Goal: Use online tool/utility: Utilize a website feature to perform a specific function

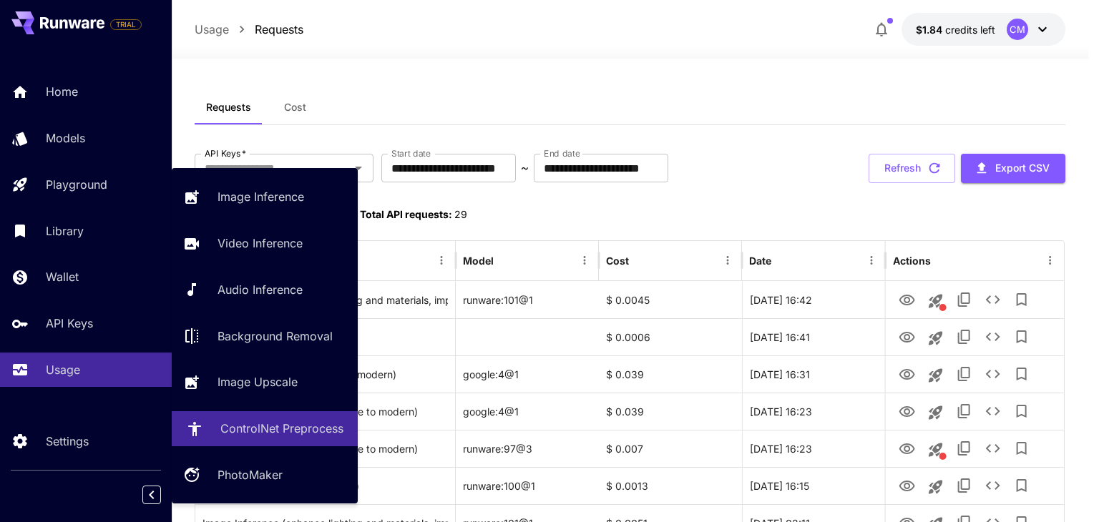
click at [281, 431] on p "ControlNet Preprocess" at bounding box center [281, 428] width 123 height 17
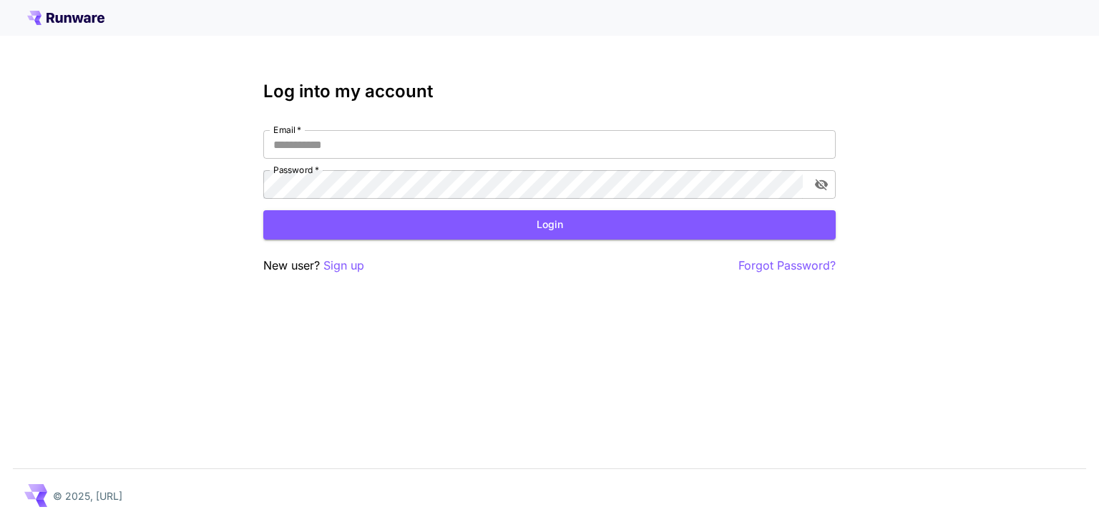
type input "**********"
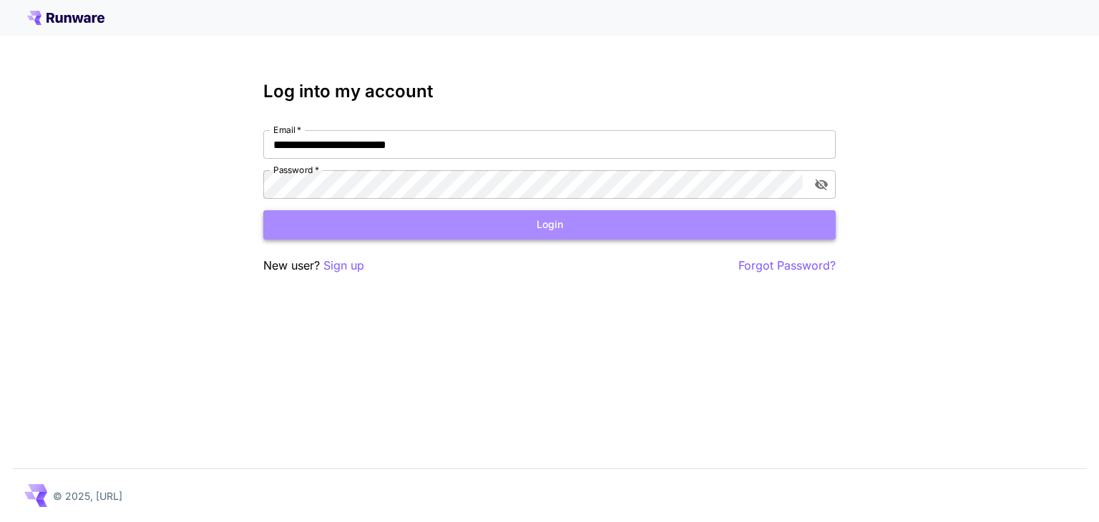
click at [442, 236] on button "Login" at bounding box center [549, 224] width 573 height 29
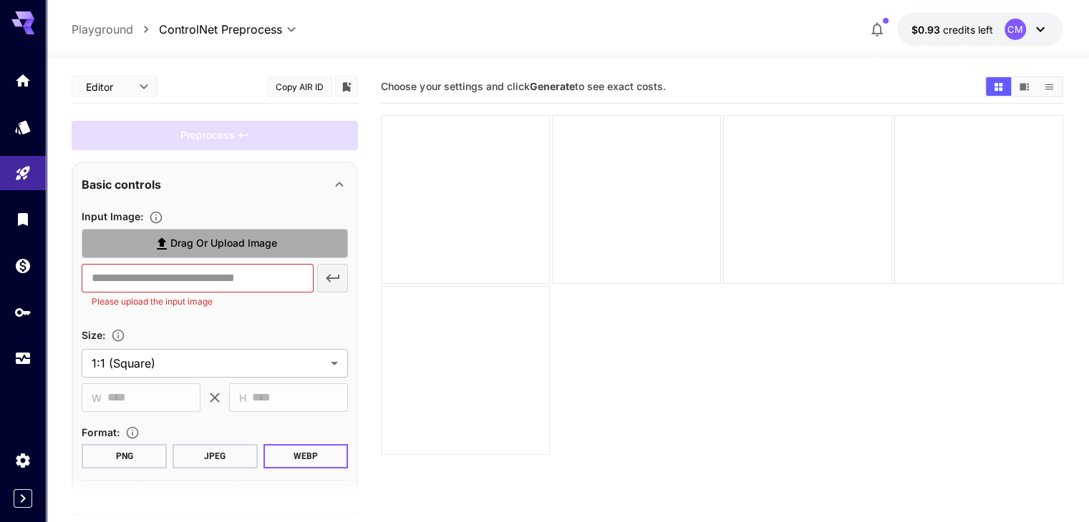
click at [229, 238] on span "Drag or upload image" at bounding box center [223, 244] width 107 height 18
click at [0, 0] on input "Drag or upload image" at bounding box center [0, 0] width 0 height 0
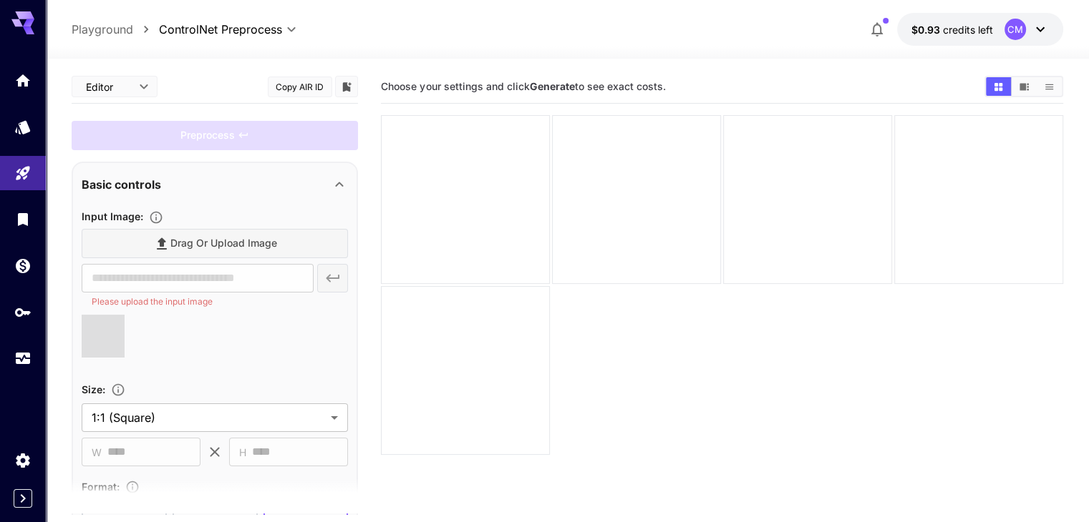
type input "**********"
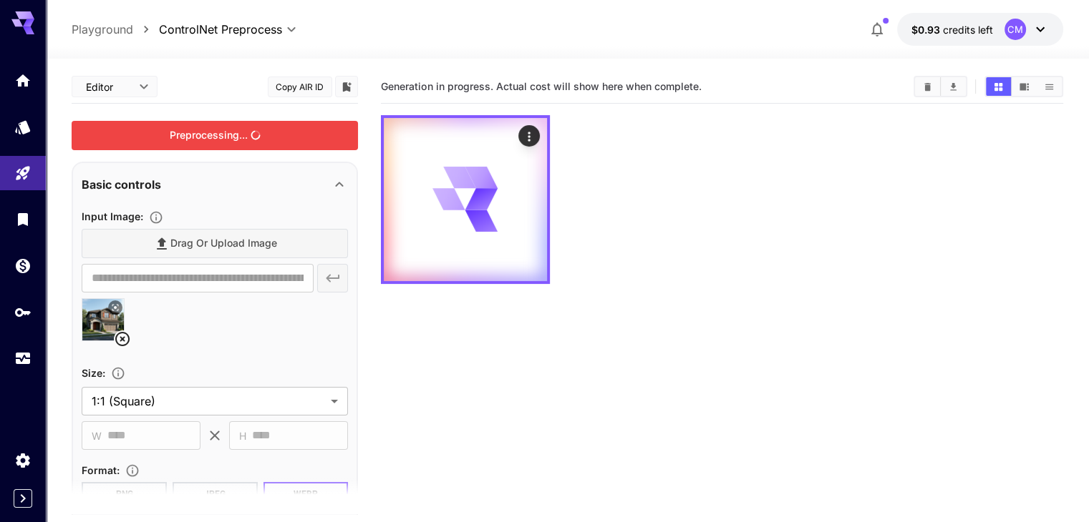
click at [251, 132] on div "Preprocessing..." at bounding box center [215, 135] width 286 height 29
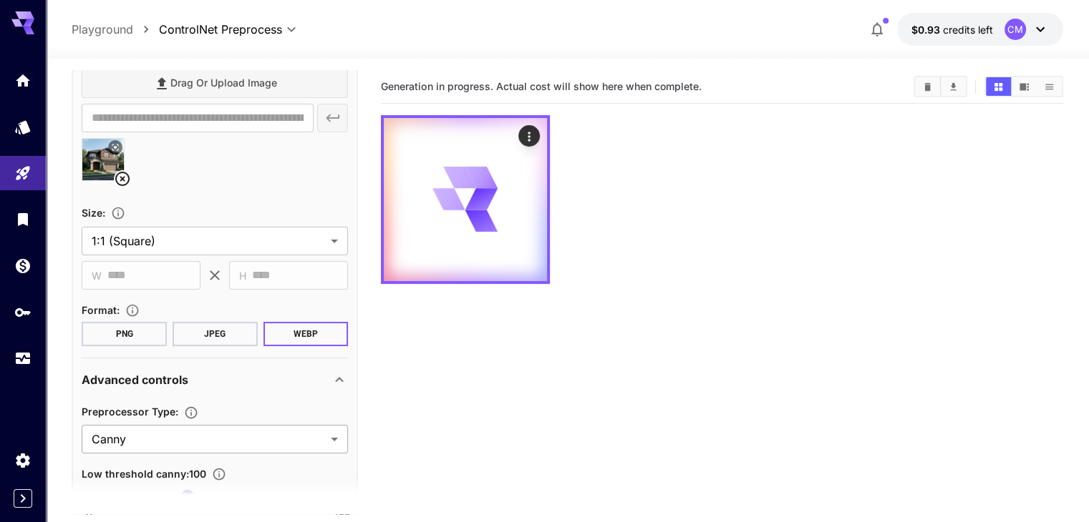
scroll to position [215, 0]
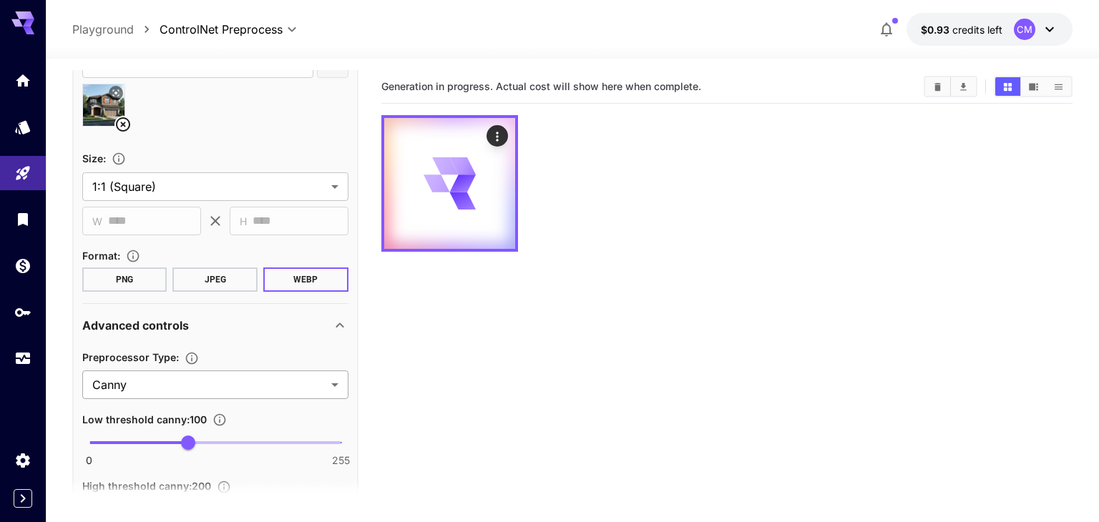
click at [200, 386] on body "**********" at bounding box center [549, 318] width 1099 height 636
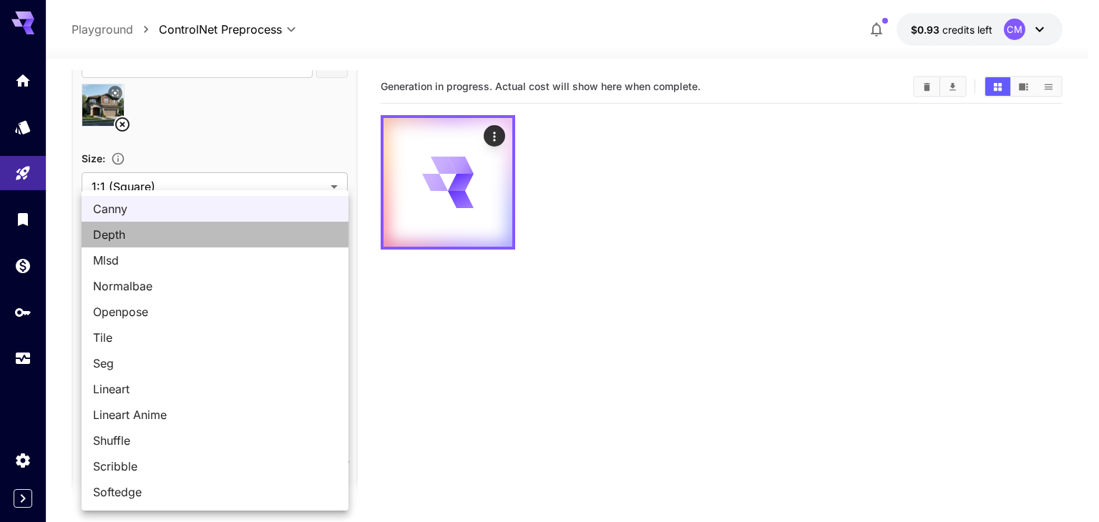
click at [150, 235] on span "Depth" at bounding box center [215, 234] width 244 height 17
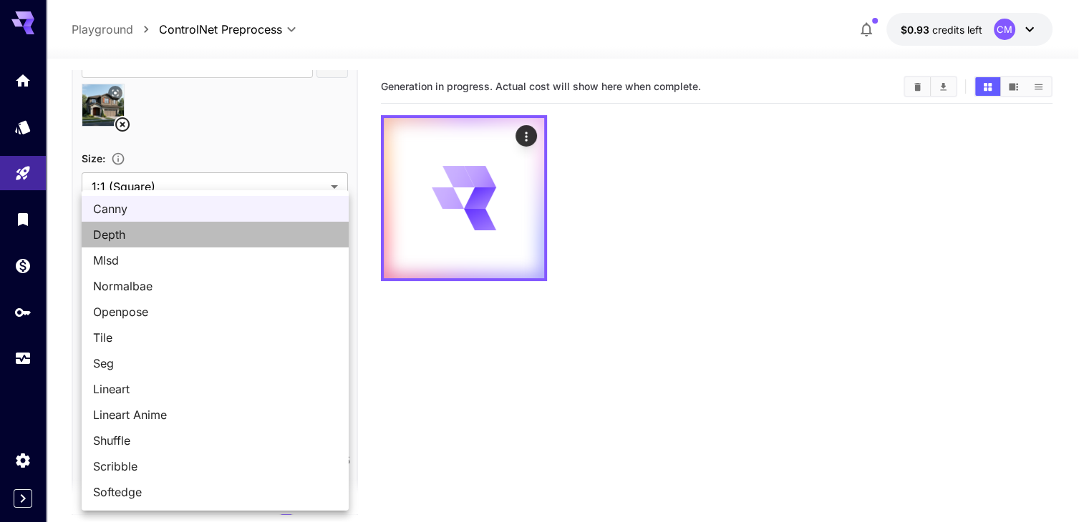
scroll to position [184, 0]
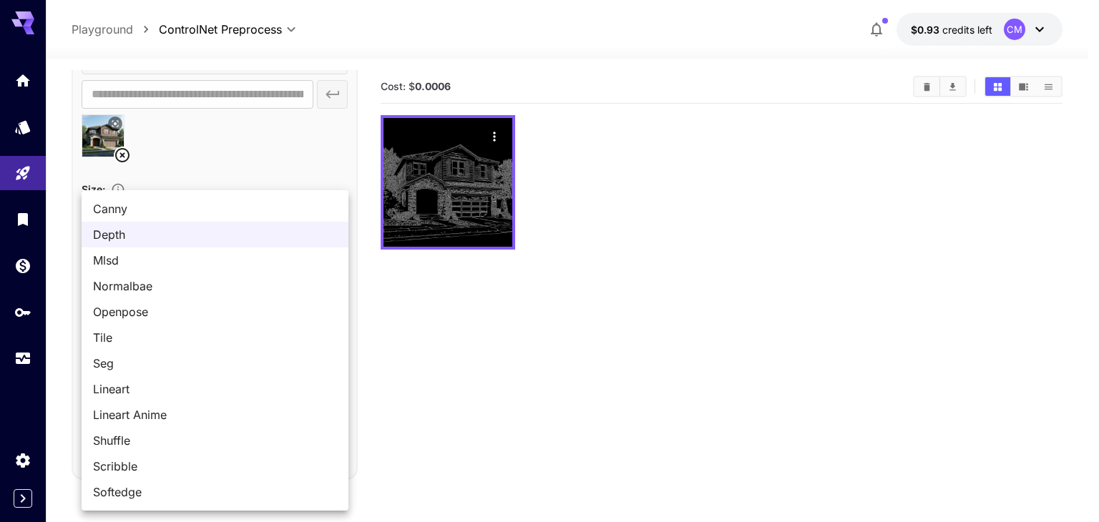
click at [186, 414] on body "**********" at bounding box center [549, 318] width 1099 height 636
click at [273, 123] on div at bounding box center [549, 261] width 1099 height 522
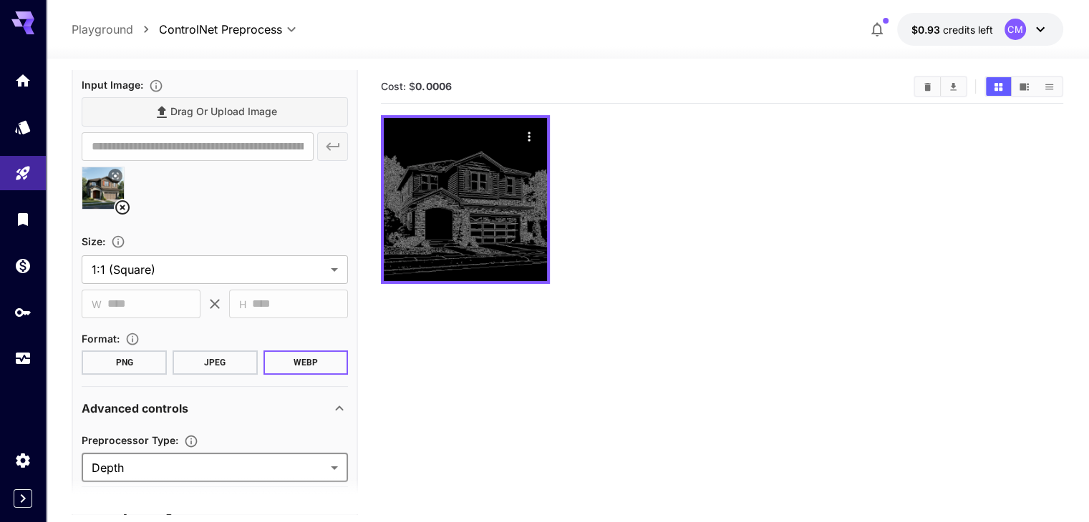
scroll to position [0, 0]
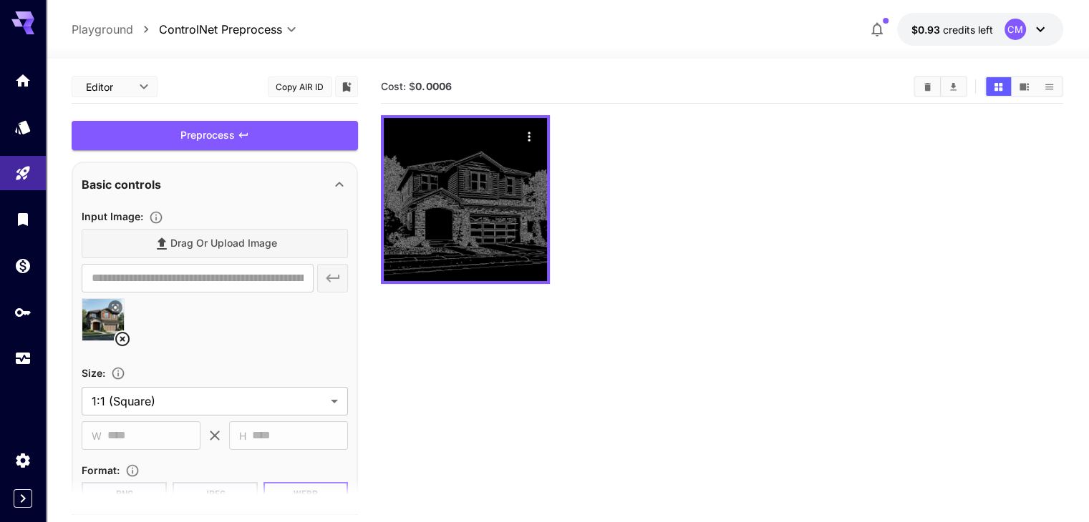
click at [249, 134] on div "Preprocess" at bounding box center [215, 135] width 286 height 29
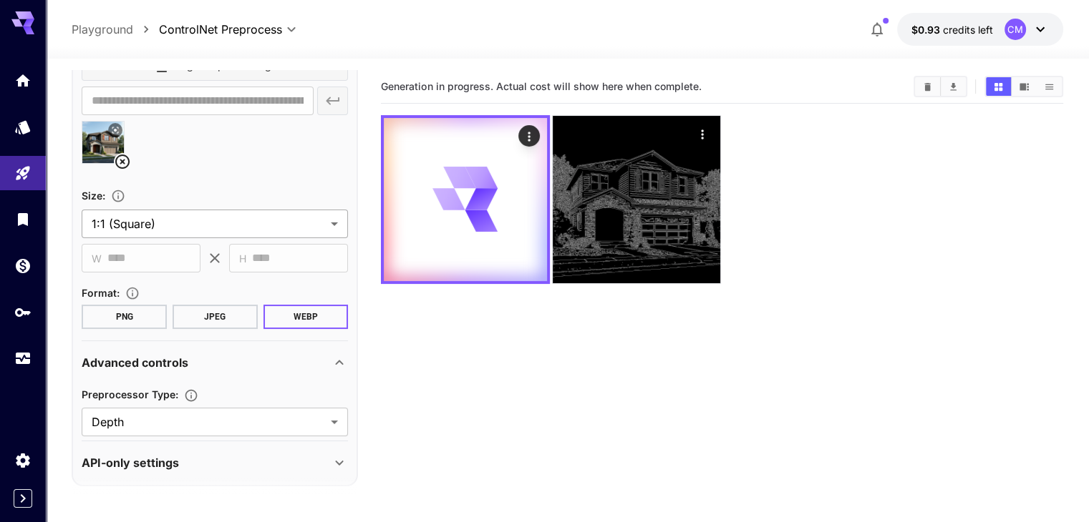
scroll to position [183, 0]
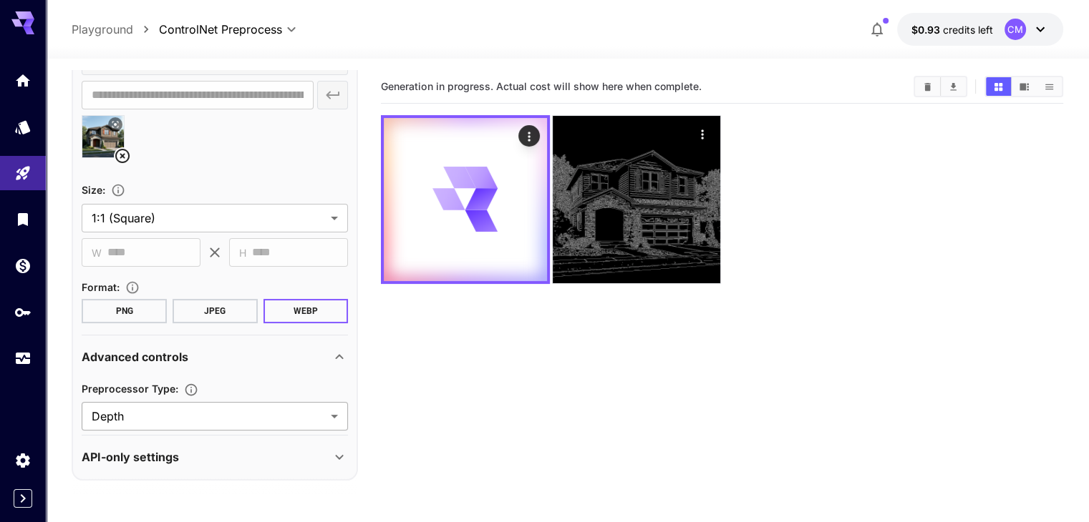
click at [186, 412] on body "**********" at bounding box center [544, 318] width 1089 height 636
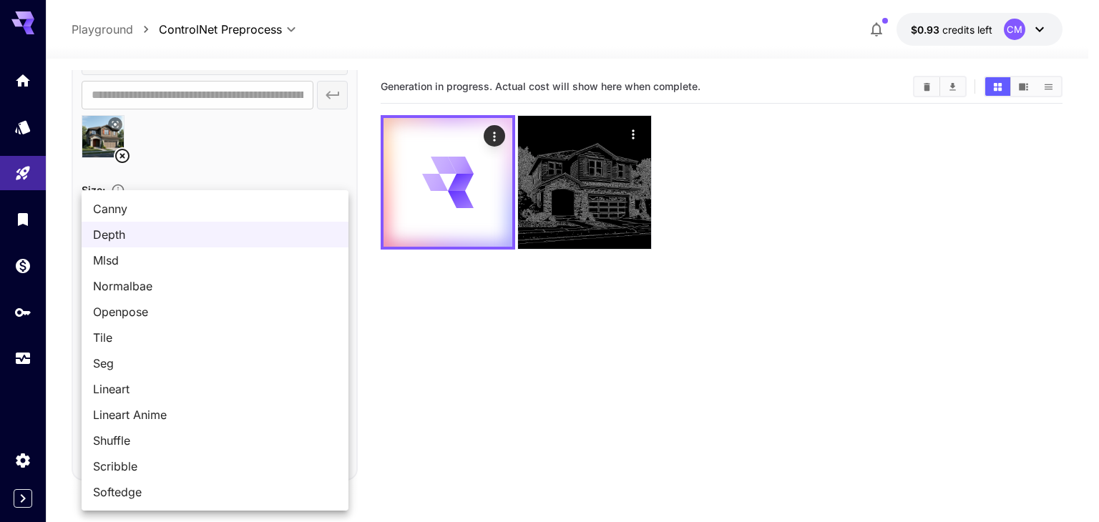
click at [141, 259] on span "Mlsd" at bounding box center [215, 260] width 244 height 17
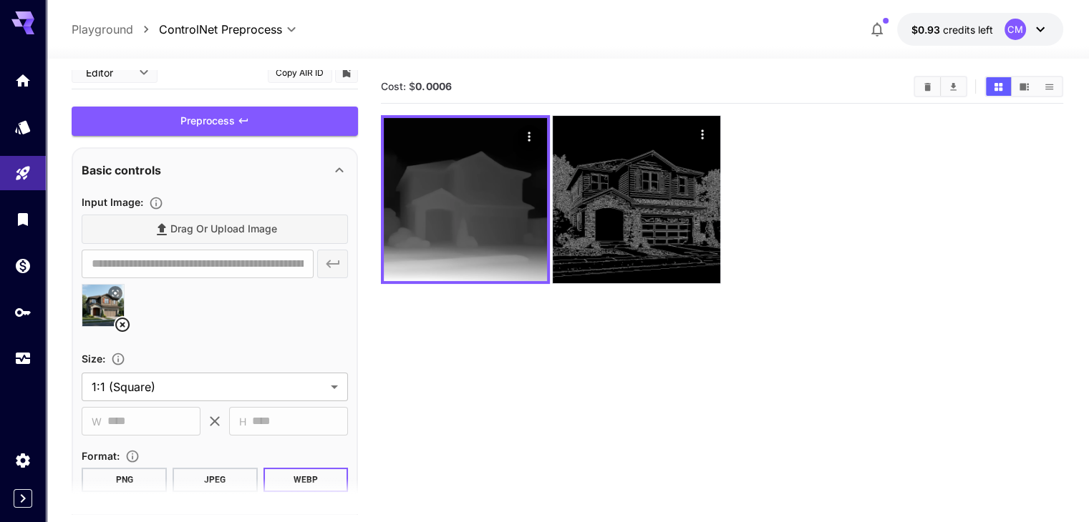
scroll to position [0, 0]
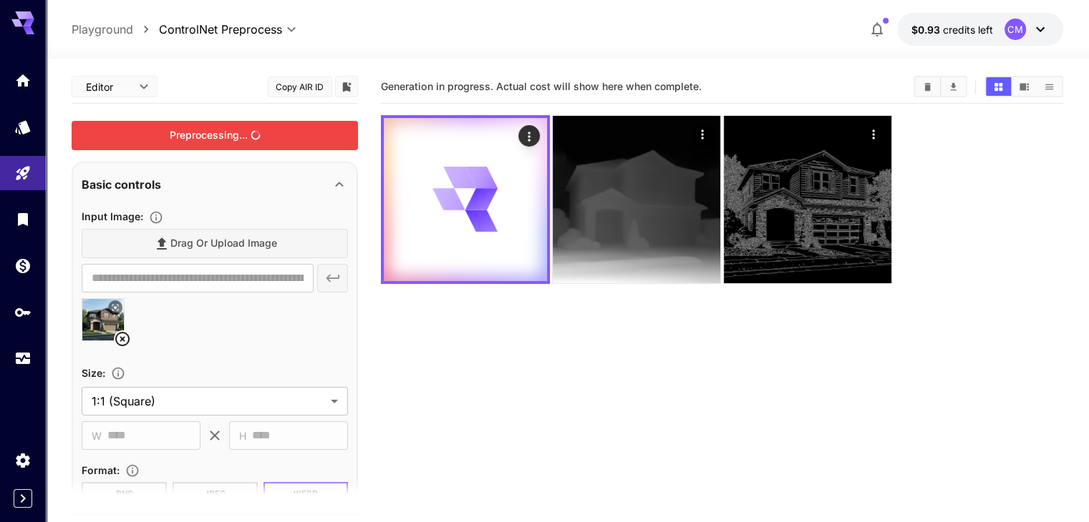
click at [286, 135] on div "Preprocessing..." at bounding box center [215, 135] width 286 height 29
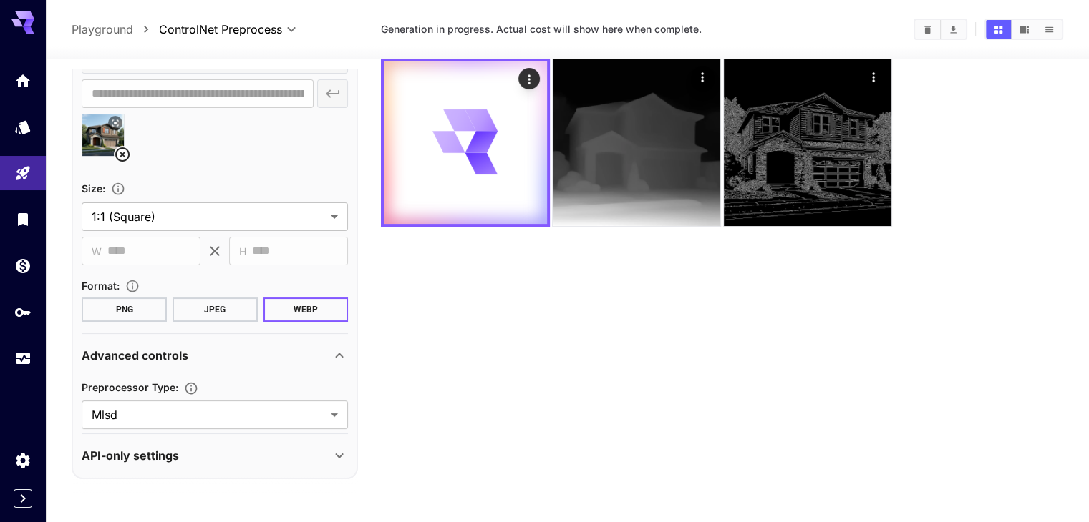
scroll to position [113, 0]
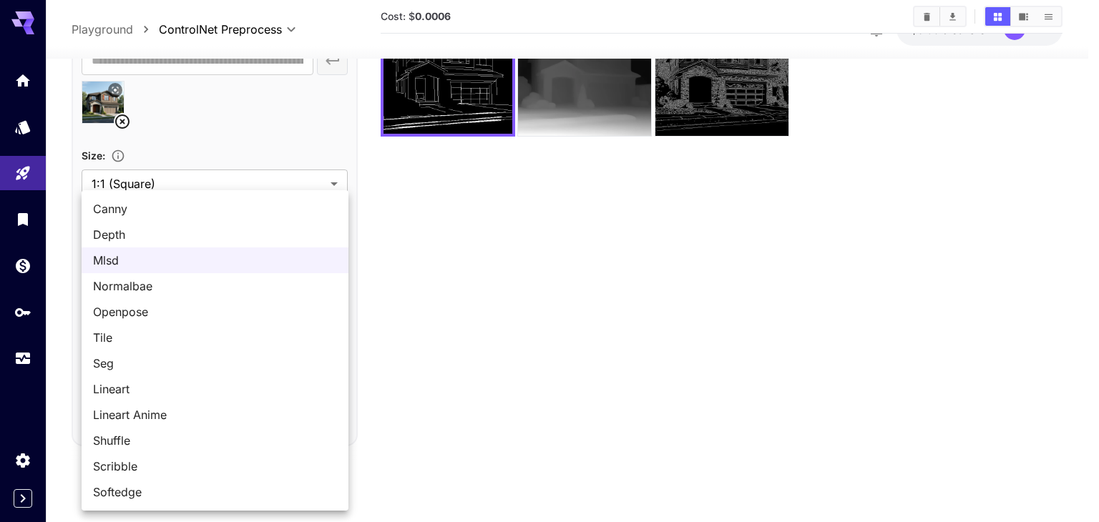
click at [172, 381] on body "**********" at bounding box center [549, 205] width 1099 height 636
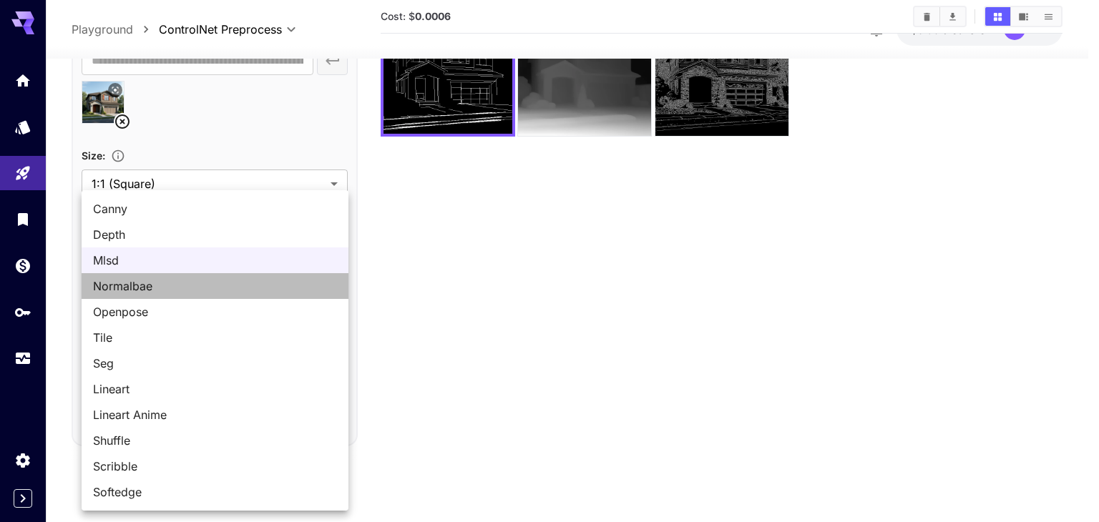
click at [139, 291] on span "Normalbae" at bounding box center [215, 286] width 244 height 17
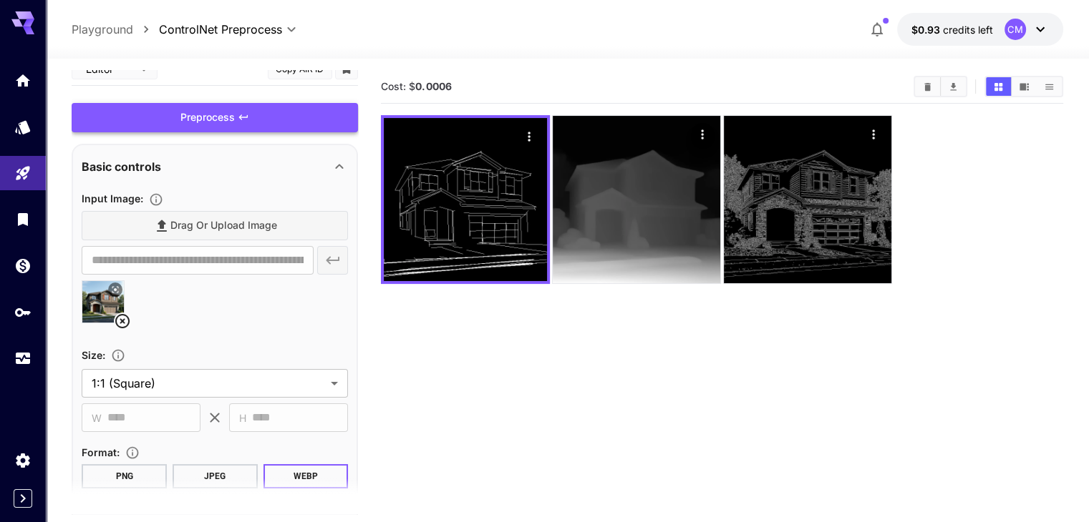
scroll to position [0, 0]
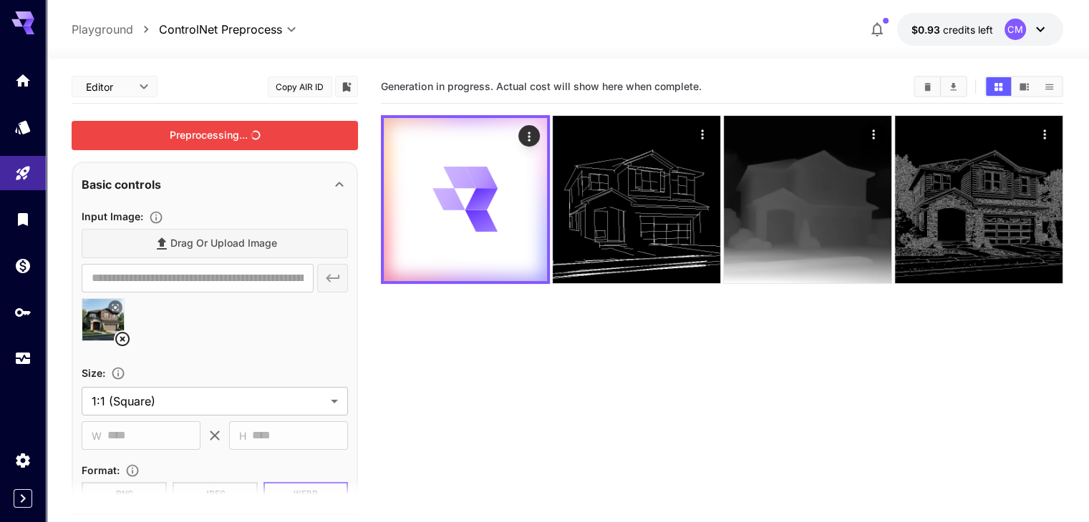
click at [272, 144] on div "Preprocessing..." at bounding box center [215, 135] width 286 height 29
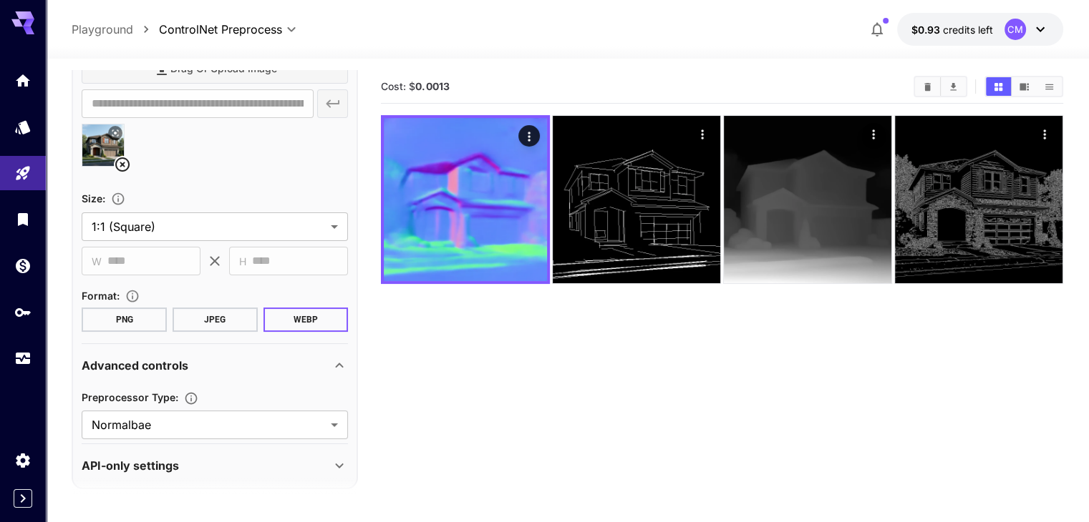
scroll to position [183, 0]
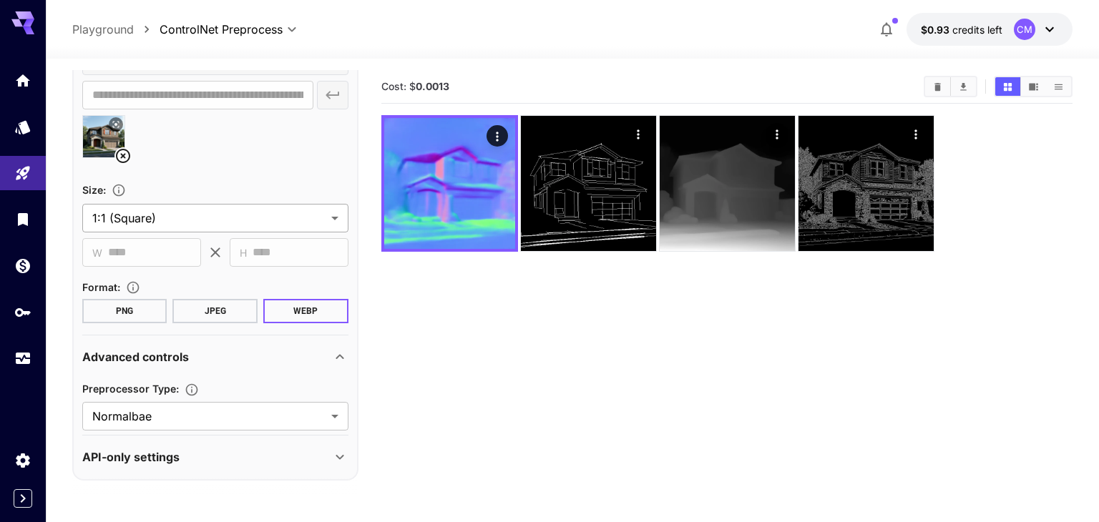
click at [235, 225] on body "**********" at bounding box center [549, 318] width 1099 height 636
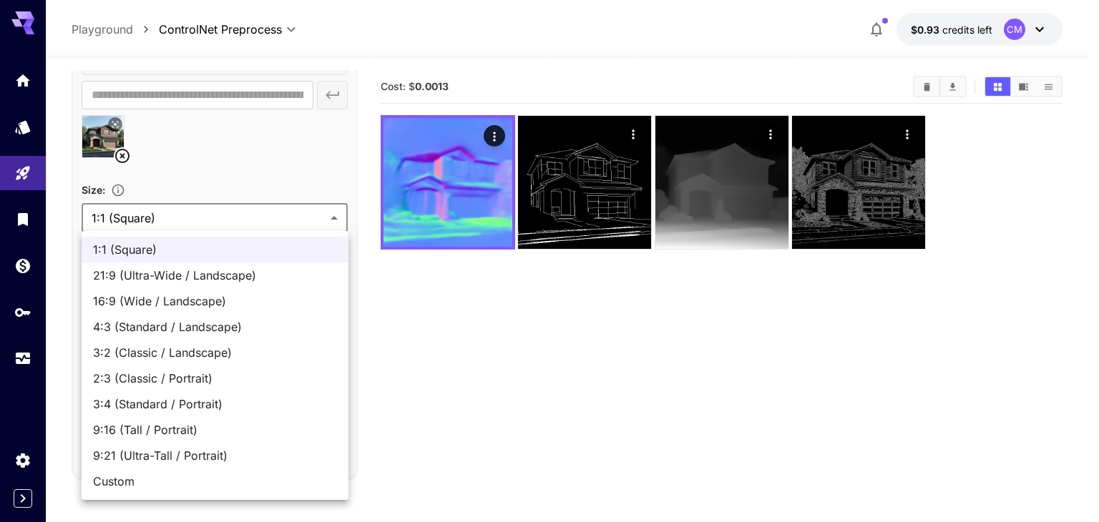
click at [183, 163] on div at bounding box center [549, 261] width 1099 height 522
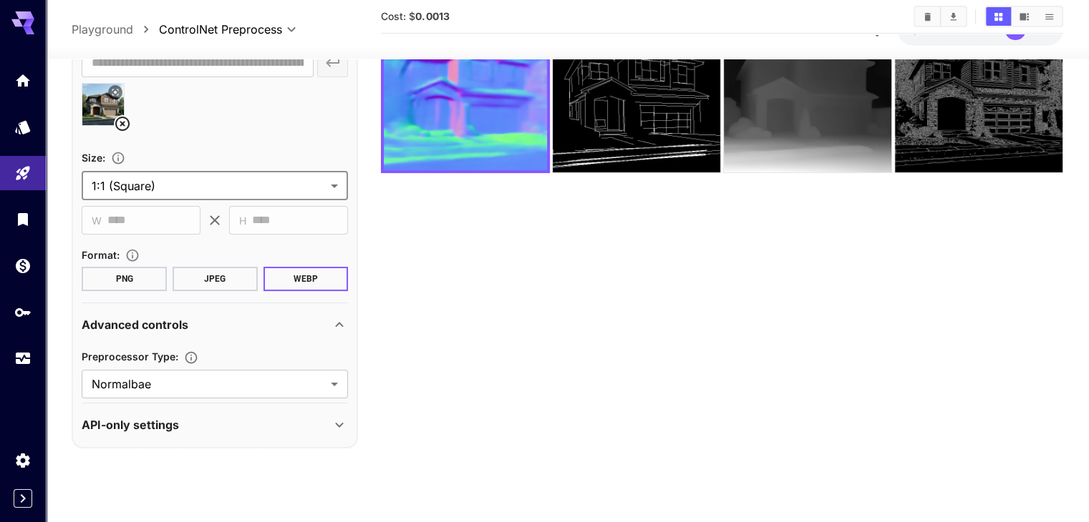
scroll to position [113, 0]
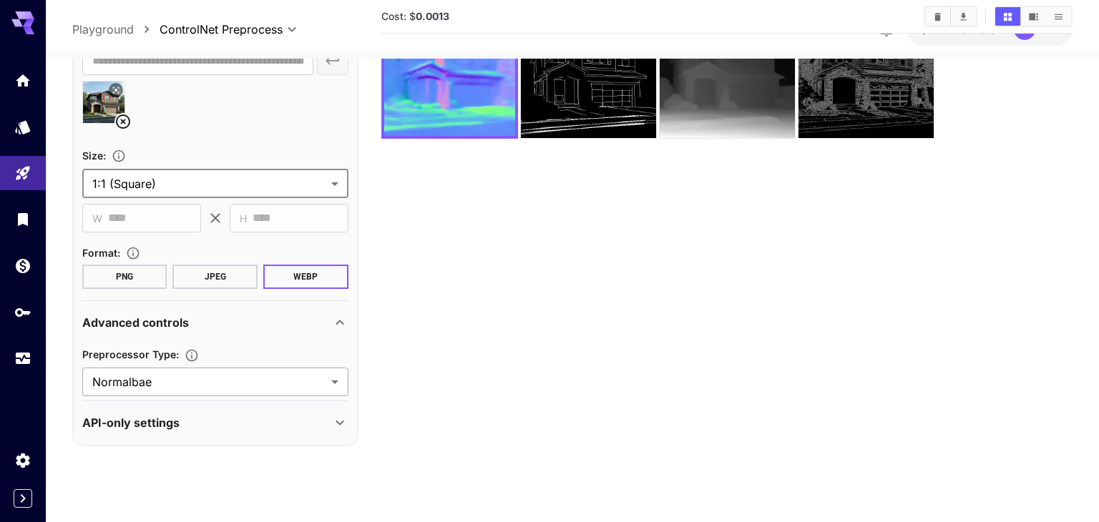
click at [200, 372] on body "**********" at bounding box center [549, 205] width 1099 height 636
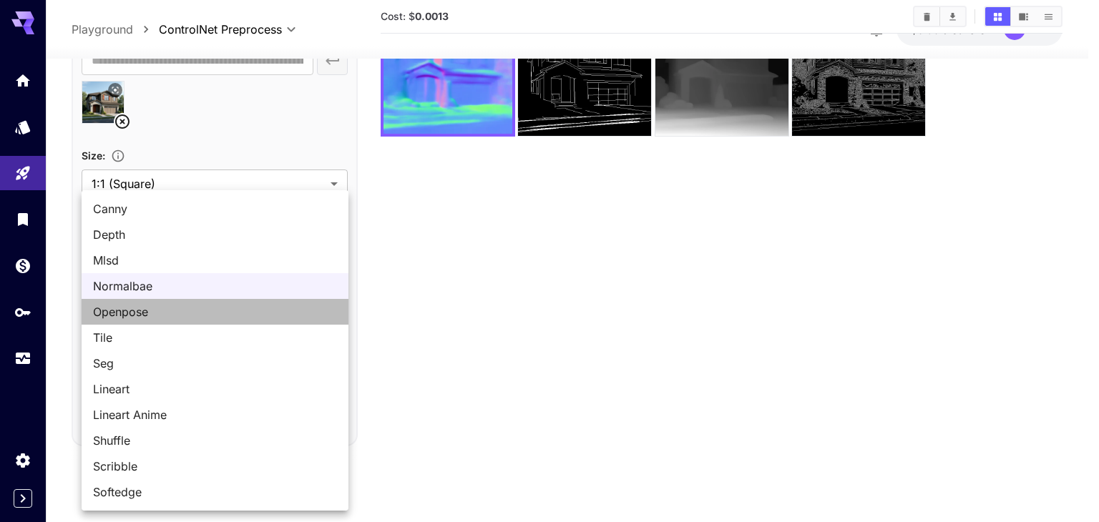
click at [178, 312] on span "Openpose" at bounding box center [215, 311] width 244 height 17
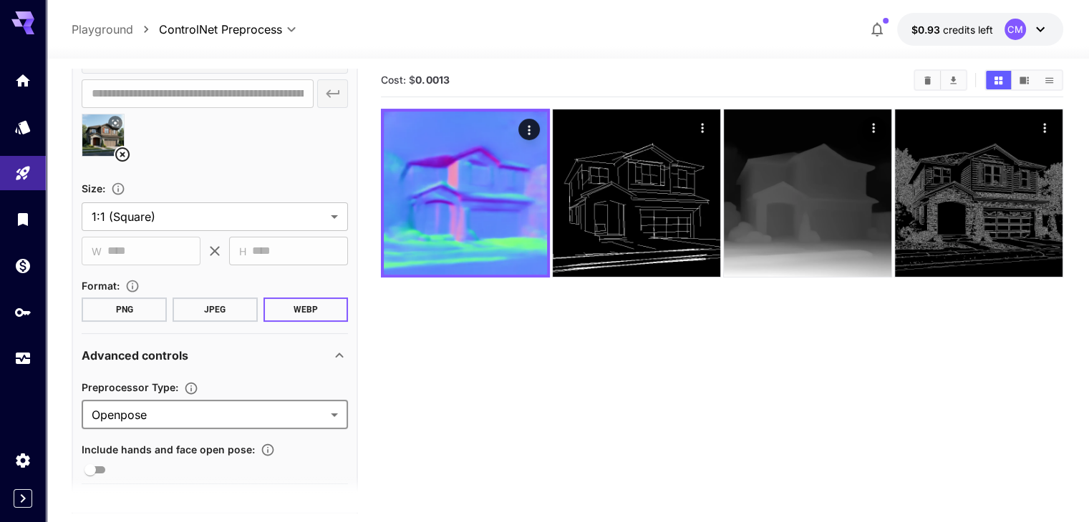
scroll to position [0, 0]
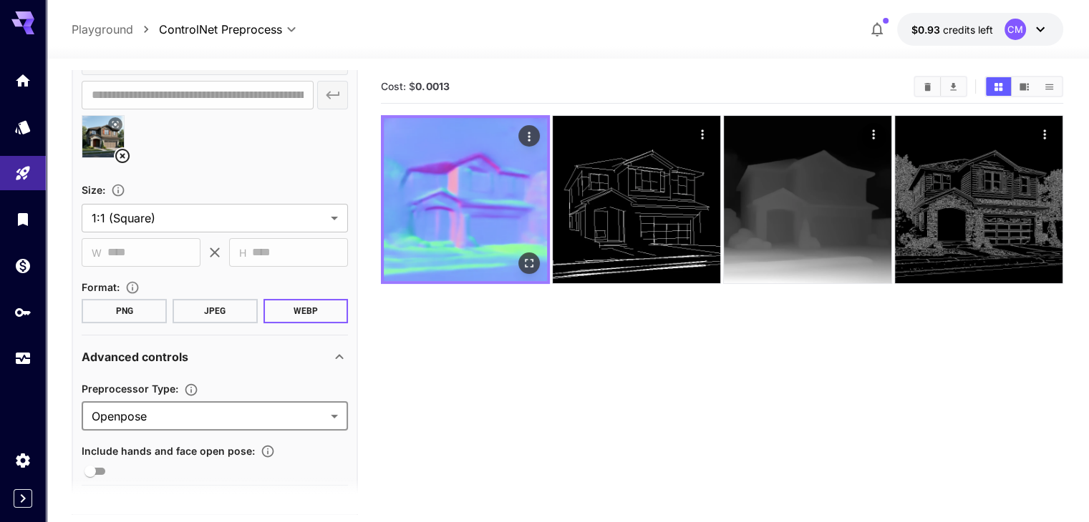
click at [450, 162] on img at bounding box center [465, 199] width 163 height 163
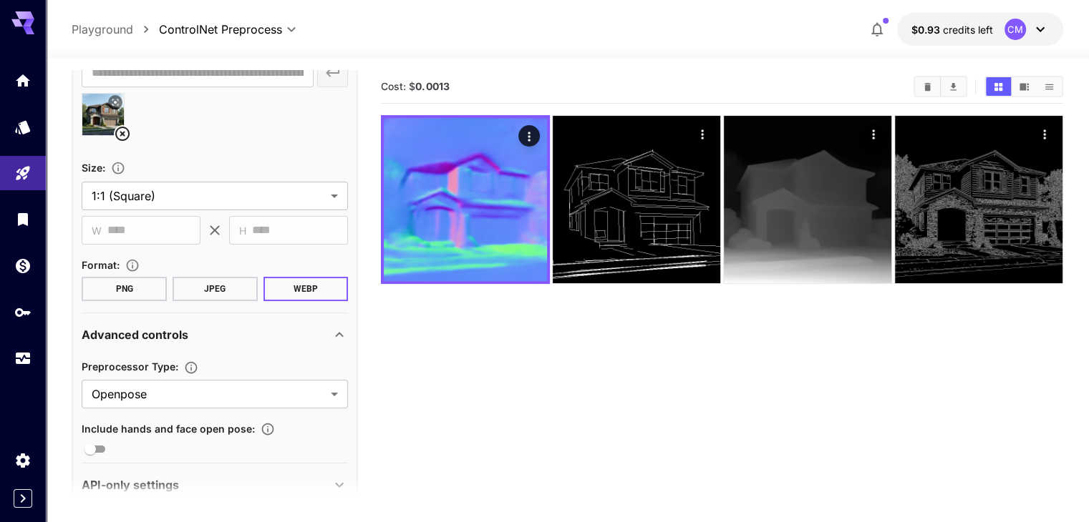
scroll to position [234, 0]
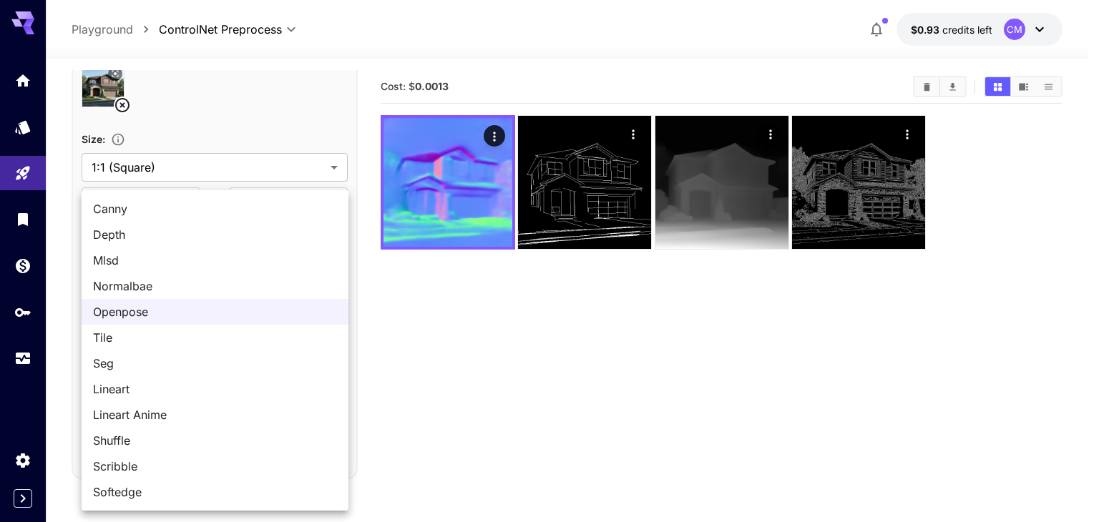
click at [184, 359] on body "**********" at bounding box center [549, 318] width 1099 height 636
click at [472, 379] on div at bounding box center [549, 261] width 1099 height 522
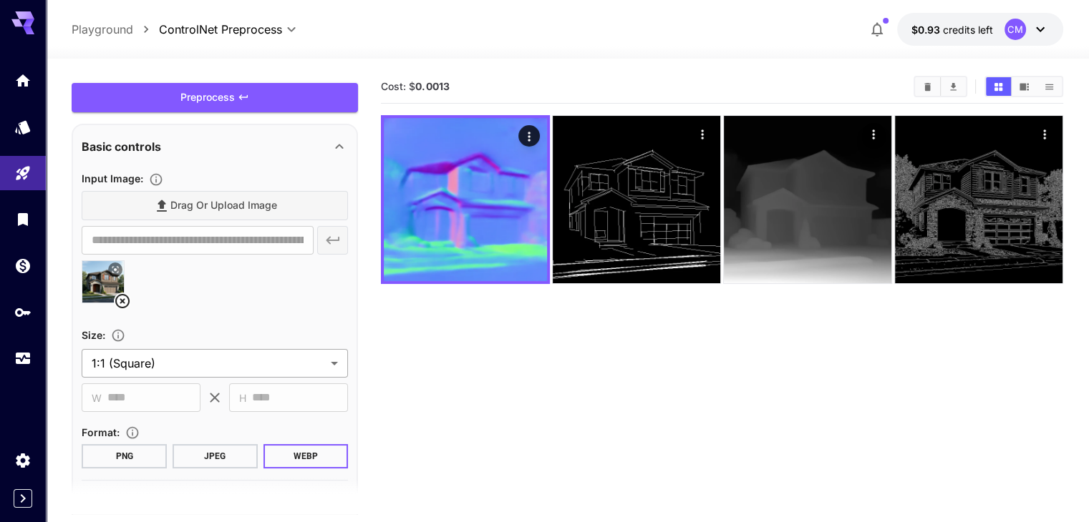
scroll to position [19, 0]
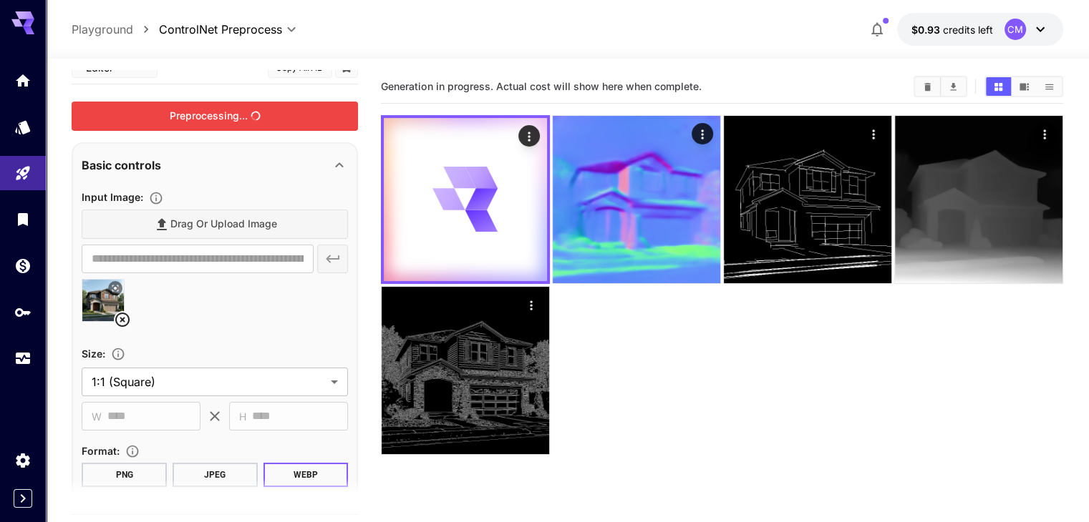
drag, startPoint x: 253, startPoint y: 116, endPoint x: 251, endPoint y: 125, distance: 9.5
click at [253, 117] on div "Preprocessing..." at bounding box center [215, 116] width 286 height 29
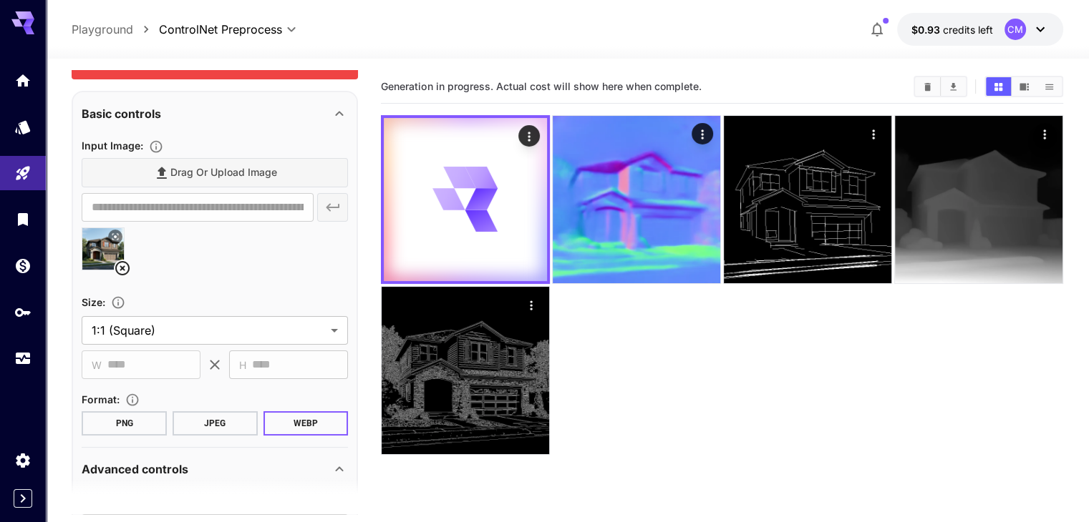
scroll to position [162, 0]
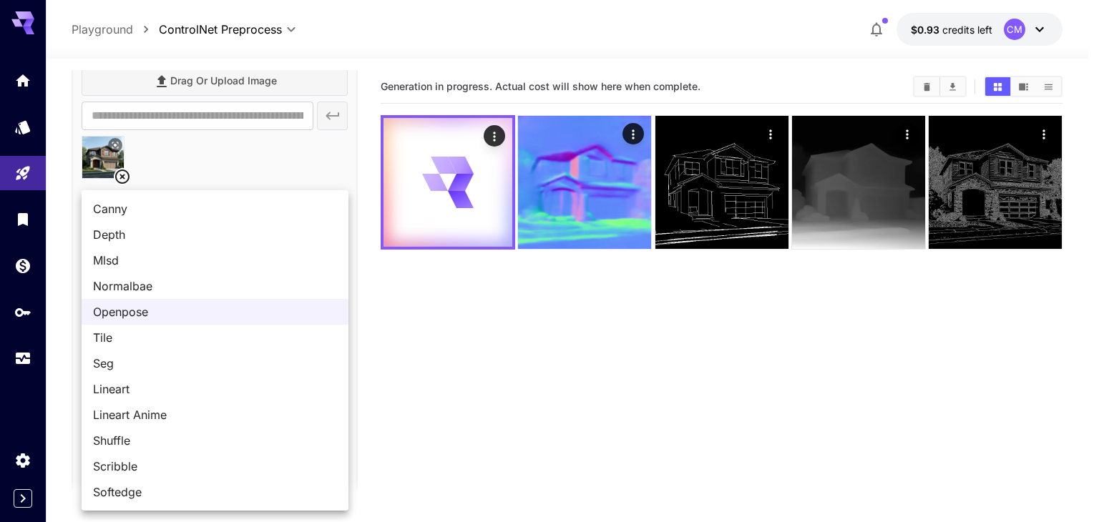
click at [218, 429] on body "**********" at bounding box center [549, 318] width 1099 height 636
click at [149, 339] on span "Tile" at bounding box center [215, 337] width 244 height 17
type input "****"
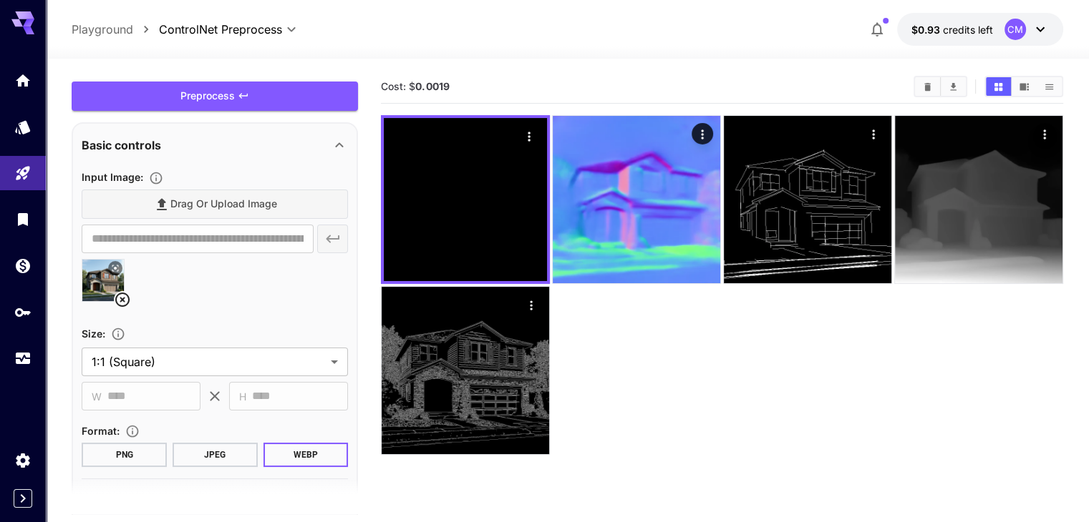
scroll to position [0, 0]
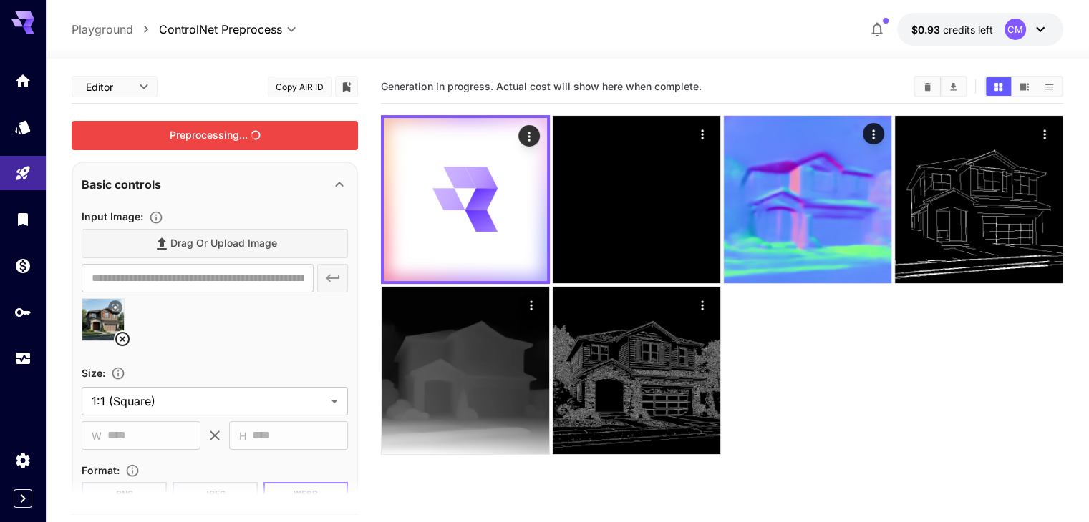
click at [315, 132] on div "Preprocessing..." at bounding box center [215, 135] width 286 height 29
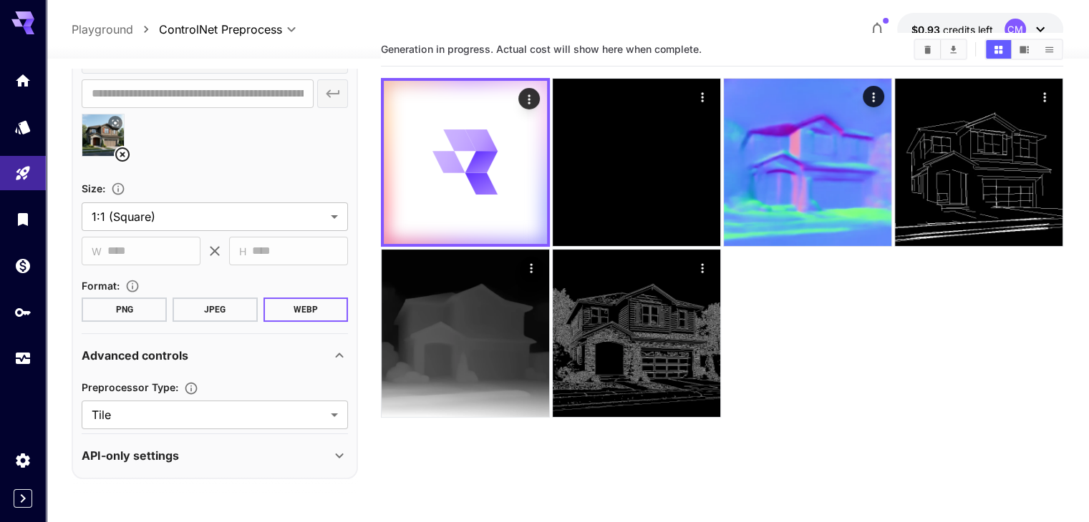
scroll to position [113, 0]
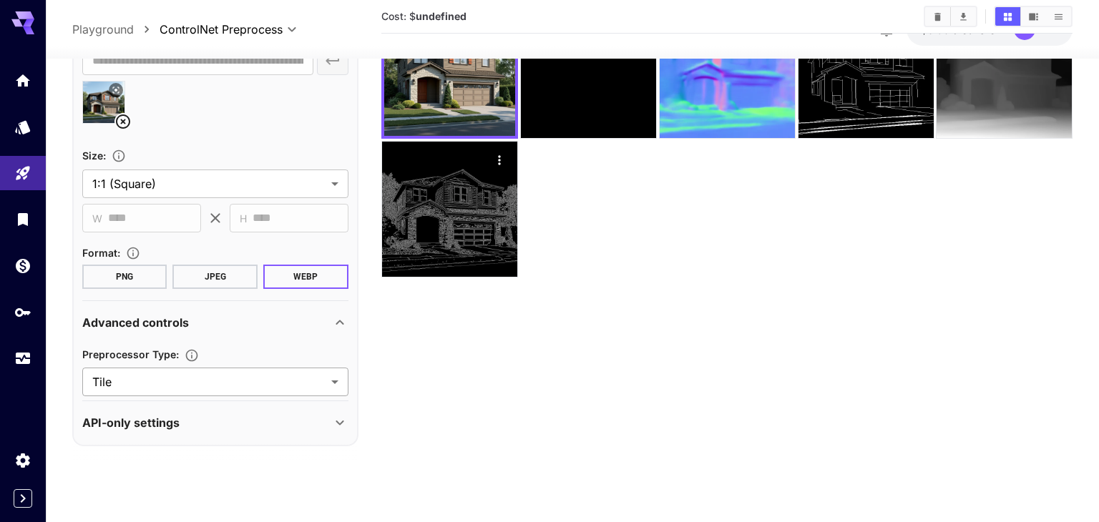
click at [178, 380] on body "**********" at bounding box center [549, 205] width 1099 height 636
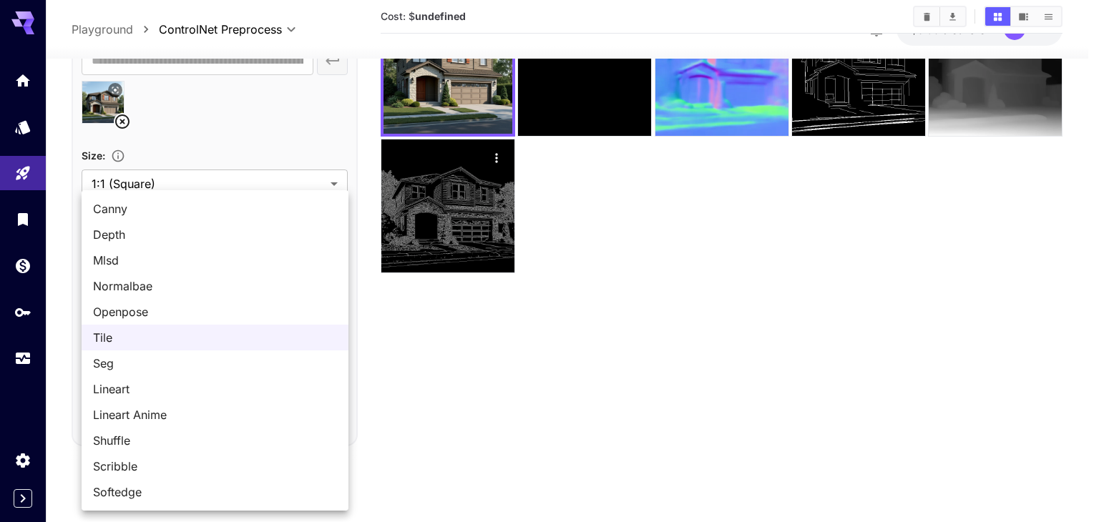
drag, startPoint x: 583, startPoint y: 238, endPoint x: 564, endPoint y: 240, distance: 18.7
click at [581, 238] on div at bounding box center [549, 261] width 1099 height 522
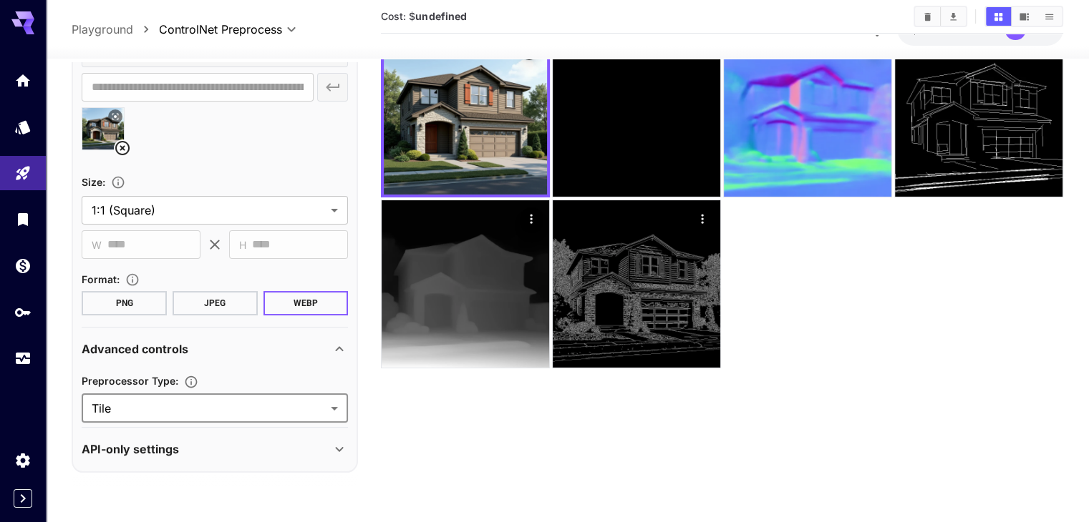
scroll to position [0, 0]
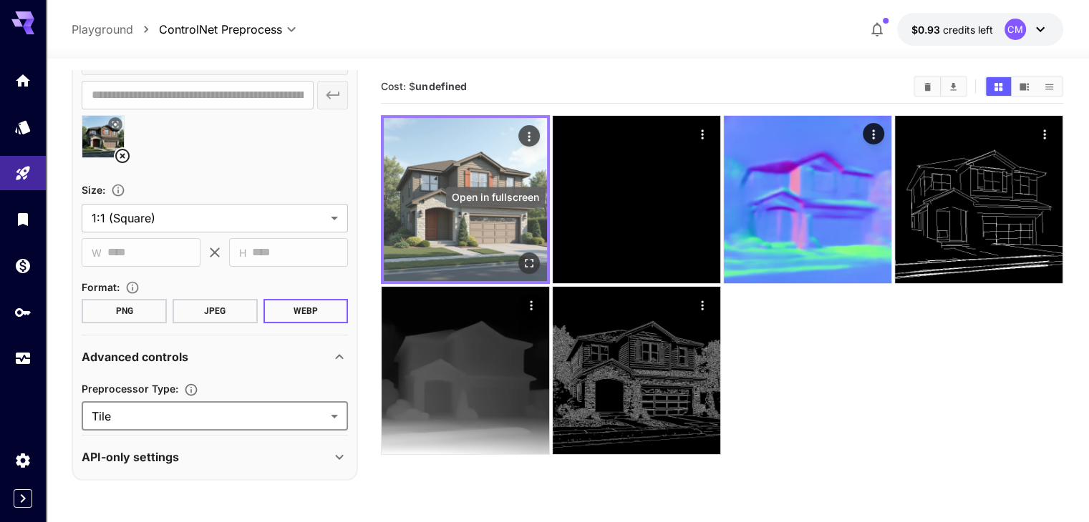
click at [525, 259] on icon "Open in fullscreen" at bounding box center [529, 263] width 9 height 9
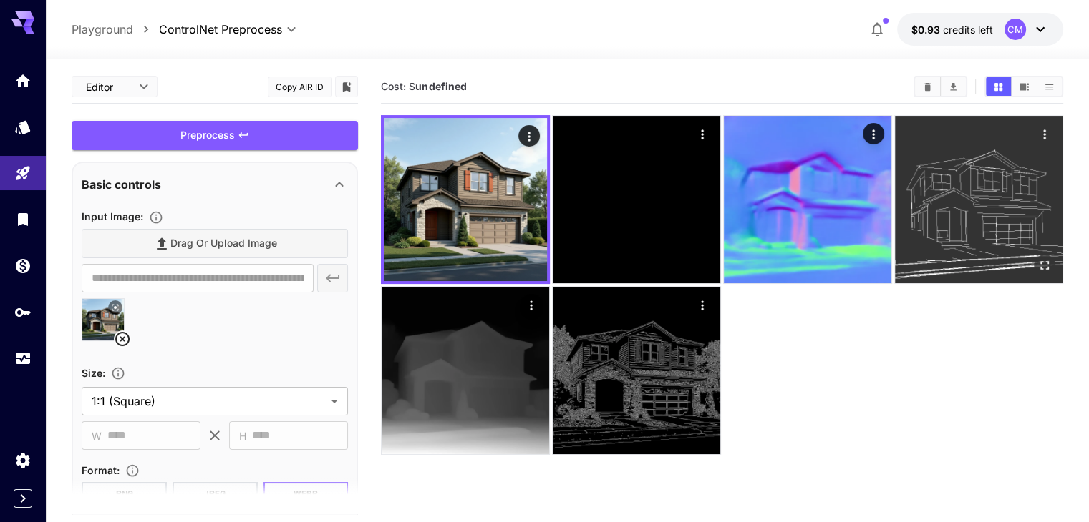
click at [1037, 258] on icon "Open in fullscreen" at bounding box center [1044, 265] width 14 height 14
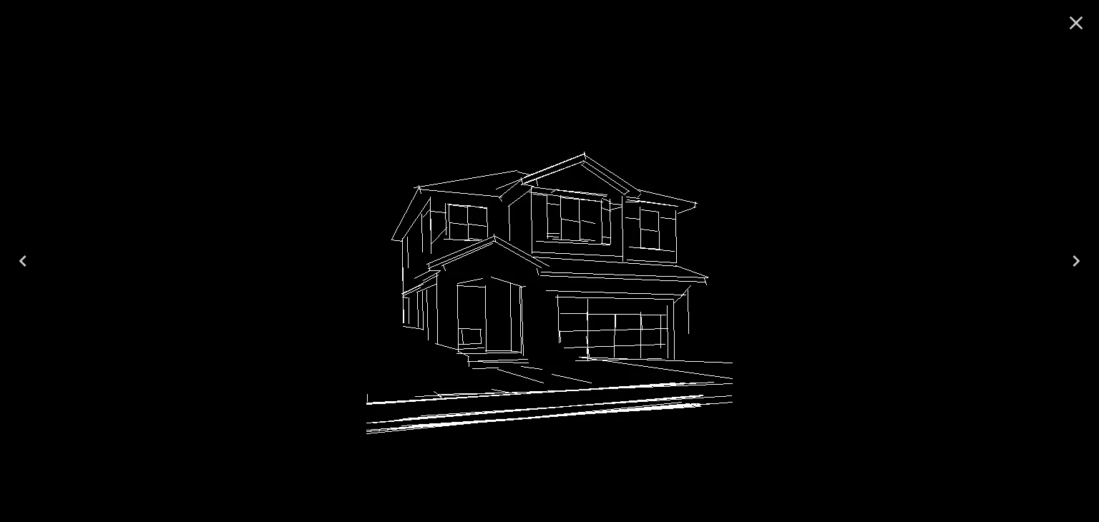
click at [1076, 19] on icon "Close" at bounding box center [1076, 22] width 23 height 23
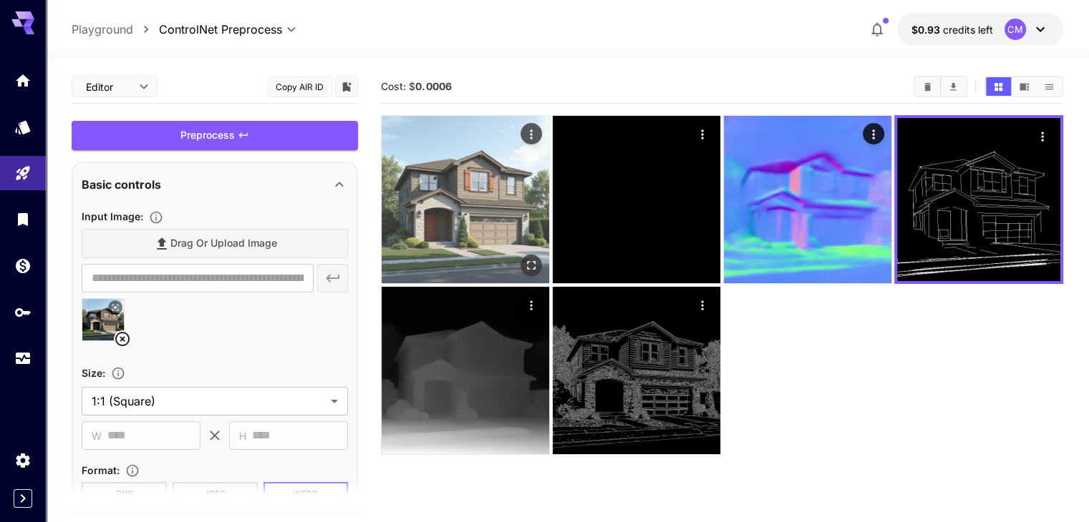
click at [461, 164] on img at bounding box center [464, 199] width 167 height 167
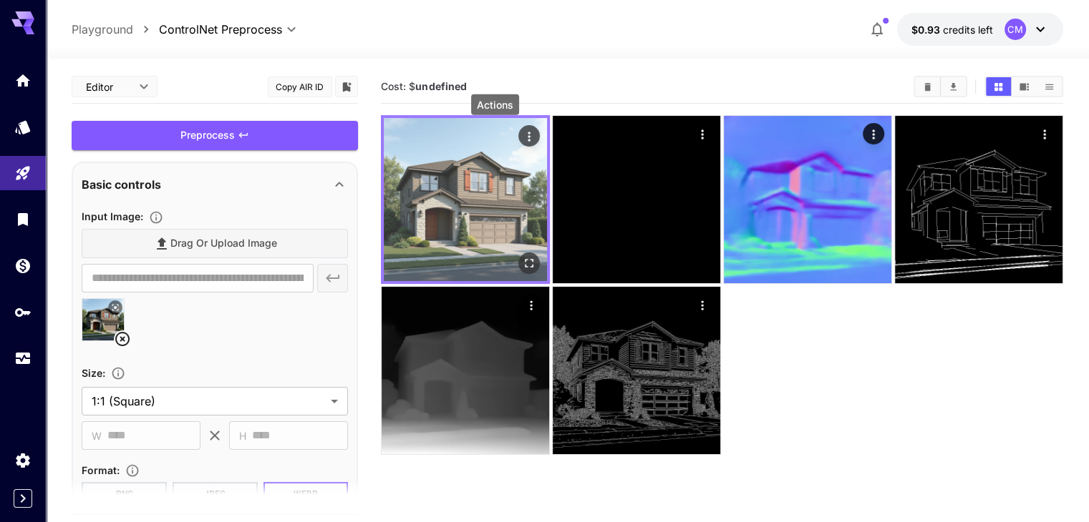
click at [522, 139] on icon "Actions" at bounding box center [529, 137] width 14 height 14
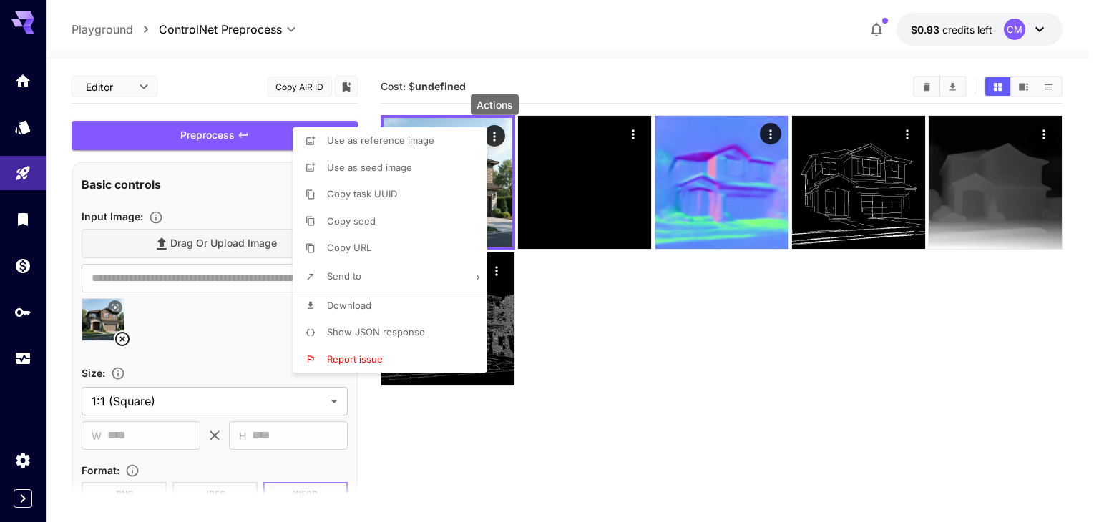
click at [396, 300] on li "Download" at bounding box center [394, 306] width 203 height 27
click at [125, 339] on div at bounding box center [549, 261] width 1099 height 522
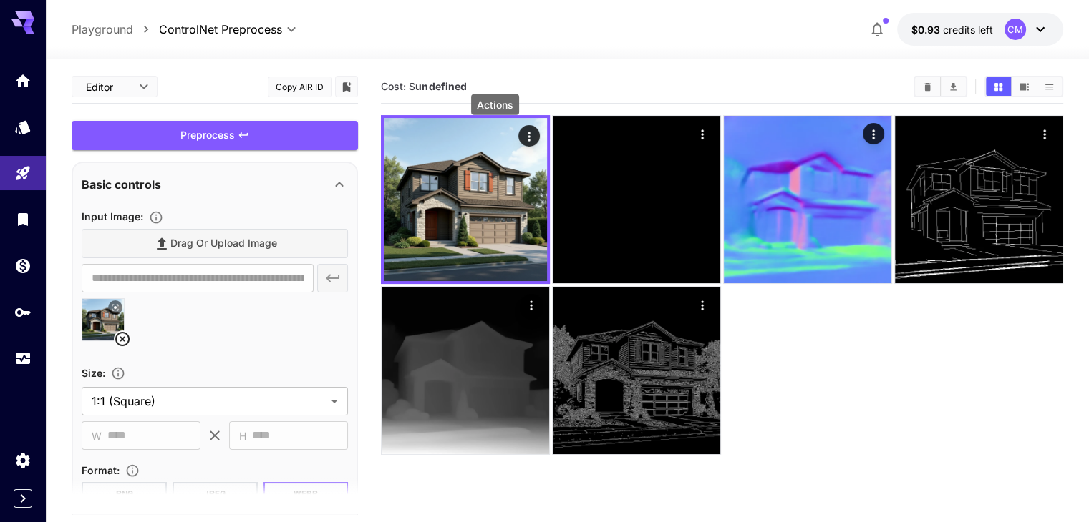
click at [124, 339] on icon at bounding box center [122, 339] width 17 height 17
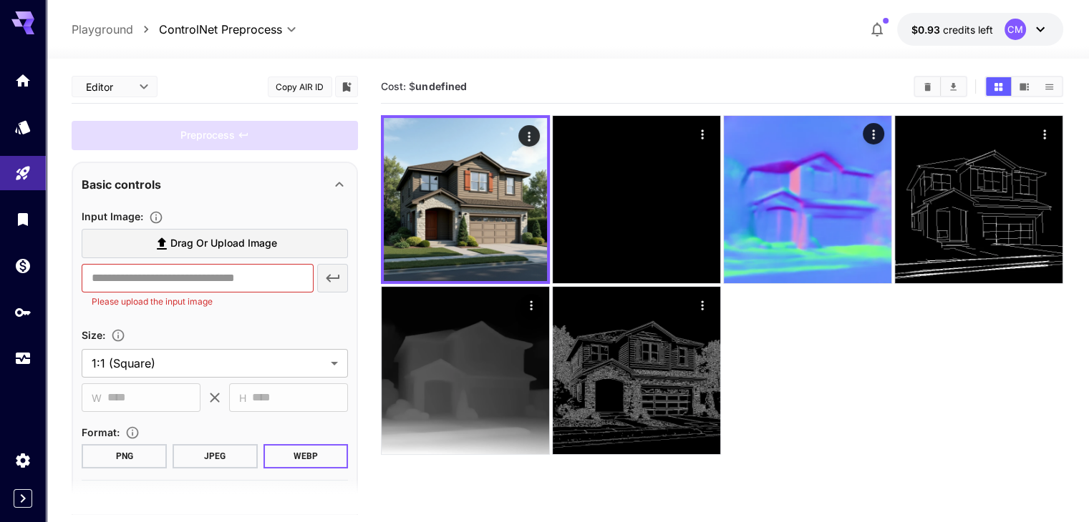
click at [226, 260] on section "Drag or upload image ​ Please upload the input image" at bounding box center [215, 268] width 266 height 79
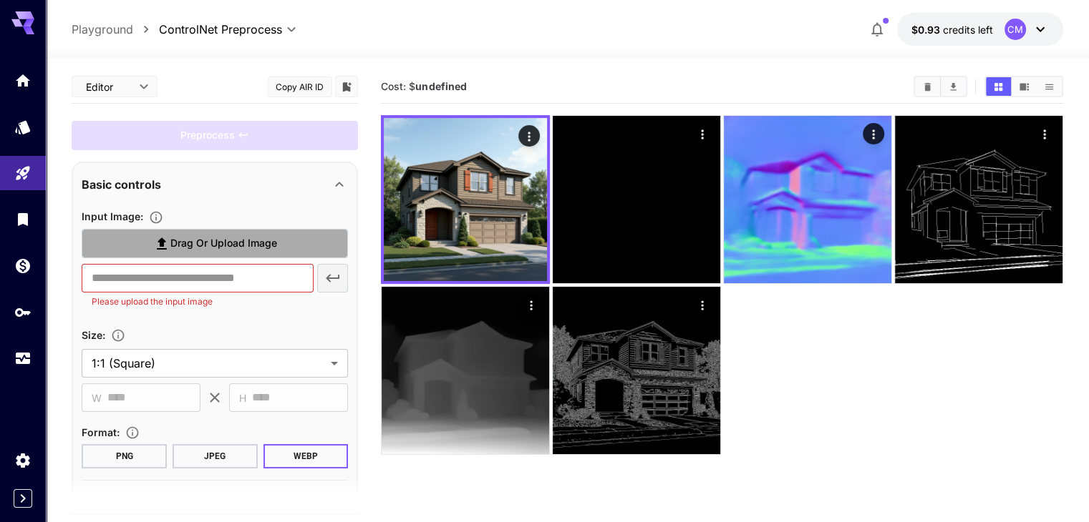
click at [239, 241] on span "Drag or upload image" at bounding box center [223, 244] width 107 height 18
click at [0, 0] on input "Drag or upload image" at bounding box center [0, 0] width 0 height 0
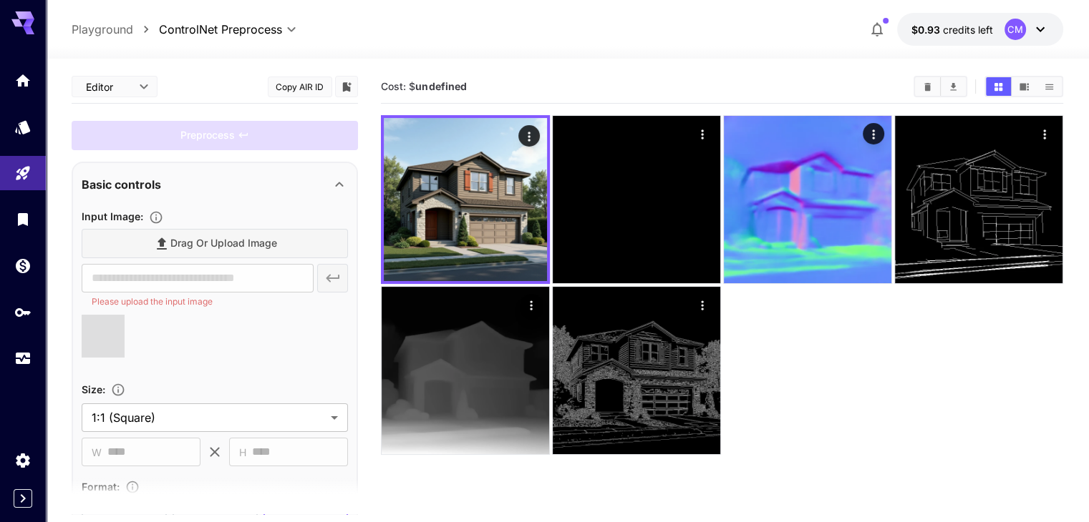
type input "**********"
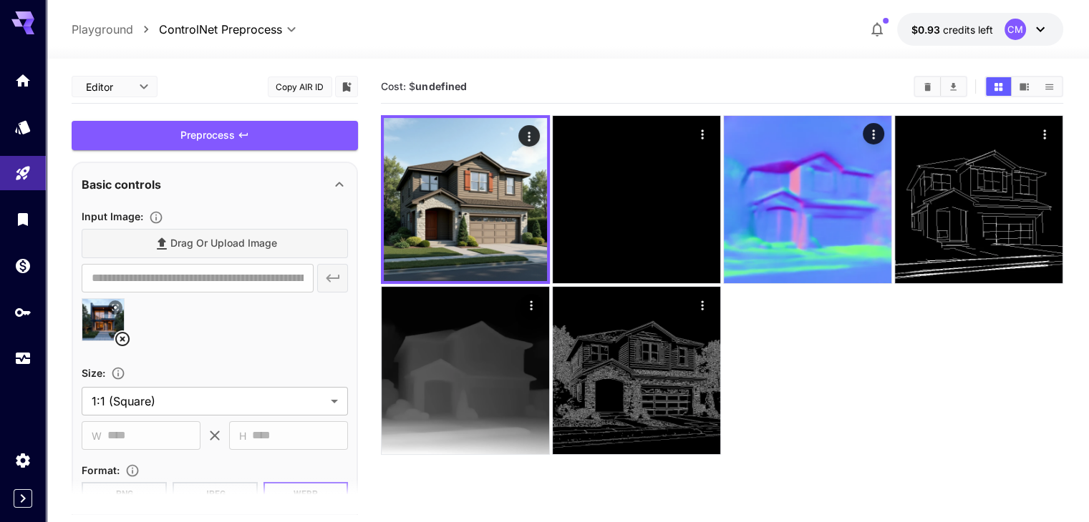
click at [109, 308] on button at bounding box center [115, 308] width 14 height 14
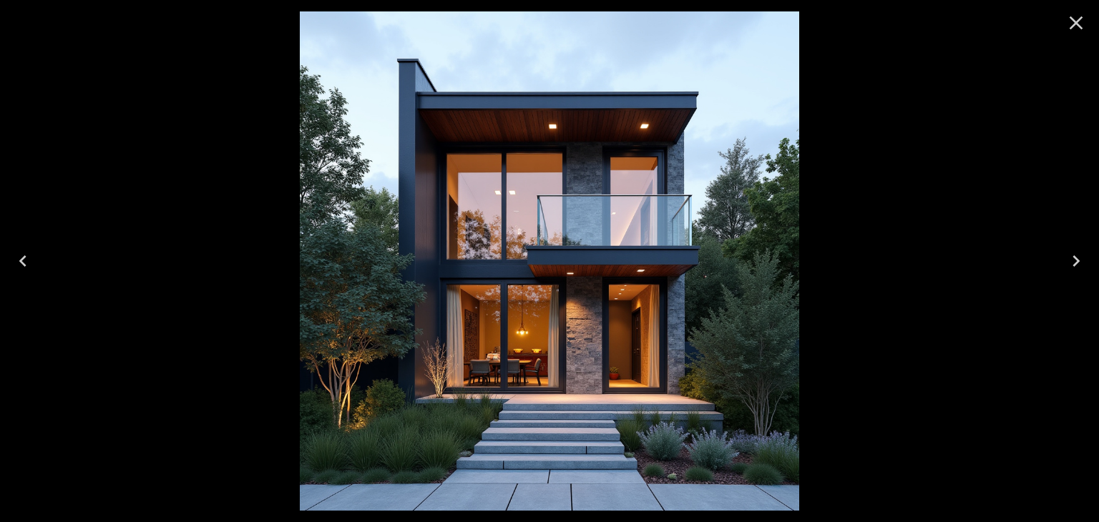
click at [1074, 26] on icon "Close" at bounding box center [1076, 22] width 23 height 23
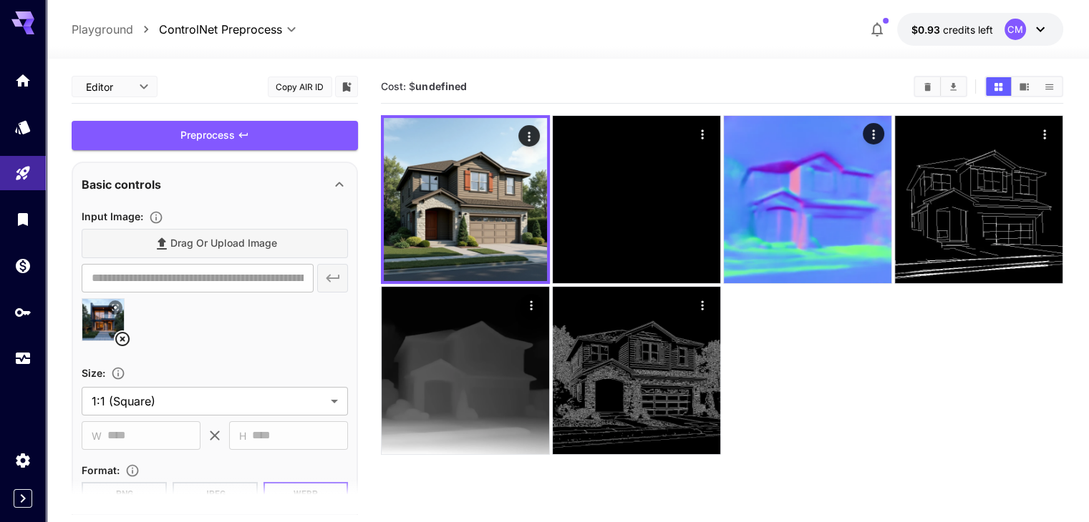
drag, startPoint x: 120, startPoint y: 337, endPoint x: 153, endPoint y: 291, distance: 57.0
click at [121, 336] on icon at bounding box center [122, 339] width 14 height 14
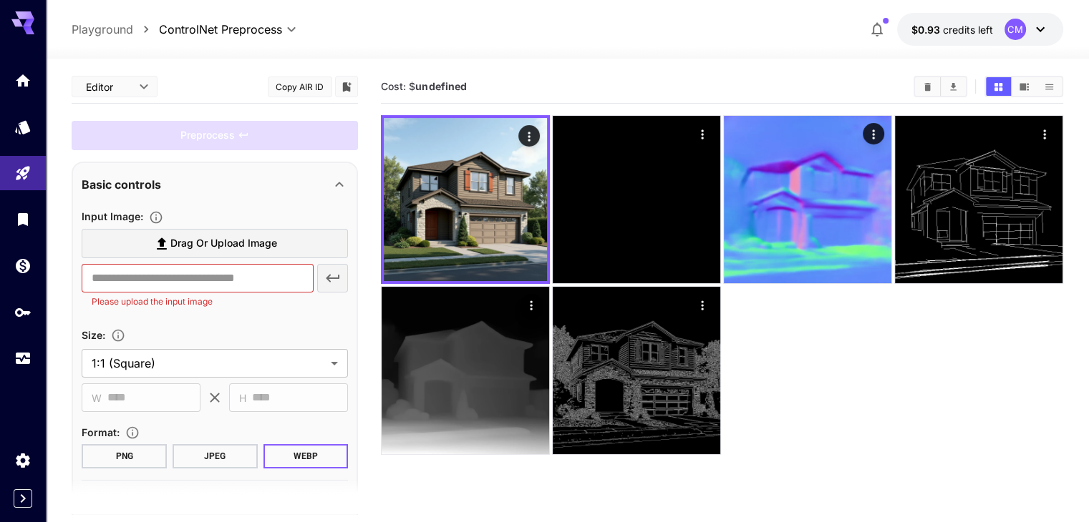
click at [204, 256] on label "Drag or upload image" at bounding box center [215, 243] width 266 height 29
click at [0, 0] on input "Drag or upload image" at bounding box center [0, 0] width 0 height 0
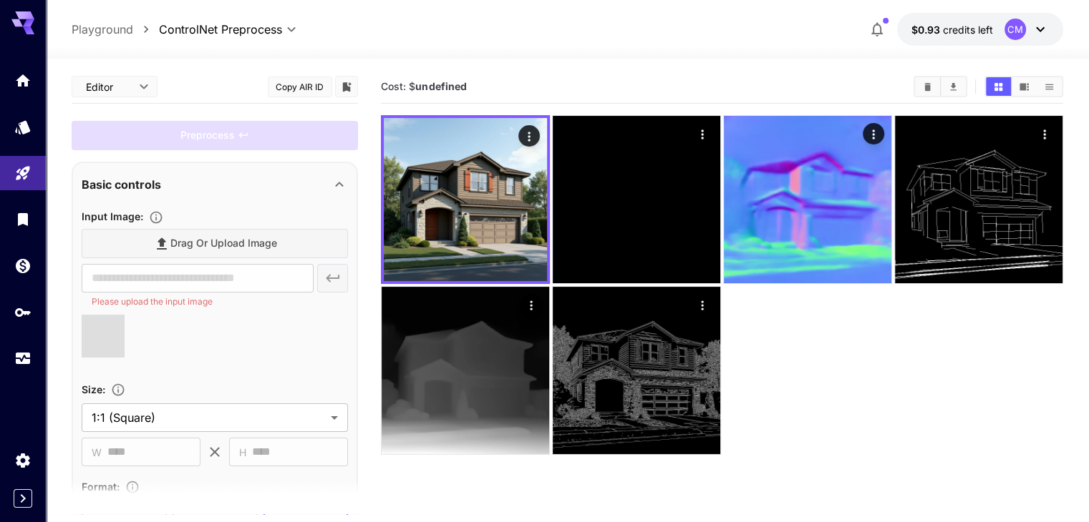
type input "**********"
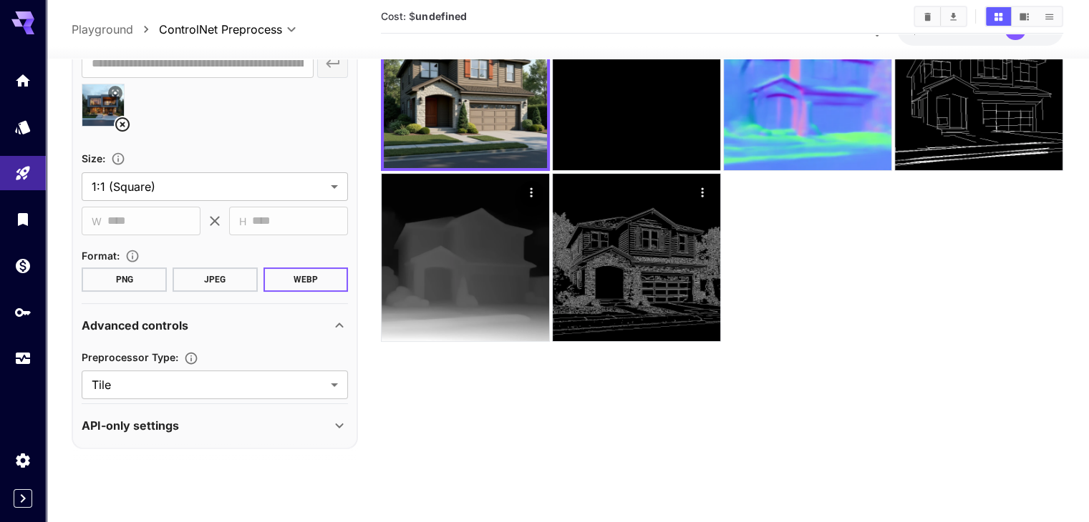
scroll to position [183, 0]
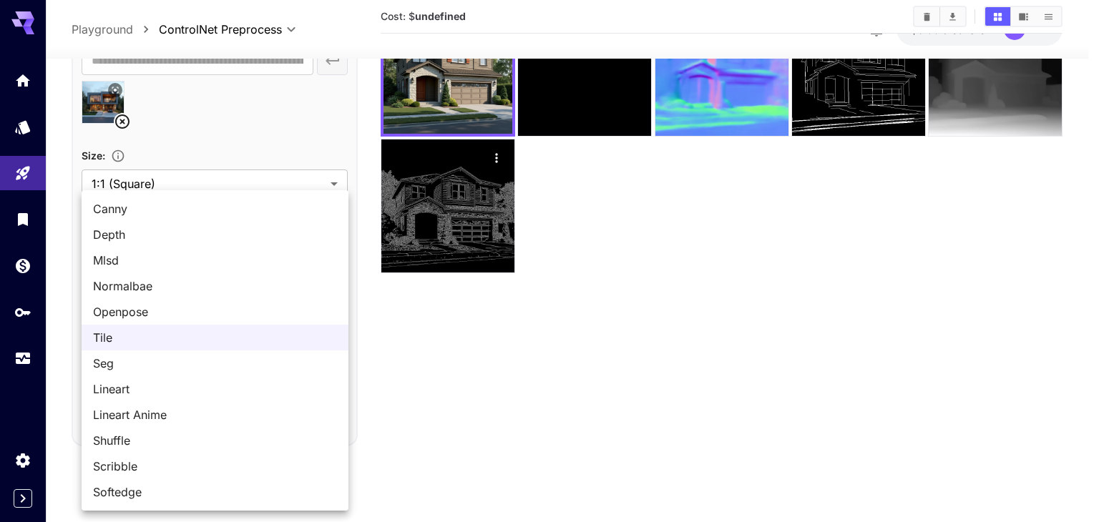
click at [198, 373] on body "**********" at bounding box center [549, 205] width 1099 height 636
click at [166, 215] on span "Canny" at bounding box center [215, 208] width 244 height 17
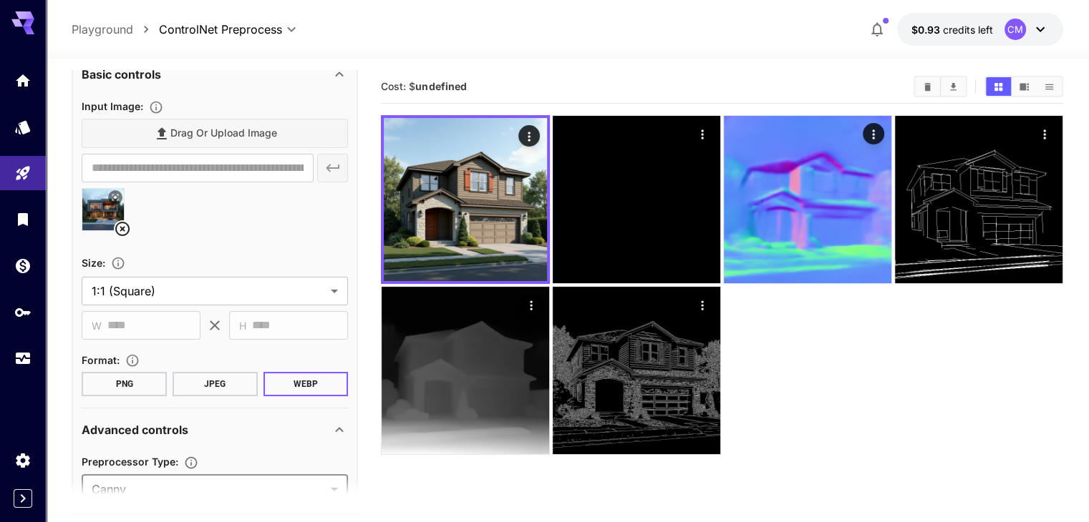
scroll to position [0, 0]
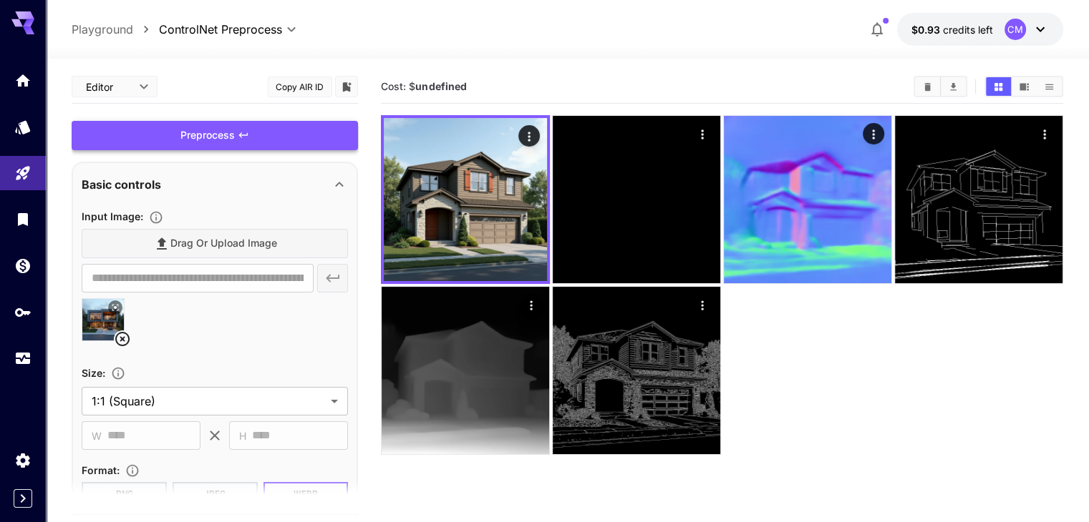
click at [300, 127] on div "Preprocess" at bounding box center [215, 135] width 286 height 29
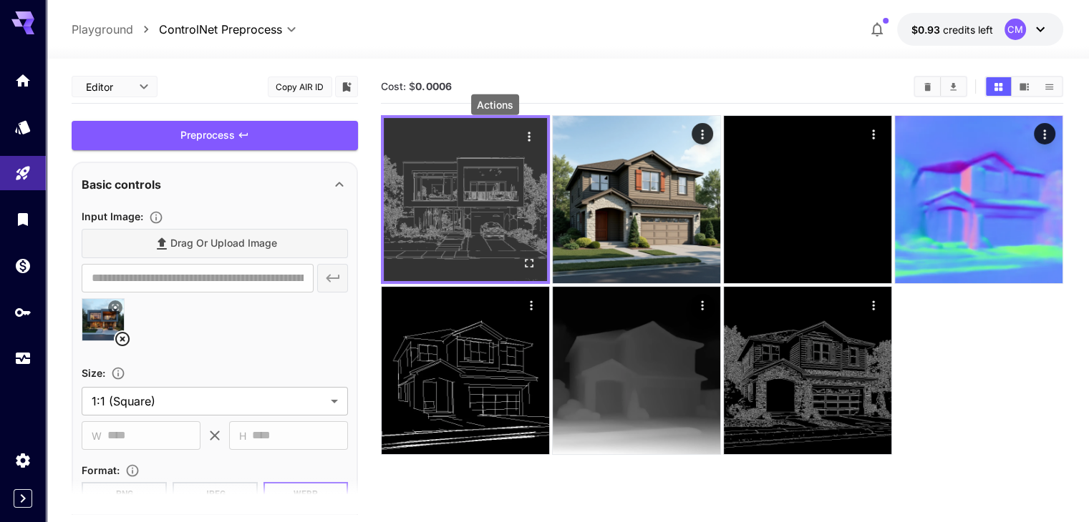
click at [527, 133] on icon "Actions" at bounding box center [528, 136] width 2 height 9
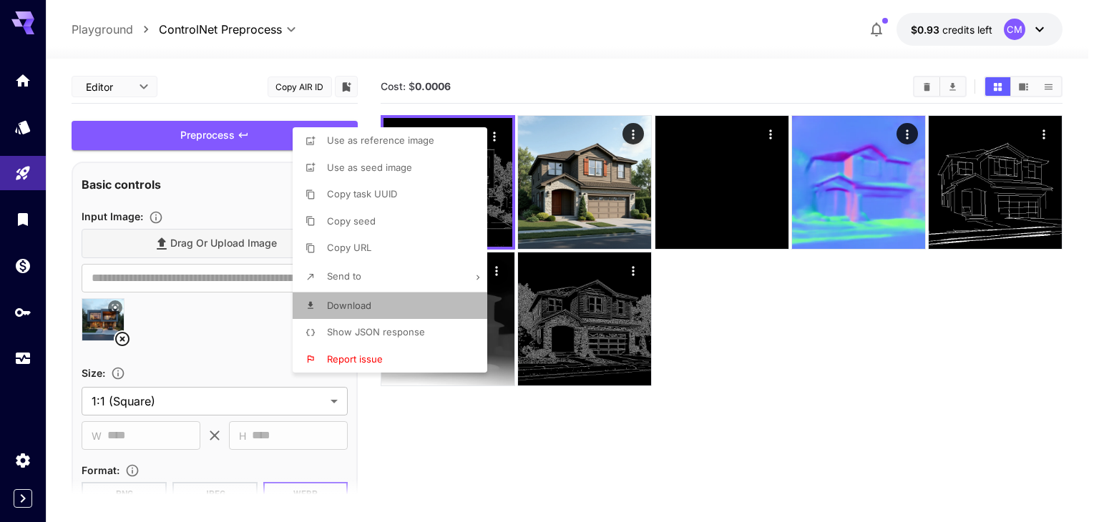
click at [378, 304] on li "Download" at bounding box center [394, 306] width 203 height 27
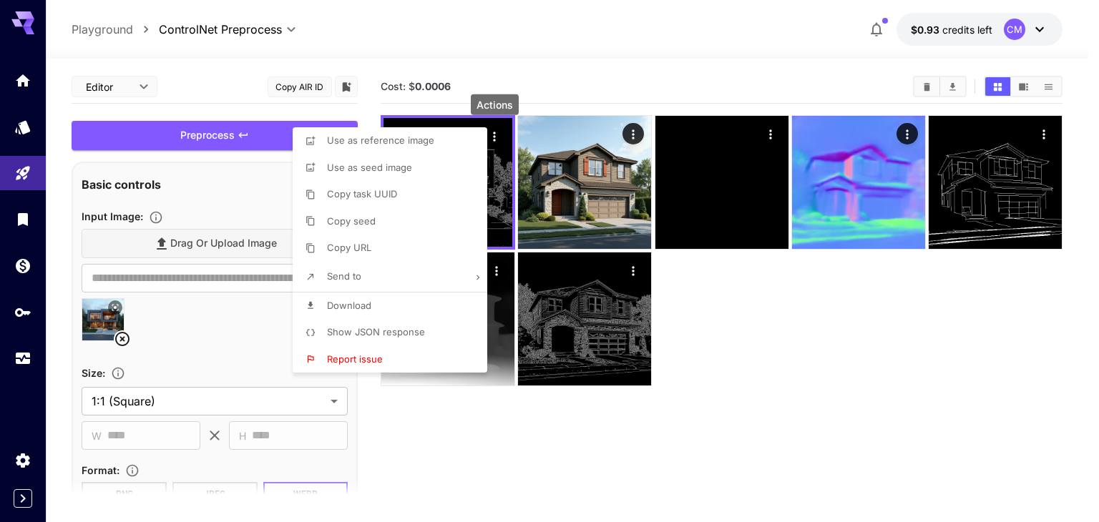
click at [447, 440] on div at bounding box center [549, 261] width 1099 height 522
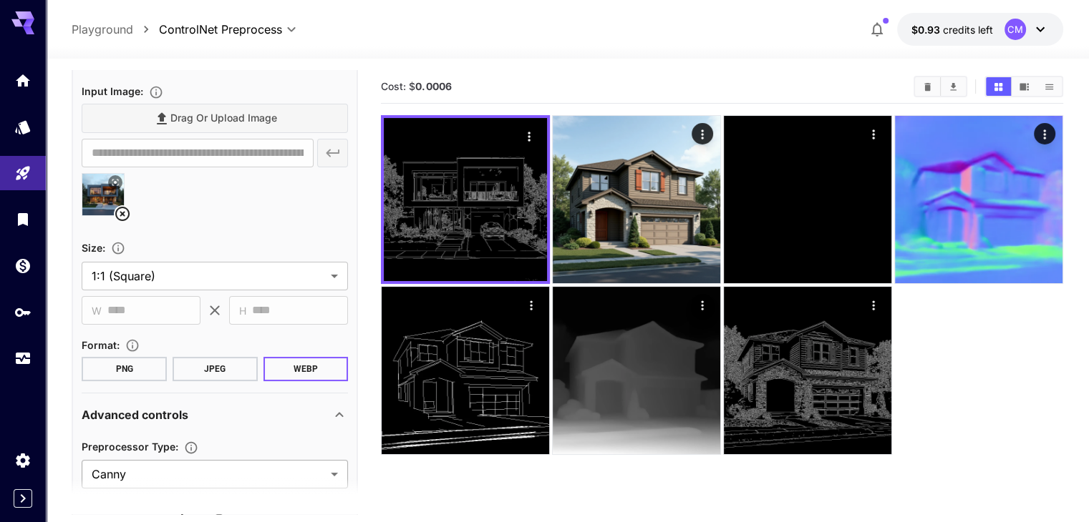
scroll to position [143, 0]
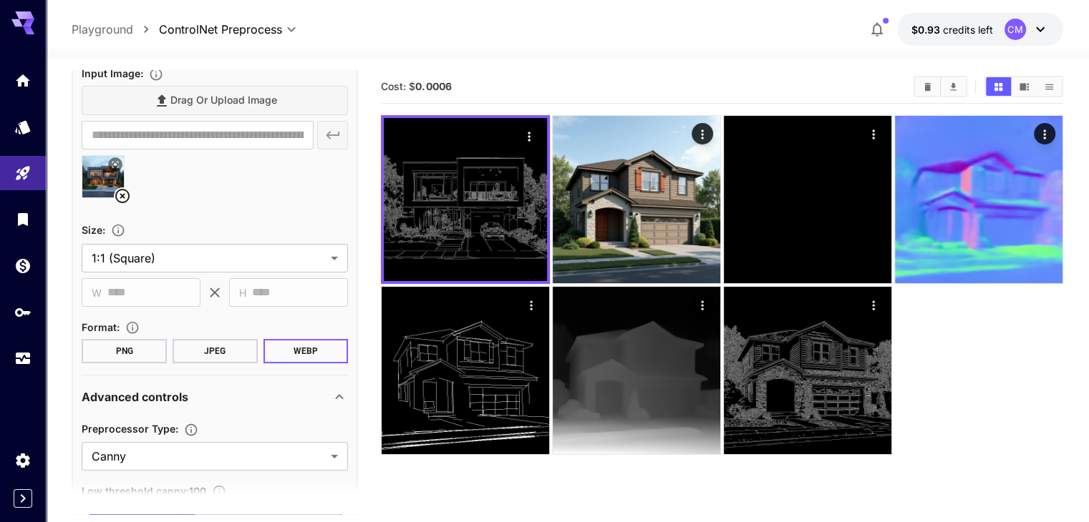
click at [213, 344] on button "JPEG" at bounding box center [214, 351] width 85 height 24
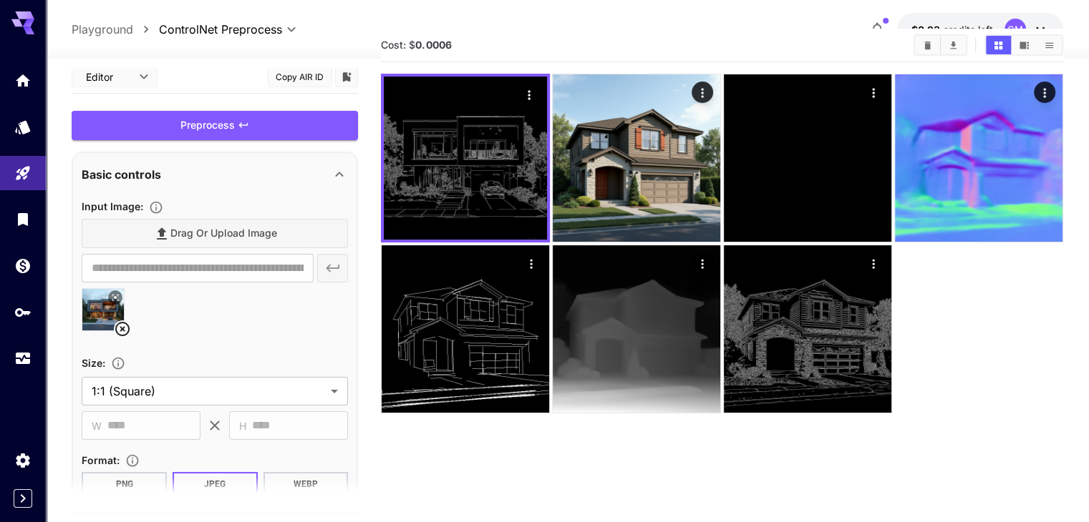
scroll to position [0, 0]
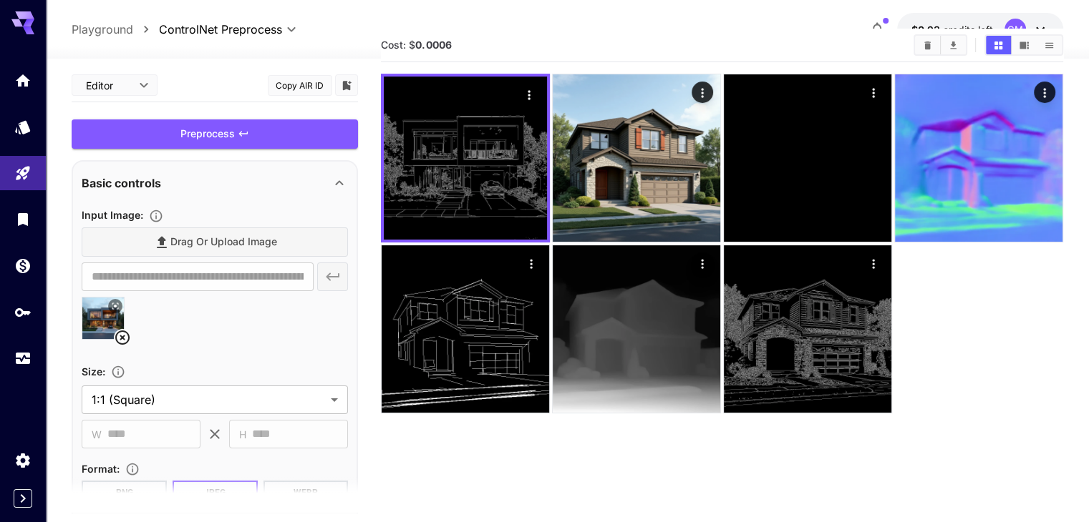
click at [243, 242] on div "Drag or upload image" at bounding box center [215, 242] width 266 height 29
click at [252, 132] on div "Preprocess" at bounding box center [215, 134] width 286 height 29
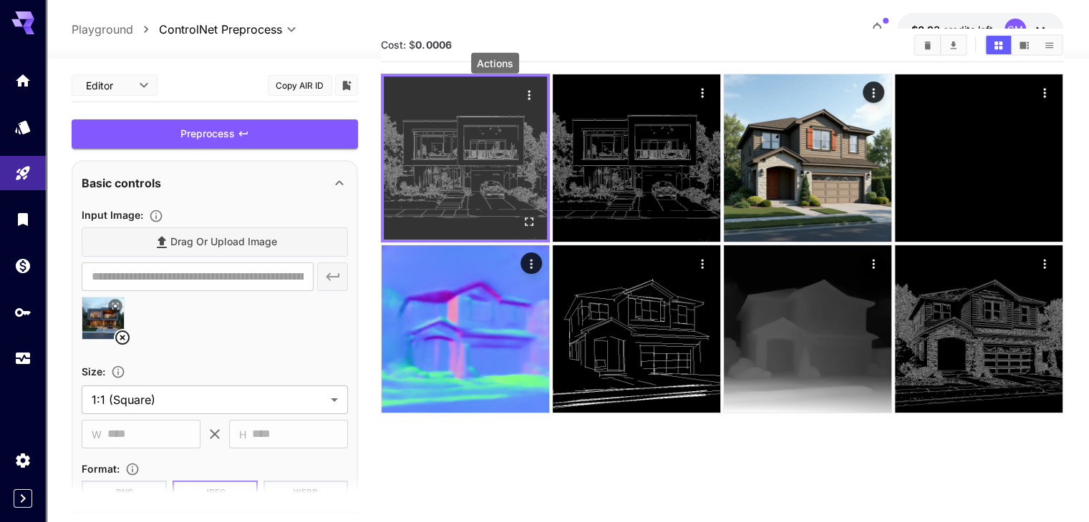
click at [522, 94] on icon "Actions" at bounding box center [529, 95] width 14 height 14
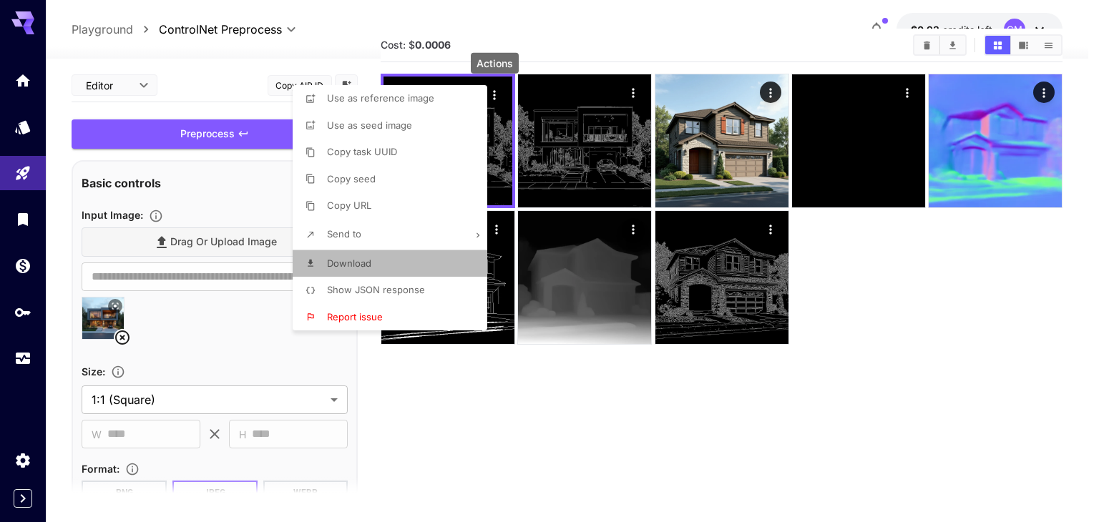
click at [379, 262] on li "Download" at bounding box center [394, 264] width 203 height 27
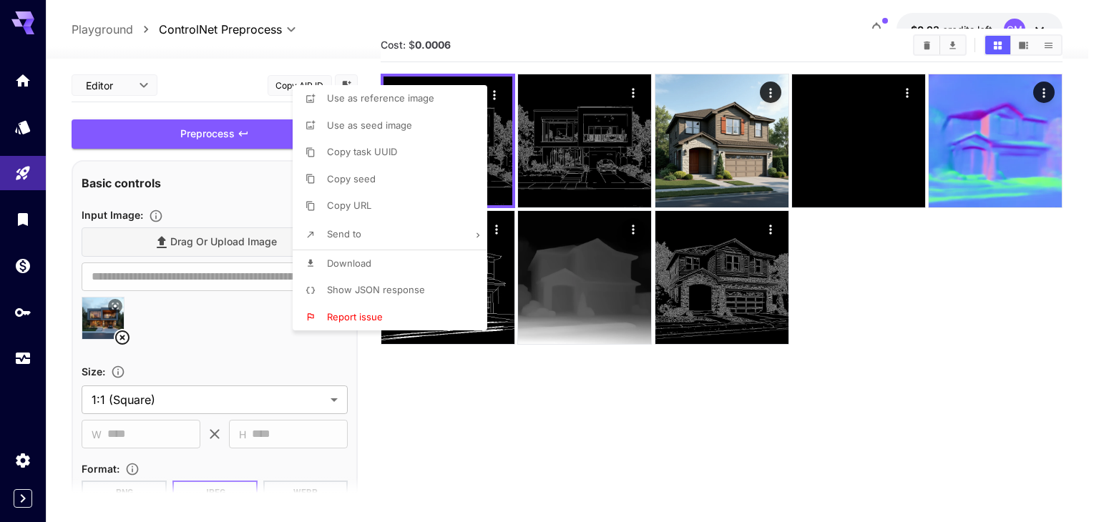
click at [198, 200] on div at bounding box center [549, 261] width 1099 height 522
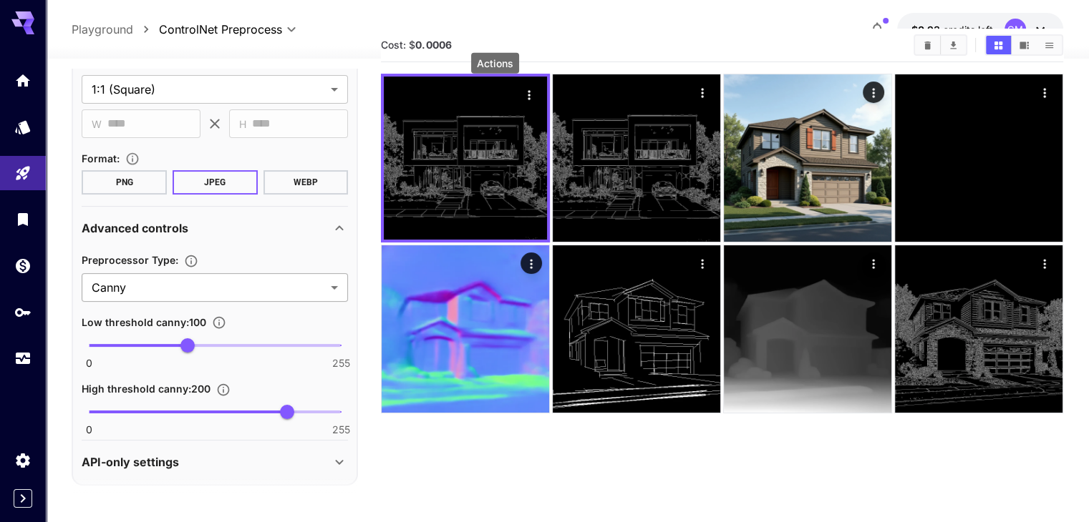
scroll to position [317, 0]
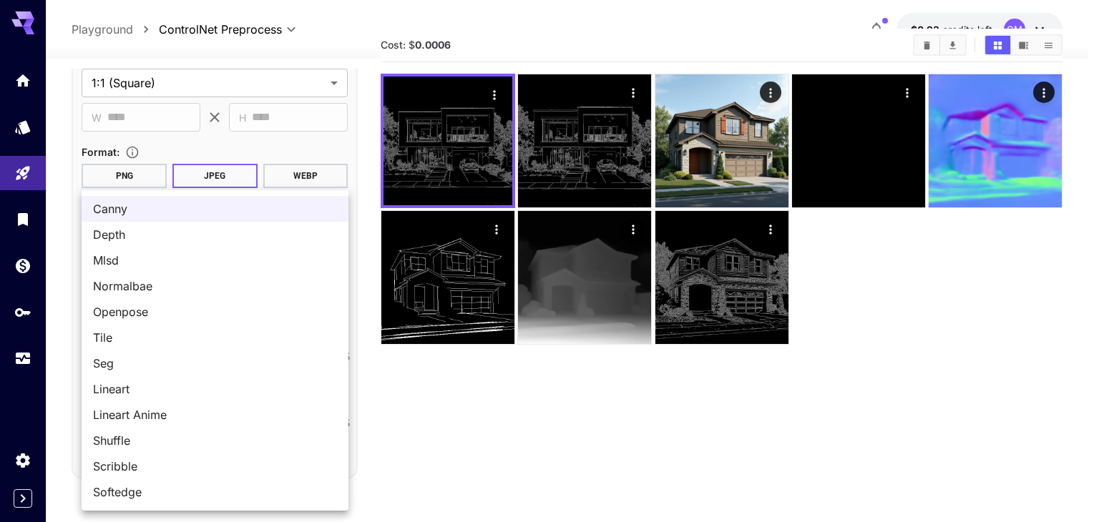
click at [190, 286] on body "**********" at bounding box center [549, 276] width 1099 height 636
click at [136, 238] on span "Depth" at bounding box center [215, 234] width 244 height 17
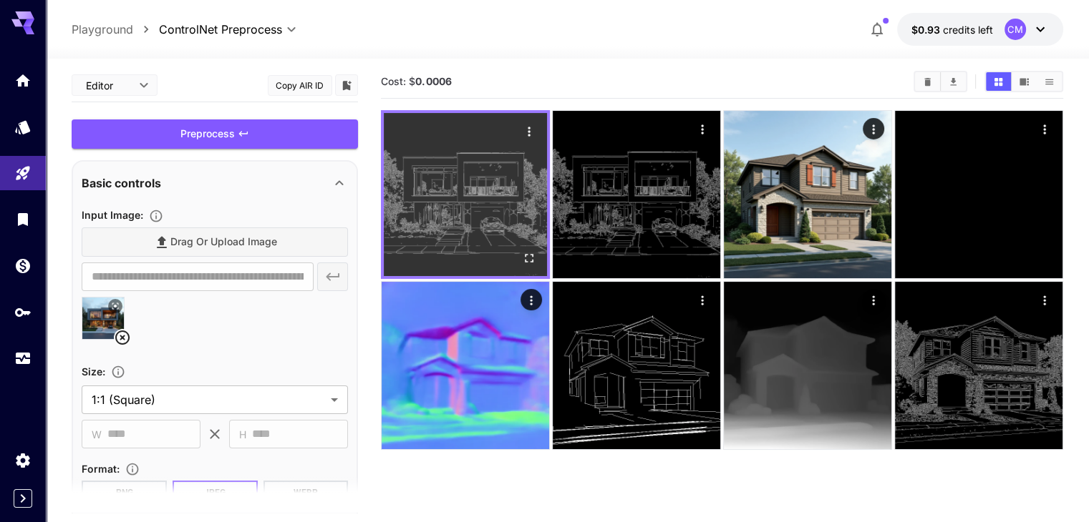
scroll to position [0, 0]
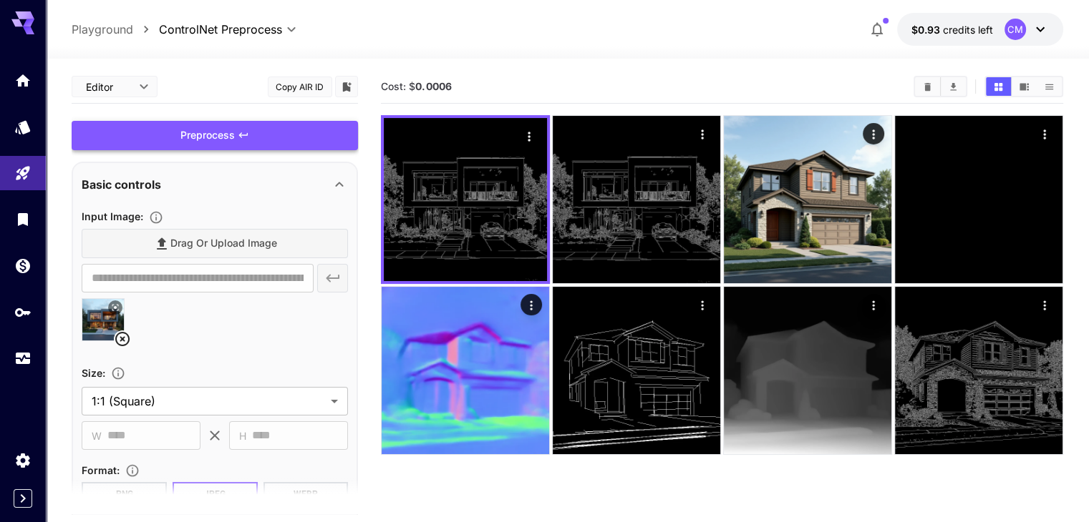
click at [321, 145] on div "Preprocess" at bounding box center [215, 135] width 286 height 29
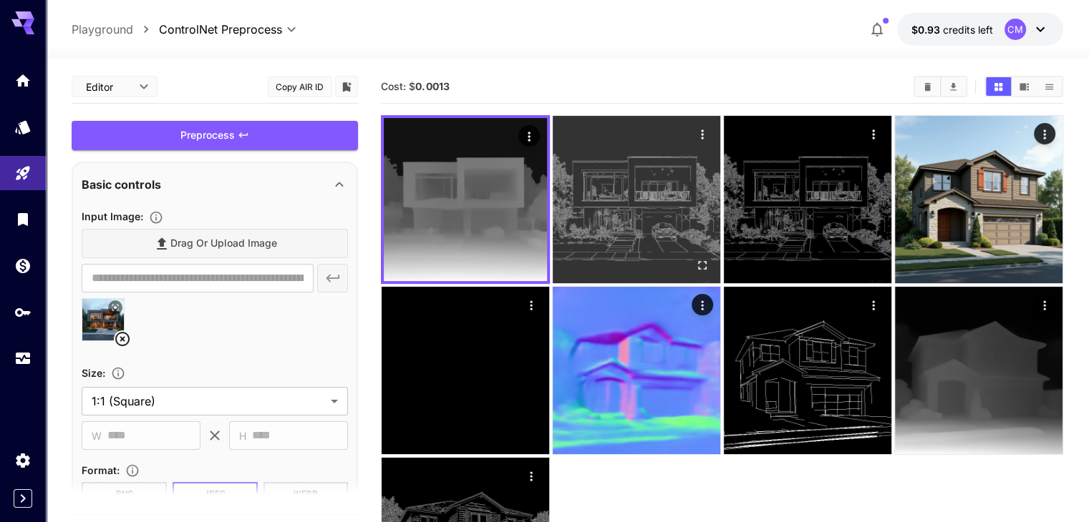
click at [580, 205] on img at bounding box center [636, 199] width 167 height 167
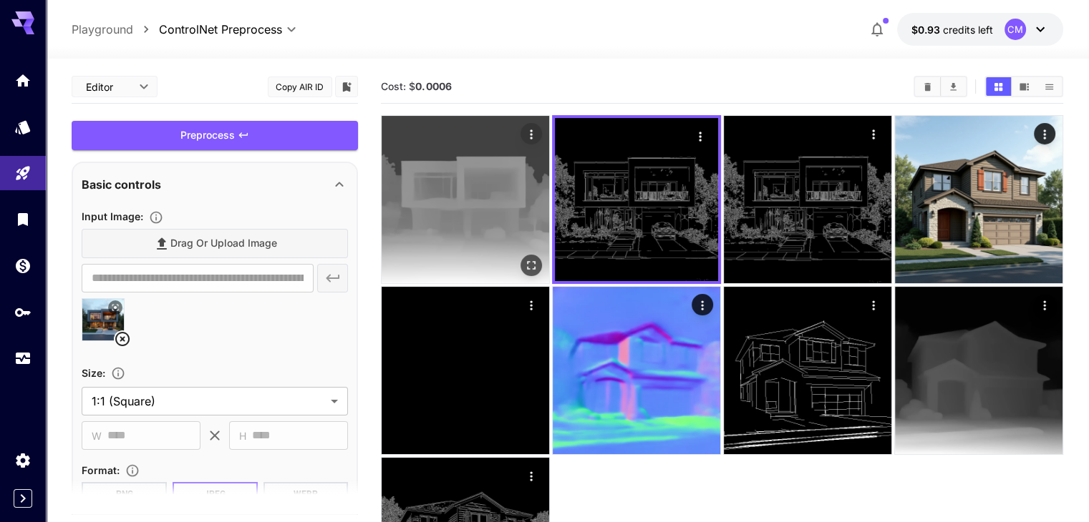
click at [477, 198] on img at bounding box center [464, 199] width 167 height 167
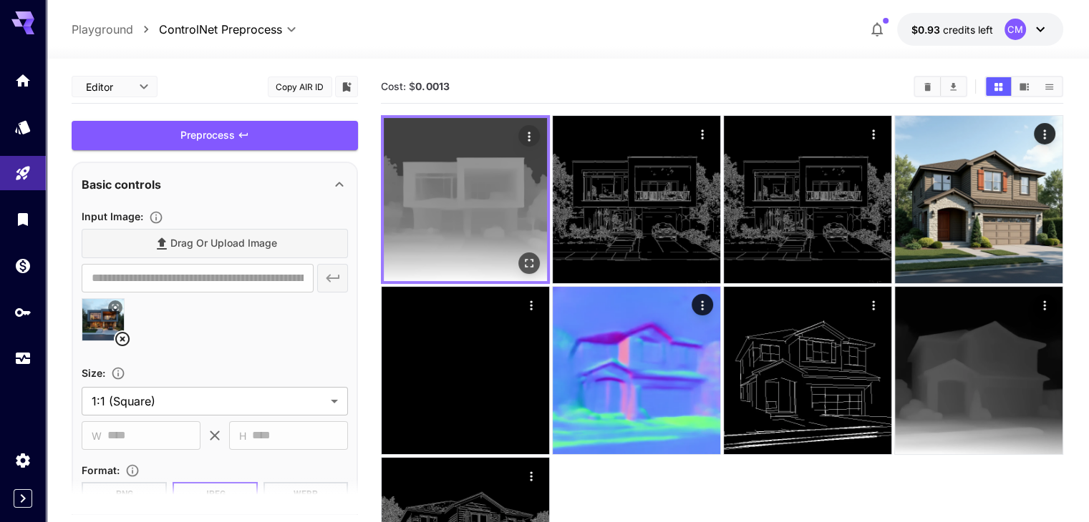
click at [527, 136] on icon "Actions" at bounding box center [528, 136] width 2 height 9
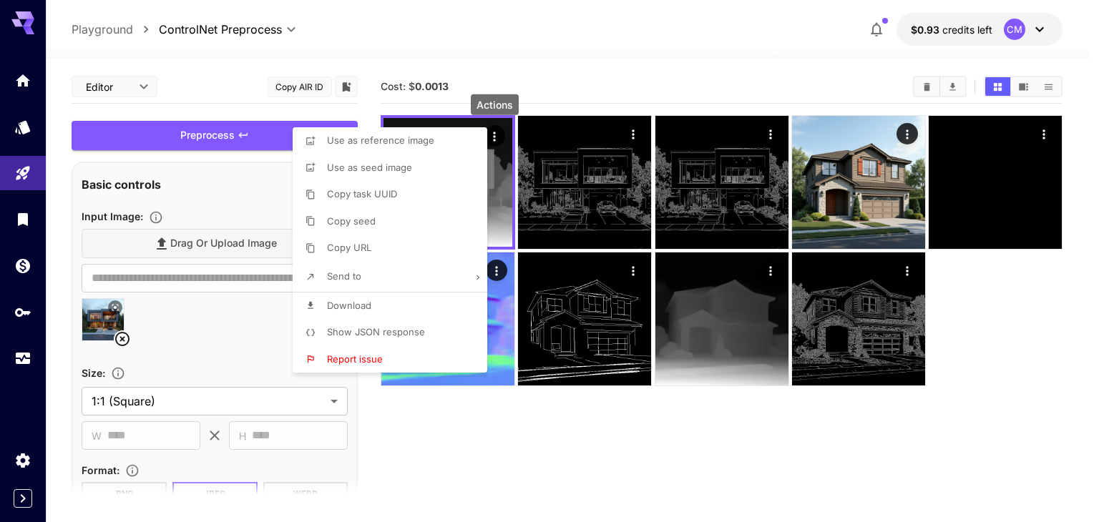
click at [357, 306] on span "Download" at bounding box center [349, 305] width 44 height 11
click at [206, 344] on div at bounding box center [549, 261] width 1099 height 522
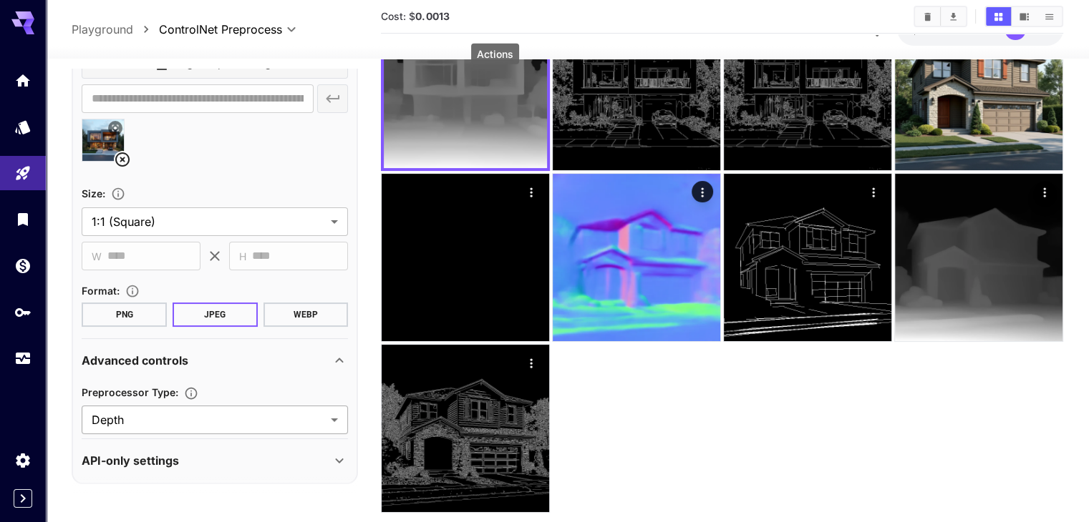
scroll to position [183, 0]
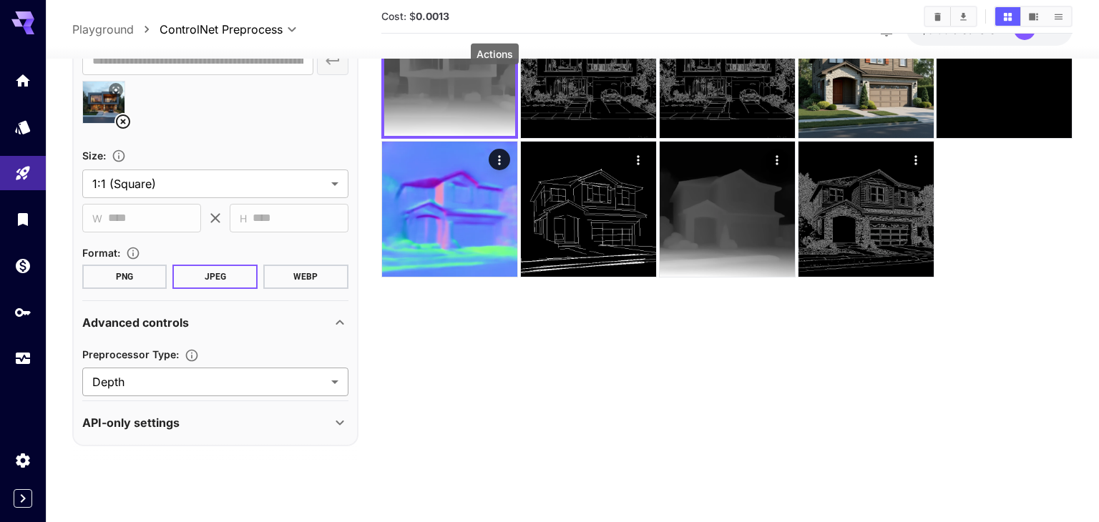
click at [172, 376] on body "**********" at bounding box center [549, 205] width 1099 height 636
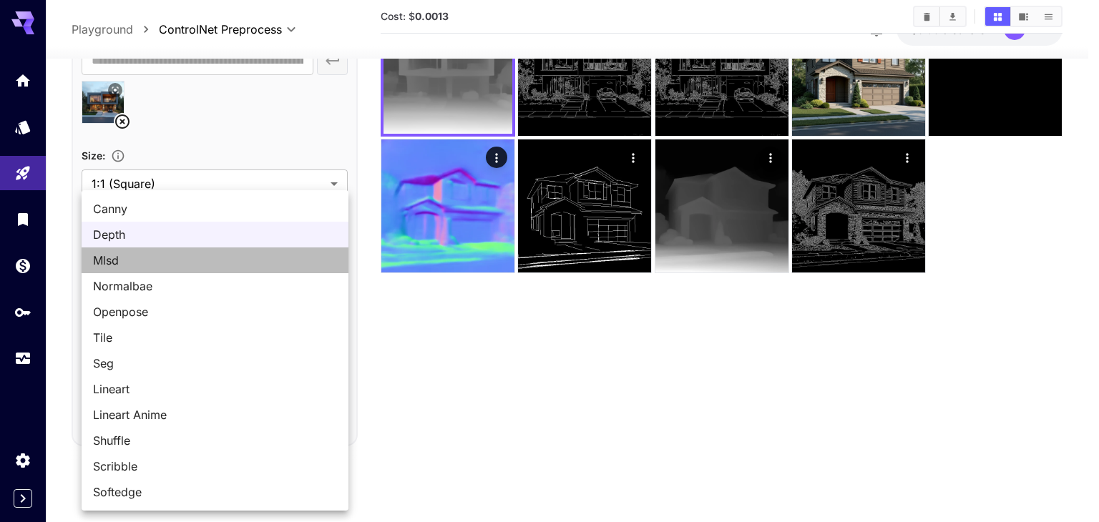
click at [126, 258] on span "Mlsd" at bounding box center [215, 260] width 244 height 17
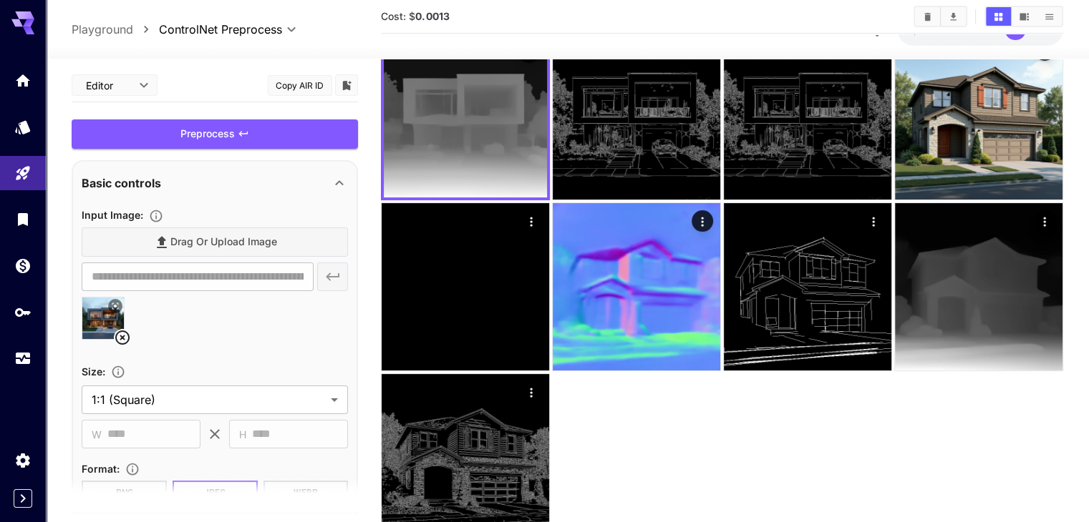
scroll to position [0, 0]
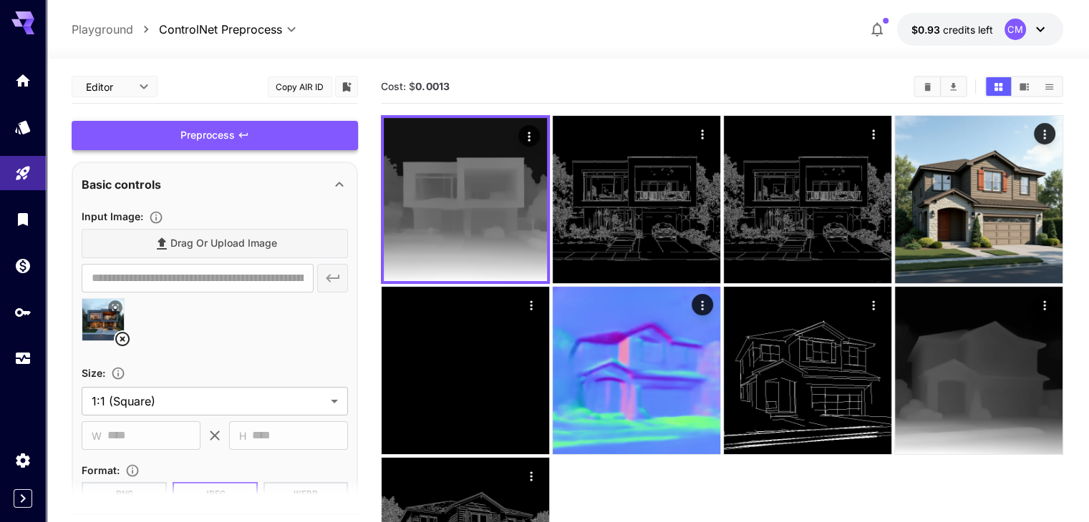
click at [263, 137] on div "Preprocess" at bounding box center [215, 135] width 286 height 29
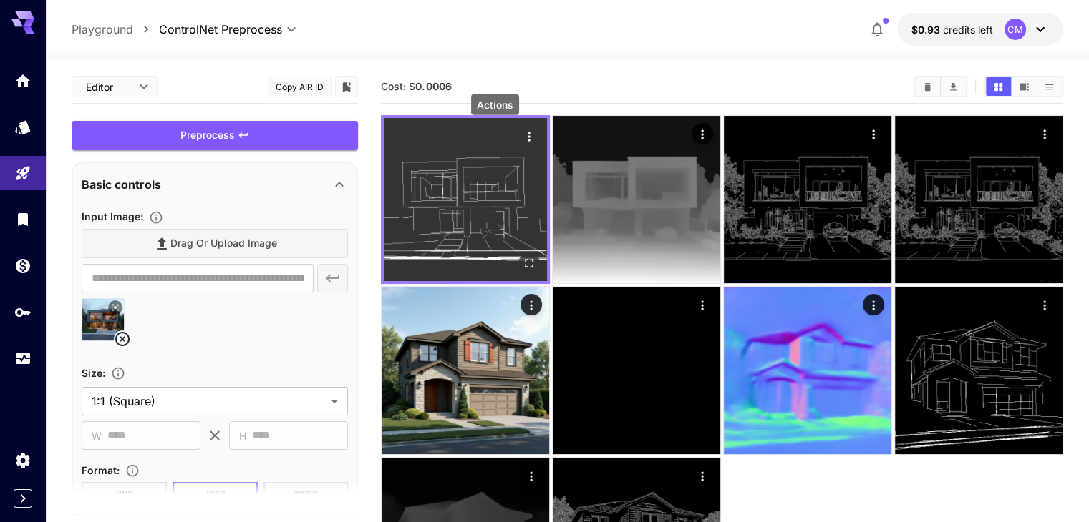
click at [522, 136] on icon "Actions" at bounding box center [529, 137] width 14 height 14
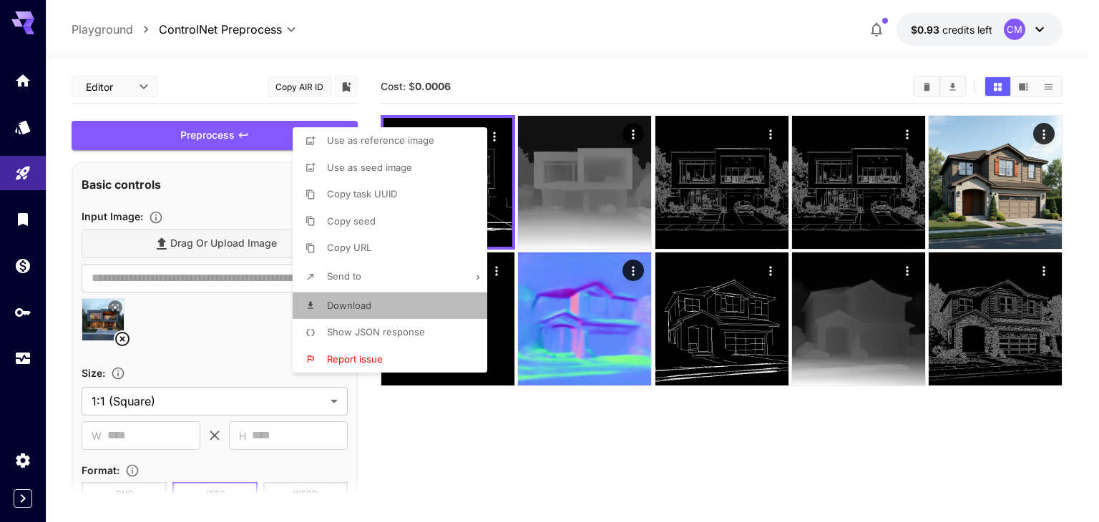
click at [385, 296] on li "Download" at bounding box center [394, 306] width 203 height 27
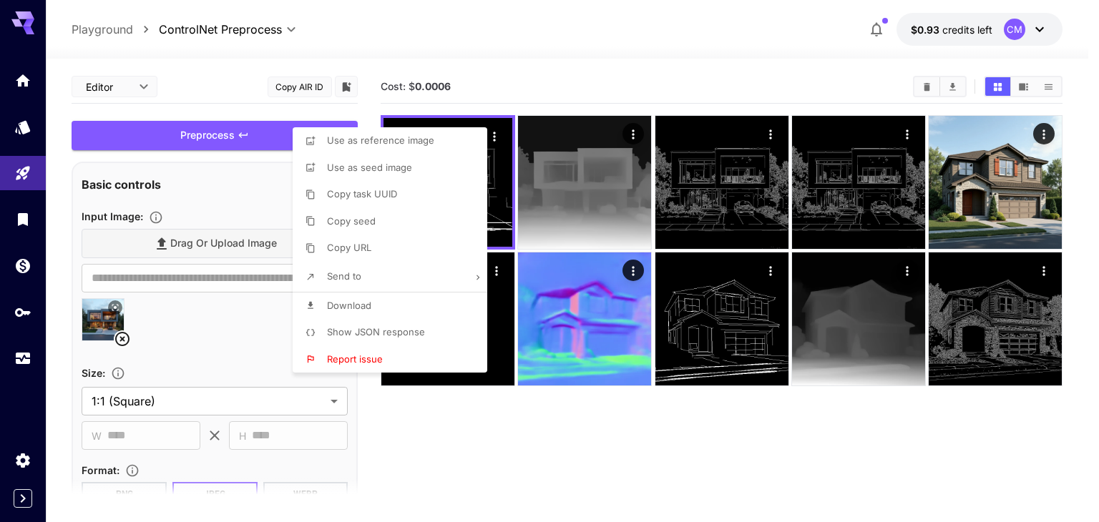
drag, startPoint x: 485, startPoint y: 435, endPoint x: 362, endPoint y: 433, distance: 122.4
click at [483, 435] on div at bounding box center [549, 261] width 1099 height 522
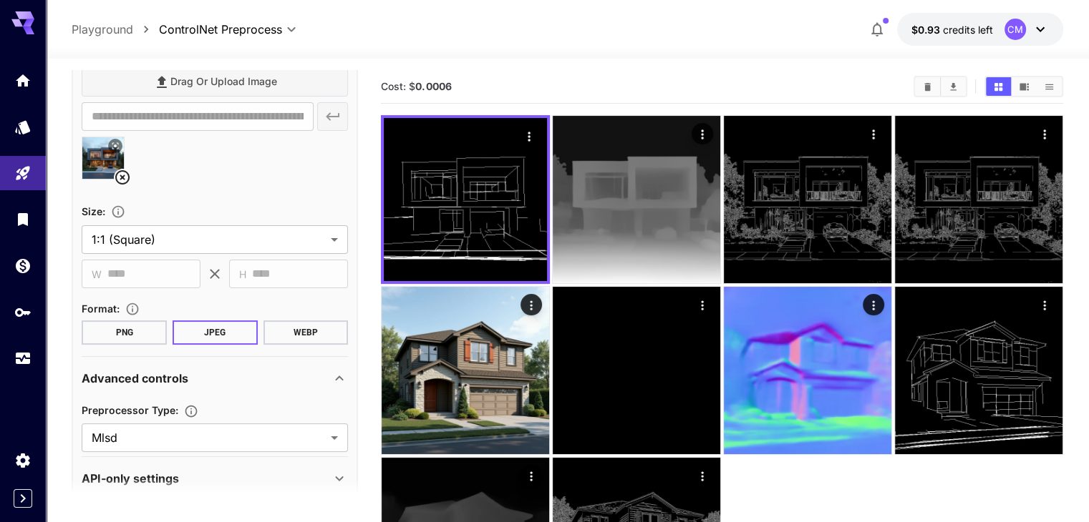
scroll to position [183, 0]
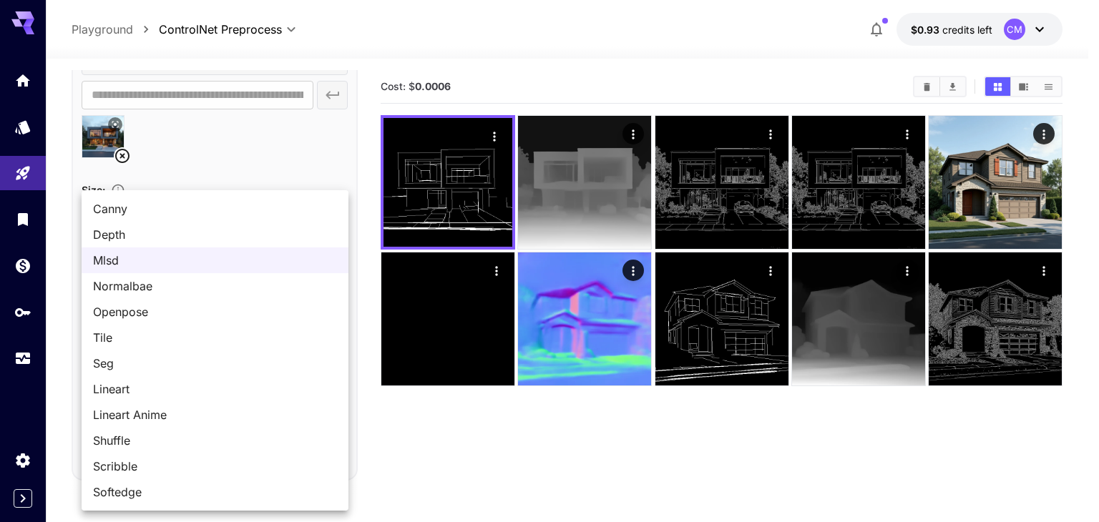
click at [234, 419] on body "**********" at bounding box center [549, 318] width 1099 height 636
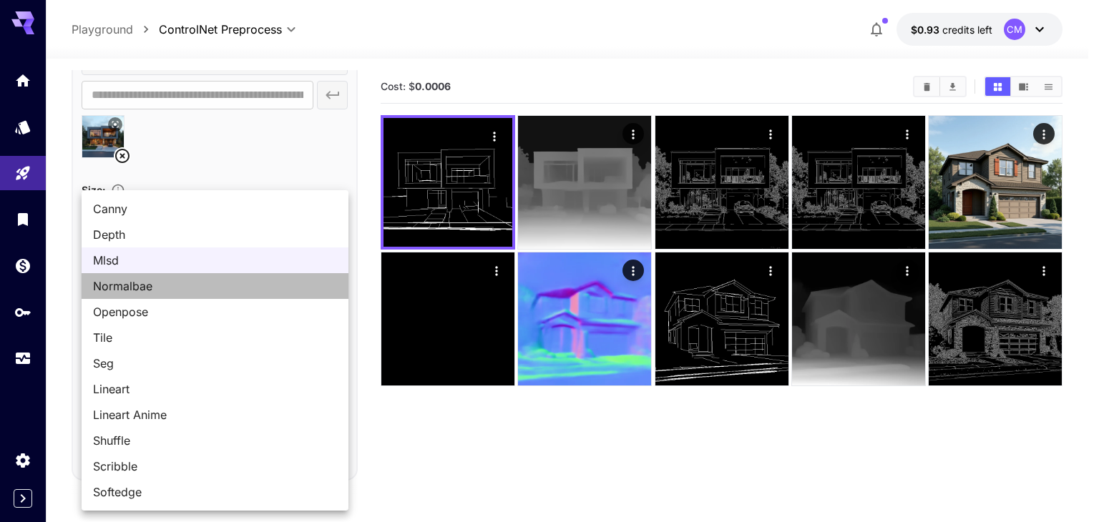
click at [183, 282] on span "Normalbae" at bounding box center [215, 286] width 244 height 17
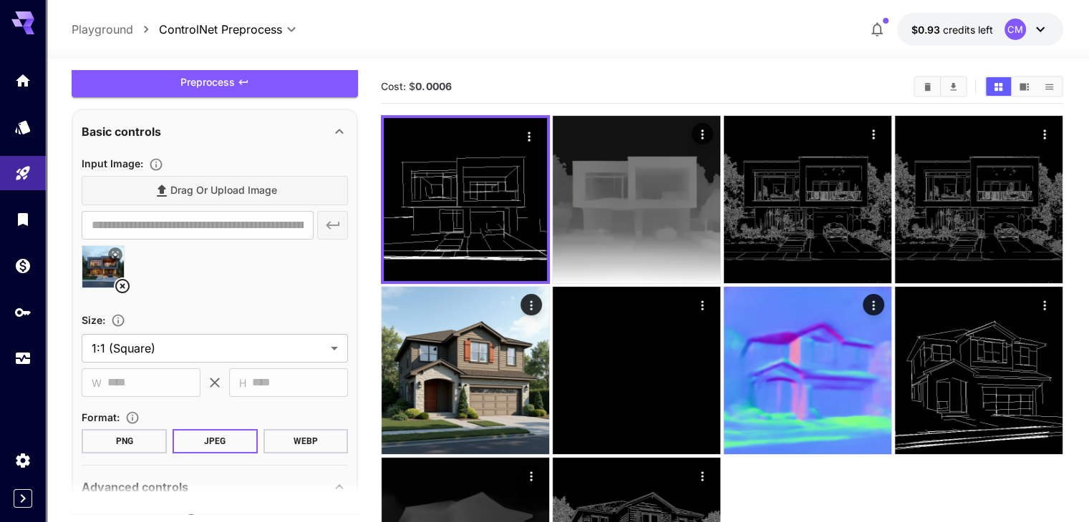
scroll to position [40, 0]
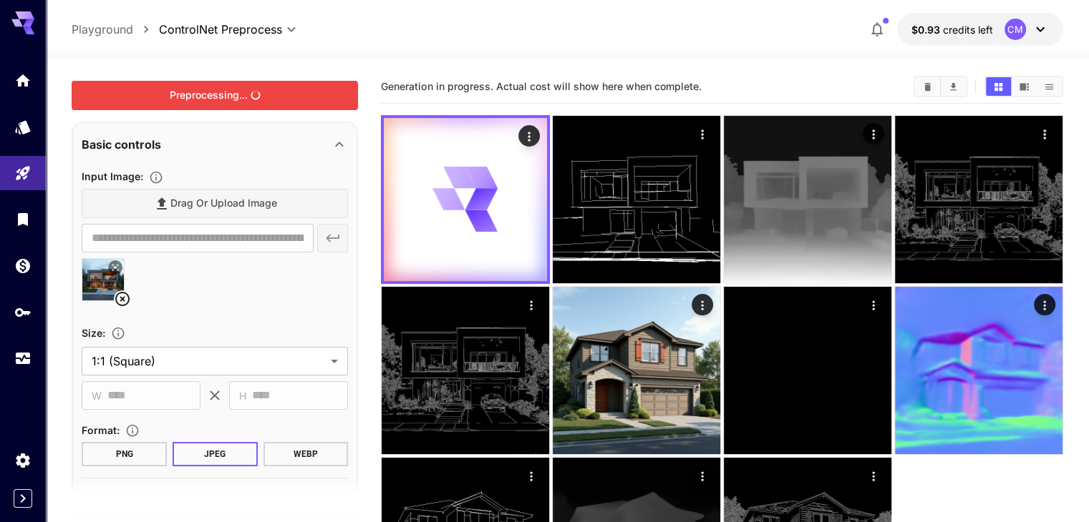
click at [256, 106] on div "Preprocessing..." at bounding box center [215, 95] width 286 height 29
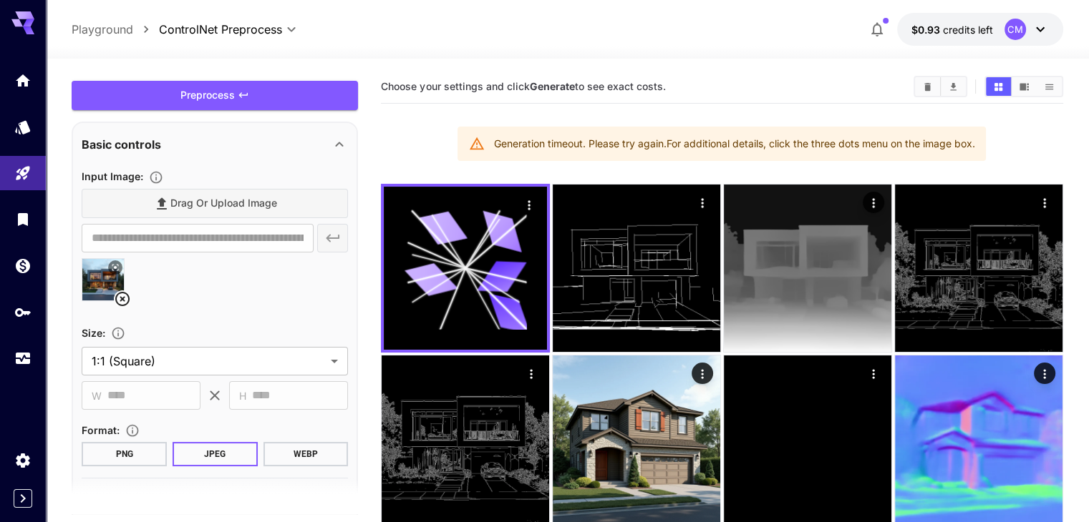
click at [114, 266] on icon at bounding box center [115, 267] width 9 height 9
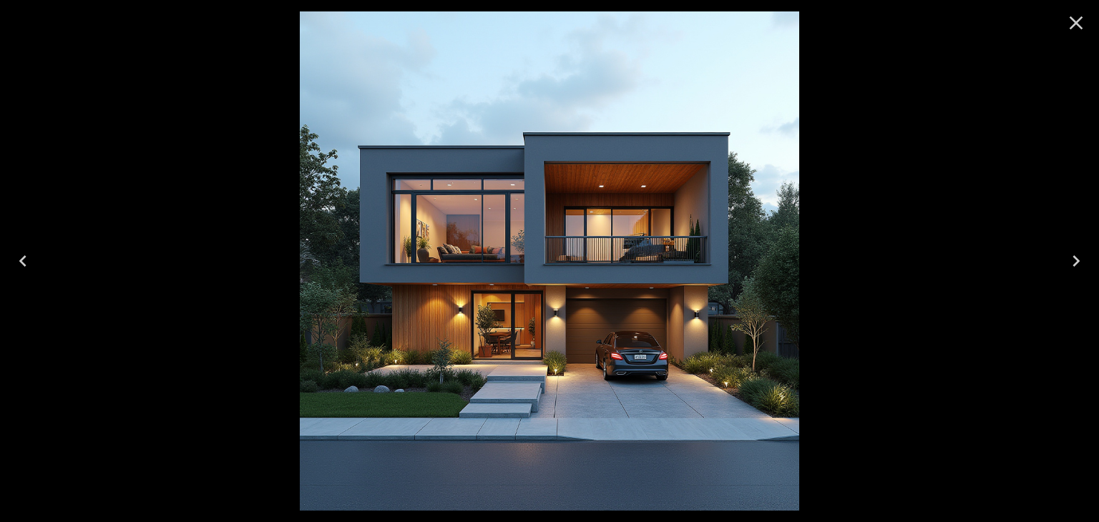
click at [1071, 24] on icon "Close" at bounding box center [1076, 22] width 23 height 23
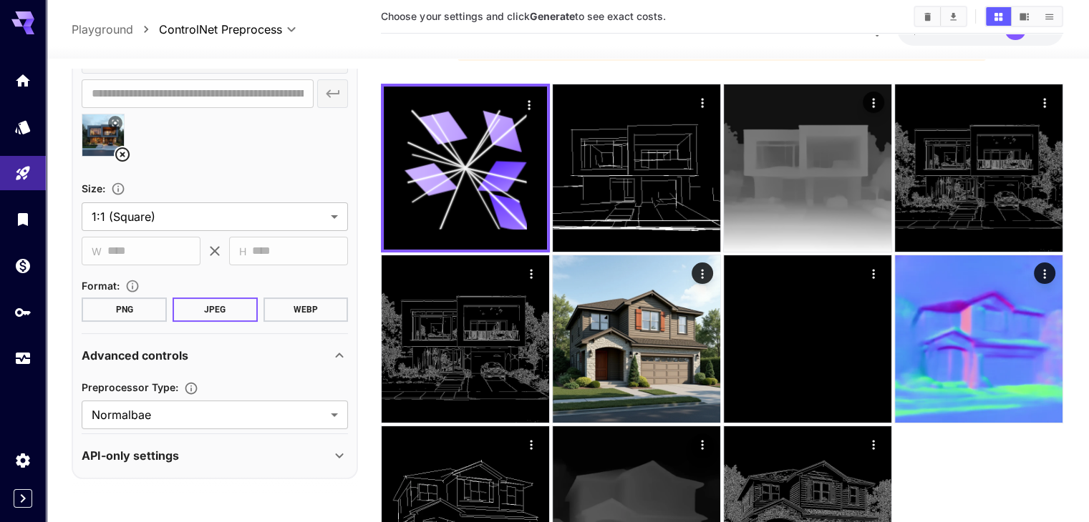
scroll to position [113, 0]
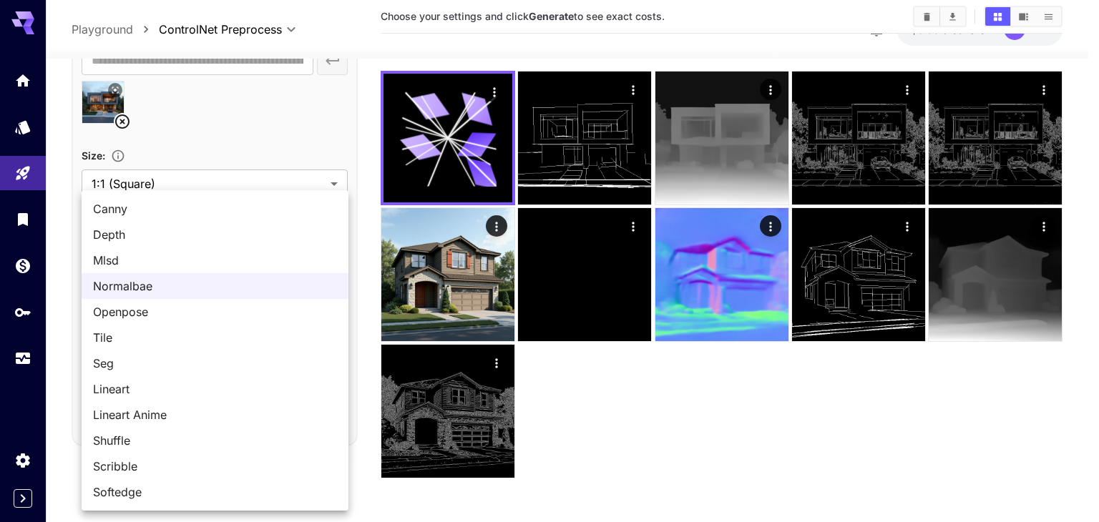
click at [183, 375] on body "**********" at bounding box center [549, 205] width 1099 height 636
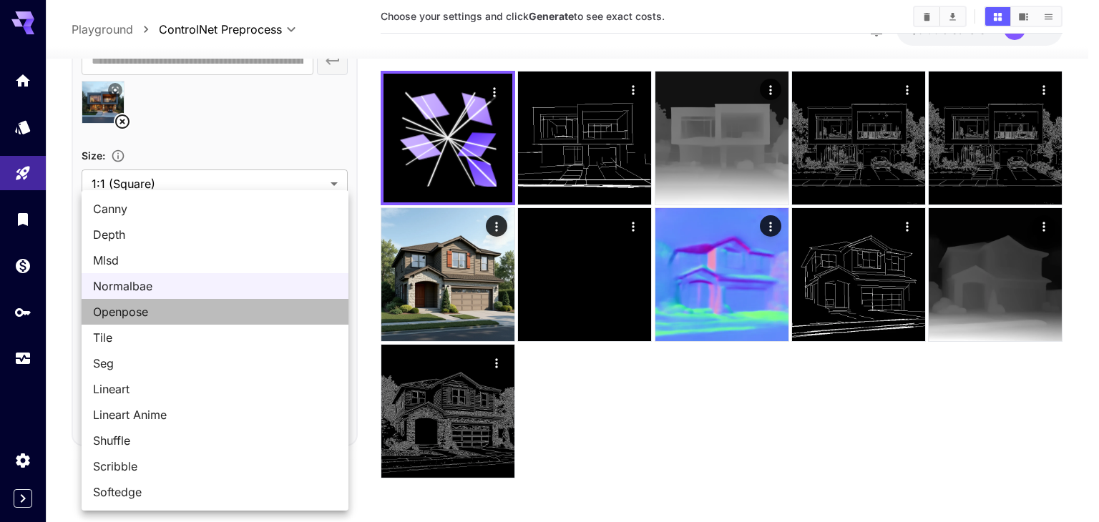
click at [142, 311] on span "Openpose" at bounding box center [215, 311] width 244 height 17
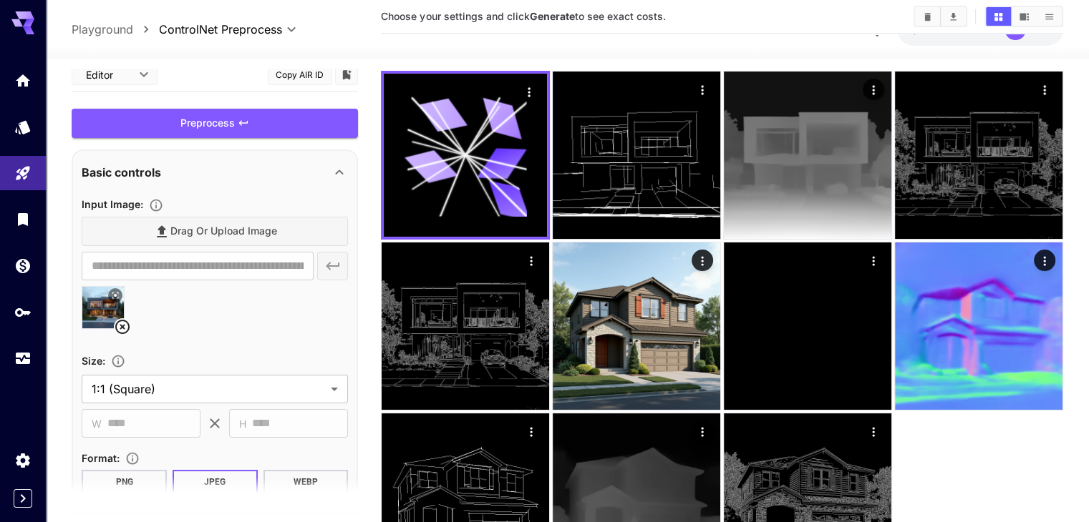
scroll to position [0, 0]
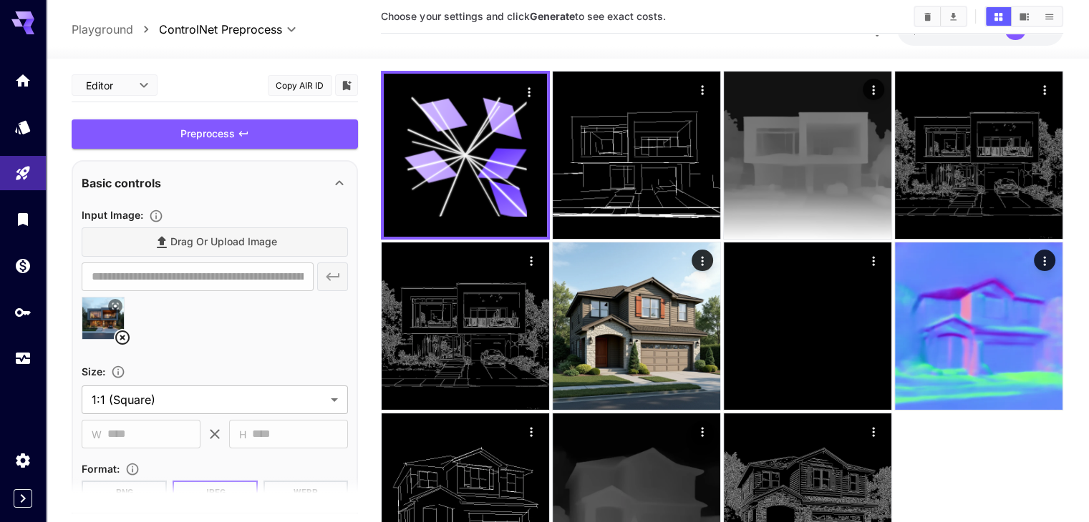
click at [255, 74] on div "**********" at bounding box center [215, 391] width 286 height 644
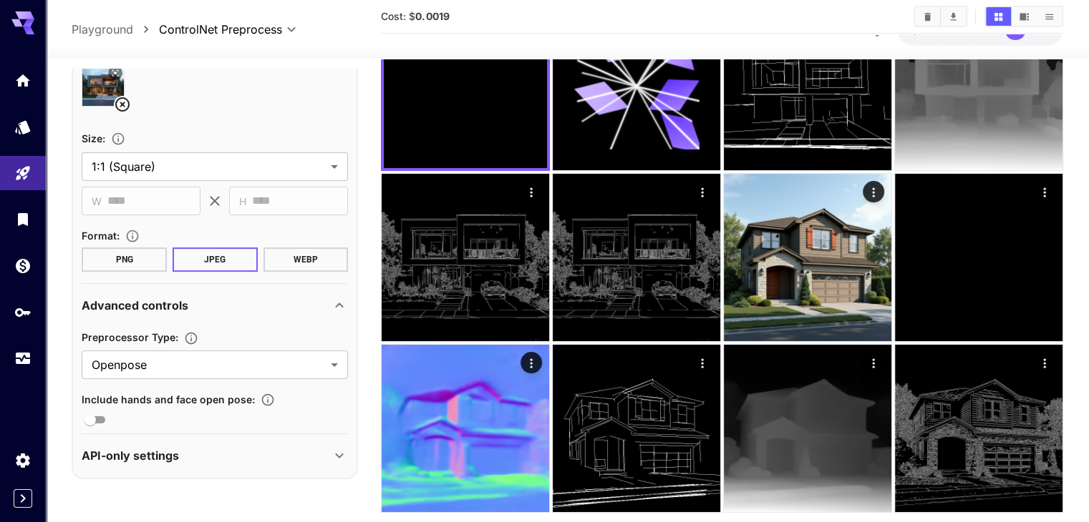
scroll to position [234, 0]
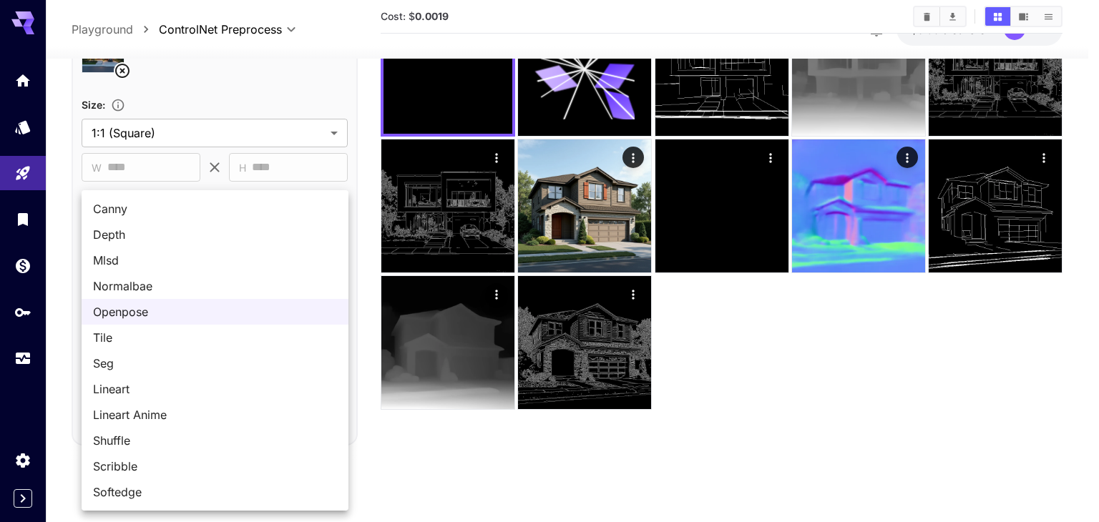
click at [197, 336] on body "**********" at bounding box center [549, 205] width 1099 height 636
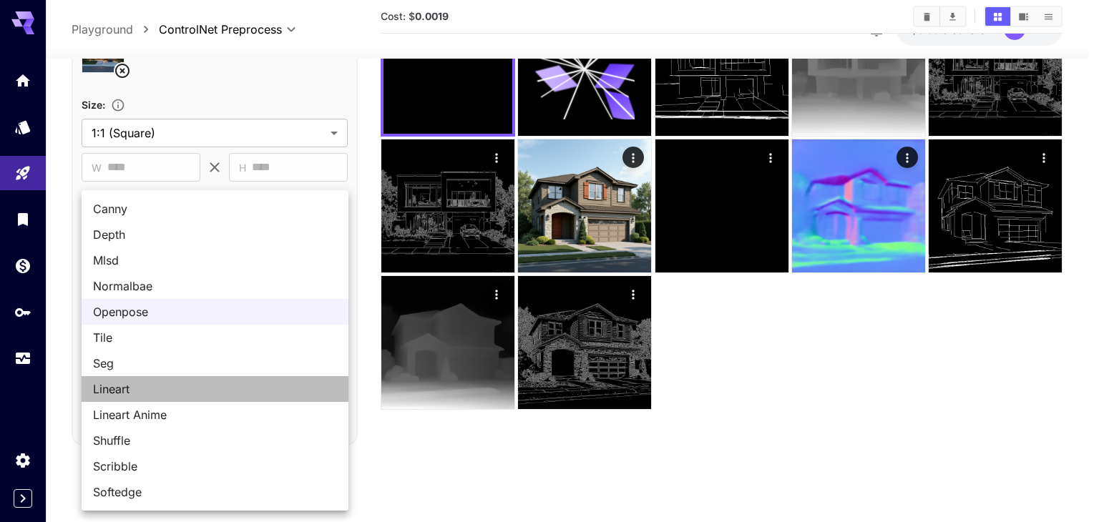
click at [130, 396] on span "Lineart" at bounding box center [215, 389] width 244 height 17
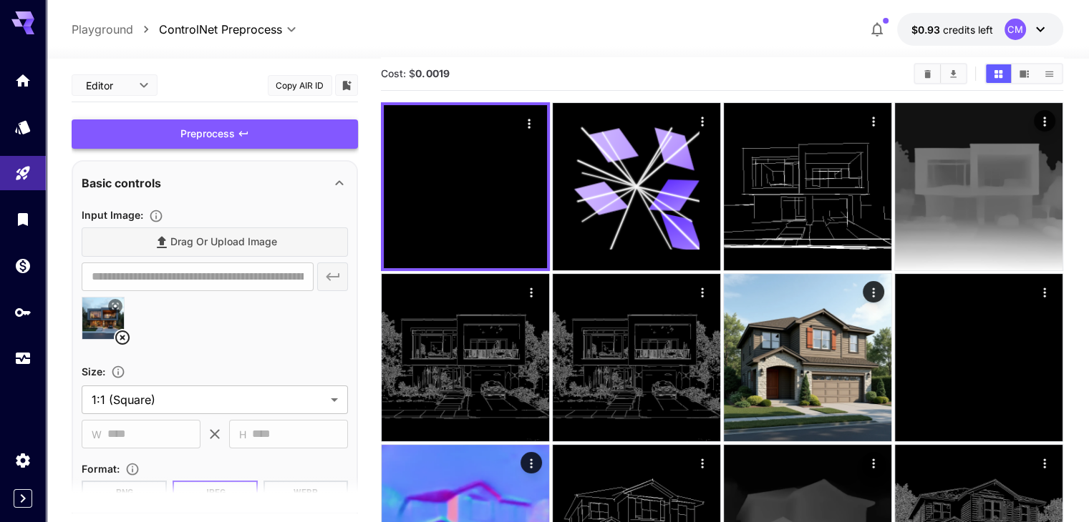
scroll to position [0, 0]
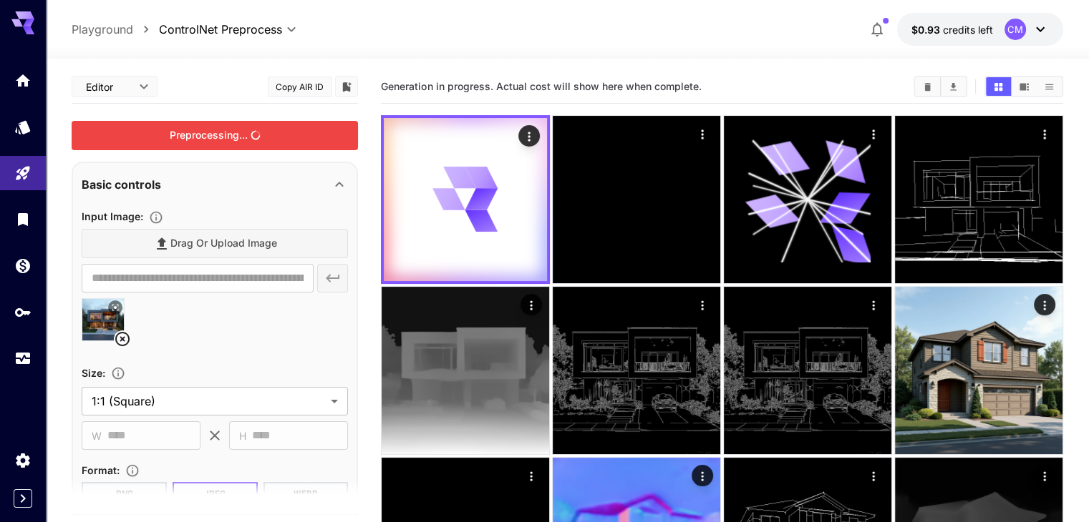
click at [275, 141] on div "Preprocessing..." at bounding box center [215, 135] width 286 height 29
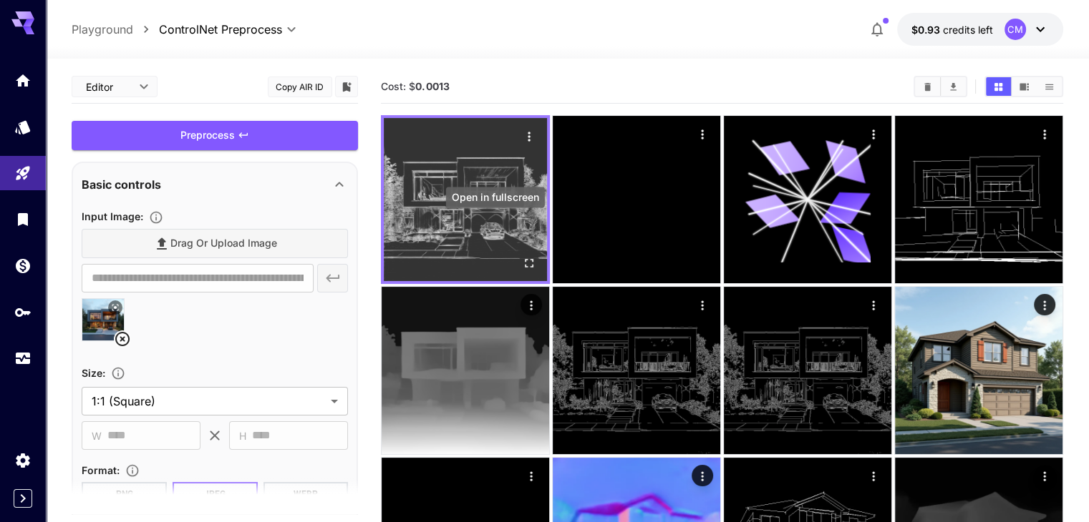
click at [525, 259] on icon "Open in fullscreen" at bounding box center [529, 263] width 9 height 9
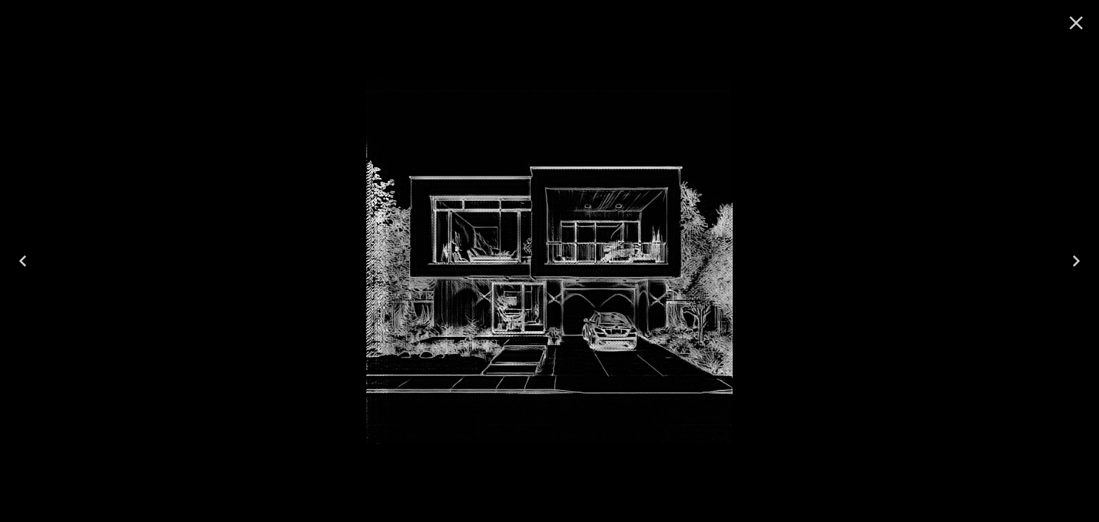
click at [1077, 28] on icon "Close" at bounding box center [1076, 22] width 23 height 23
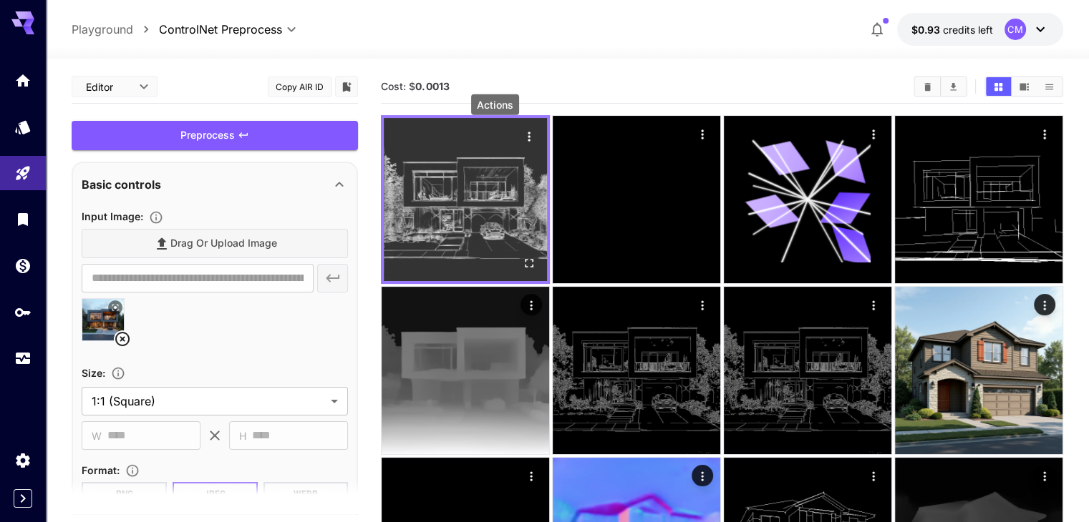
click at [522, 135] on icon "Actions" at bounding box center [529, 137] width 14 height 14
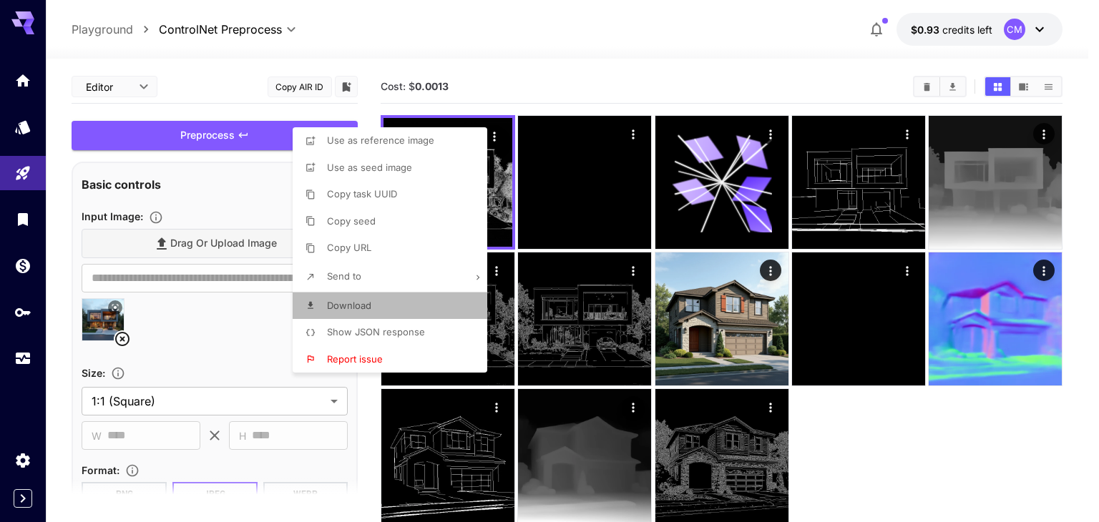
click at [364, 312] on p "Download" at bounding box center [349, 306] width 44 height 14
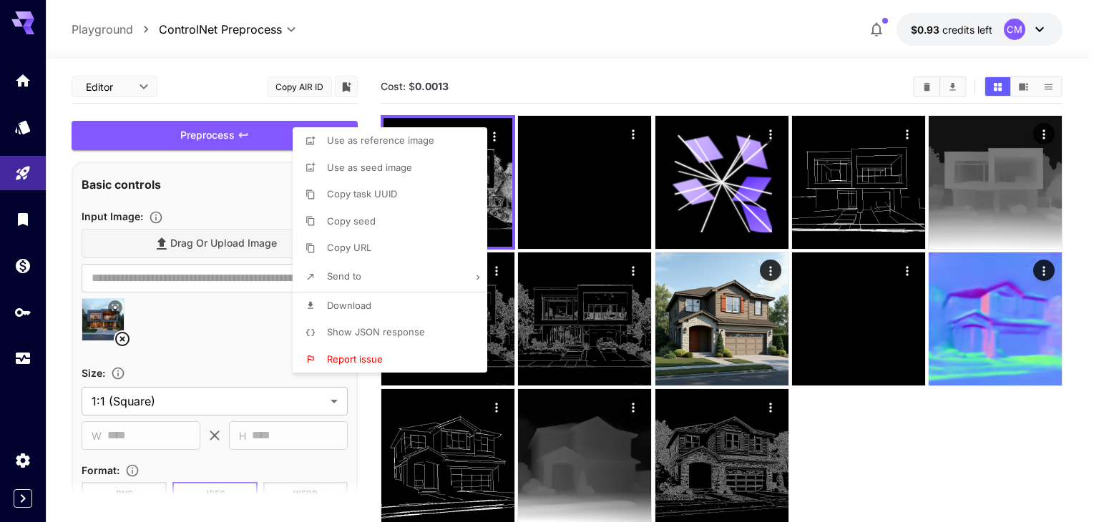
click at [223, 312] on div at bounding box center [549, 261] width 1099 height 522
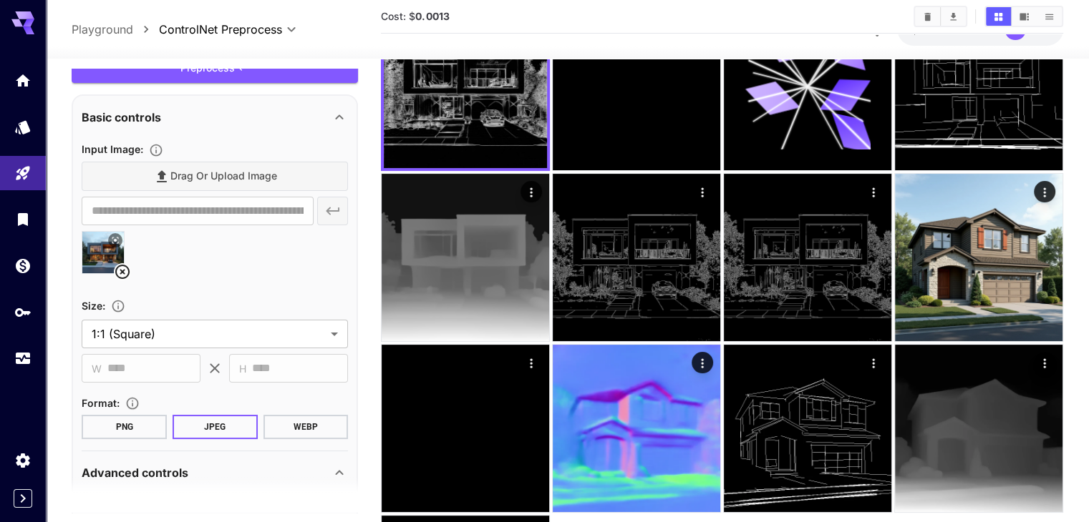
scroll to position [183, 0]
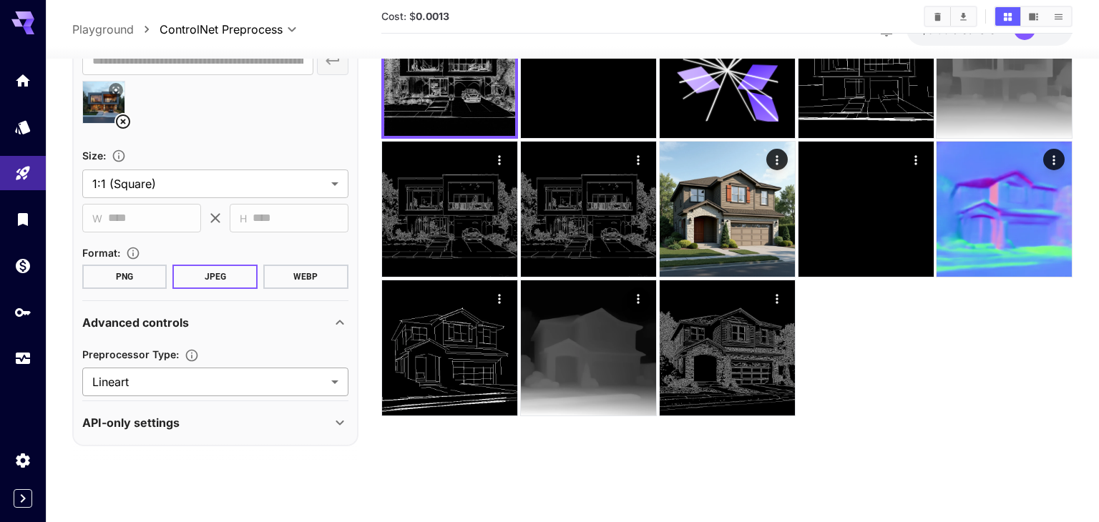
click at [177, 372] on body "**********" at bounding box center [549, 205] width 1099 height 636
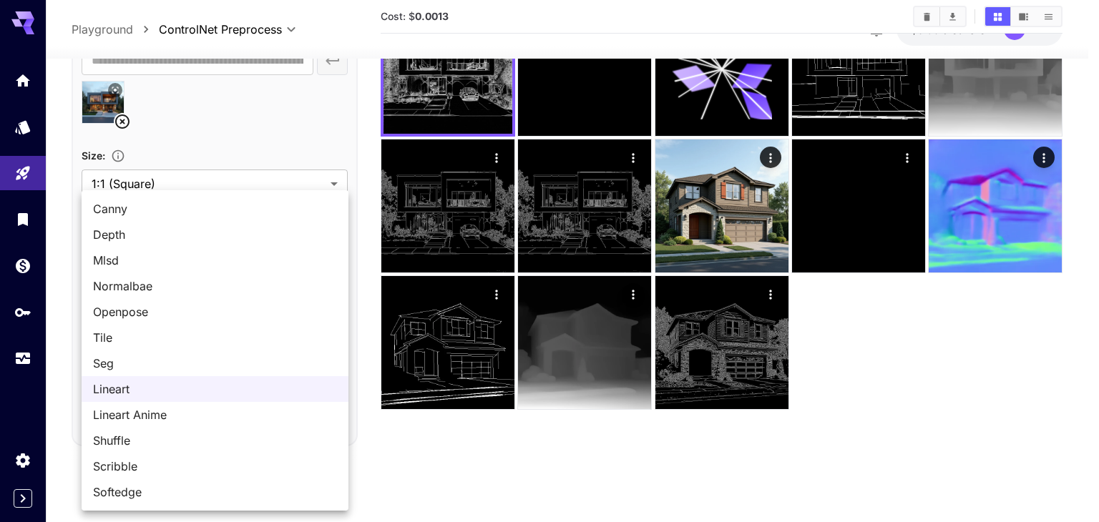
click at [131, 462] on span "Scribble" at bounding box center [215, 466] width 244 height 17
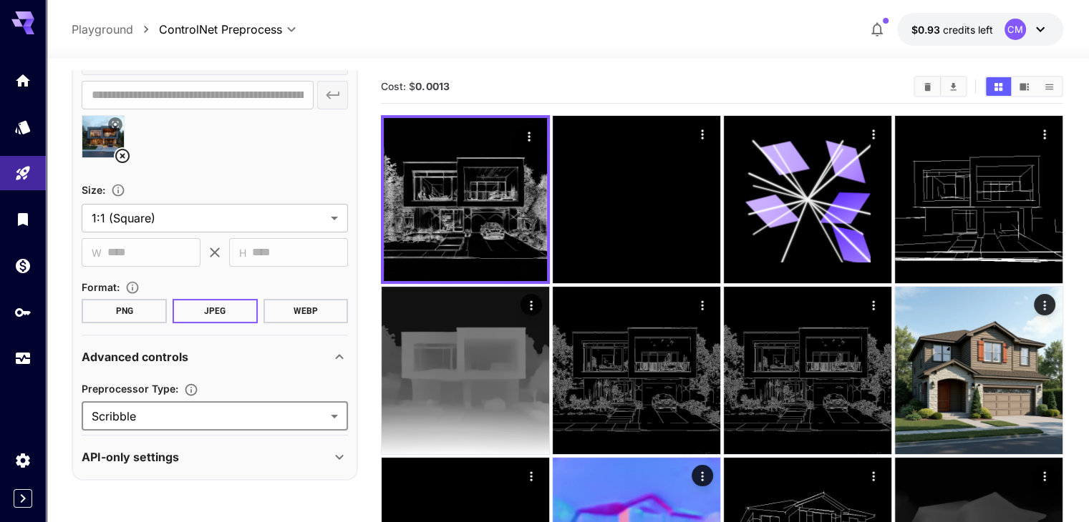
scroll to position [0, 0]
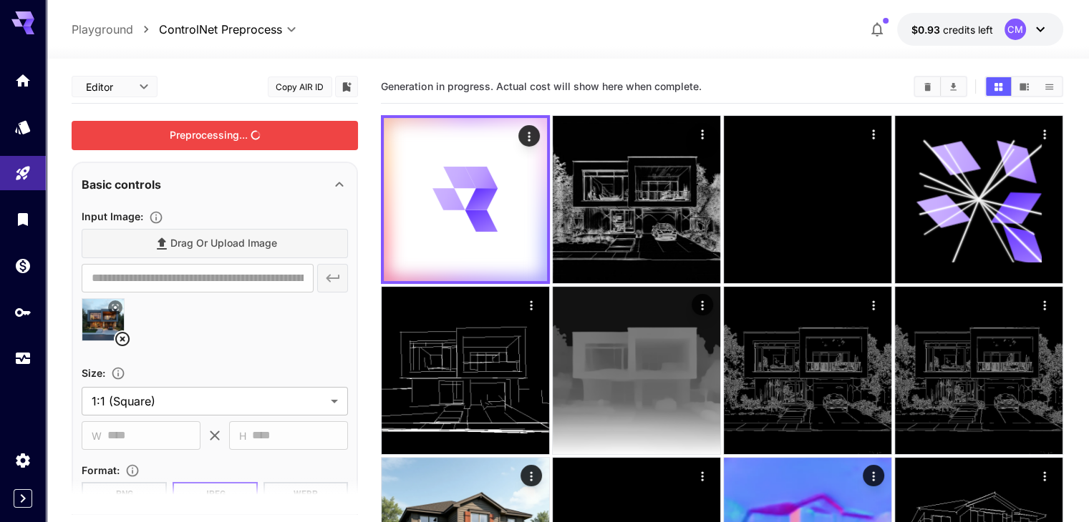
drag, startPoint x: 238, startPoint y: 140, endPoint x: 279, endPoint y: 16, distance: 130.6
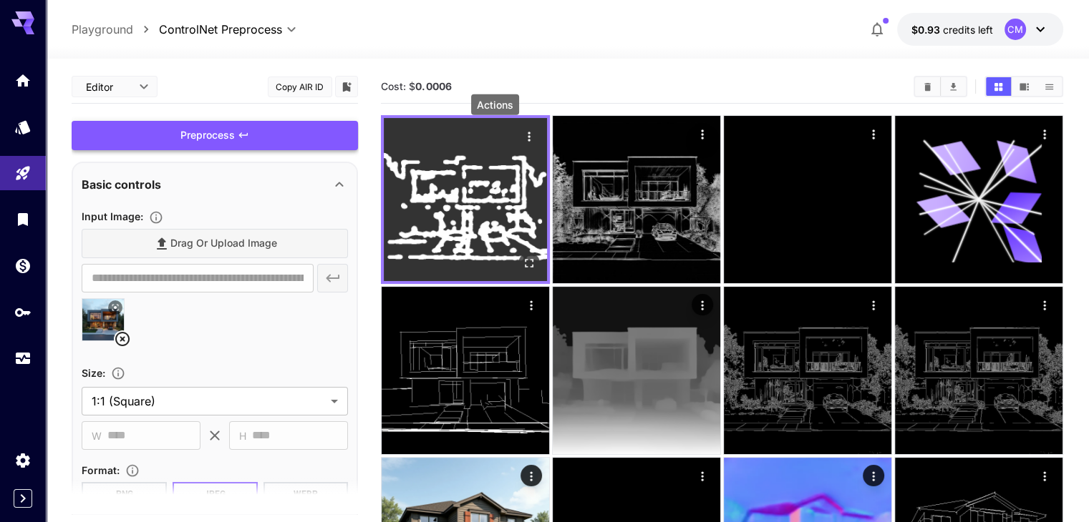
click at [522, 135] on icon "Actions" at bounding box center [529, 137] width 14 height 14
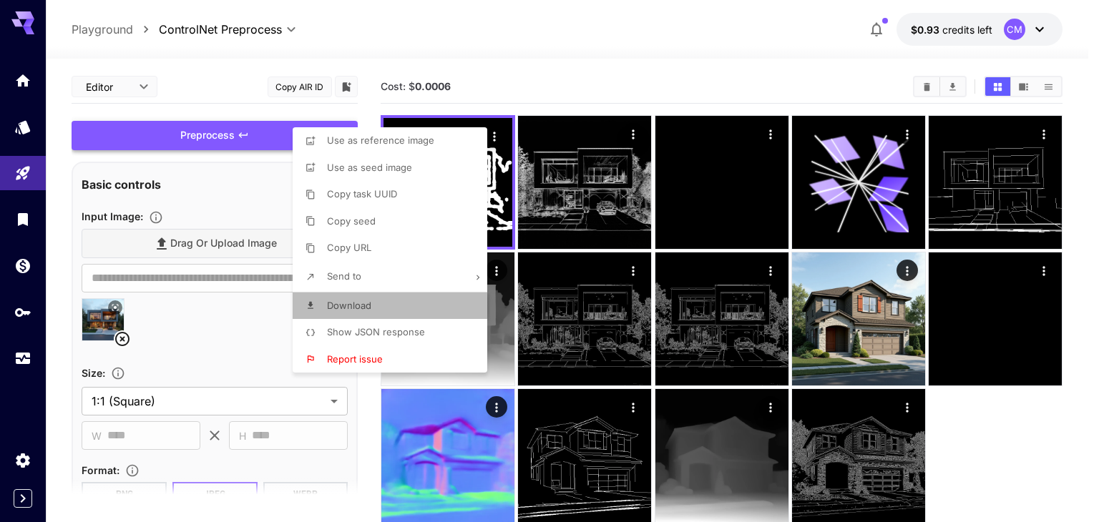
click at [376, 305] on li "Download" at bounding box center [394, 306] width 203 height 27
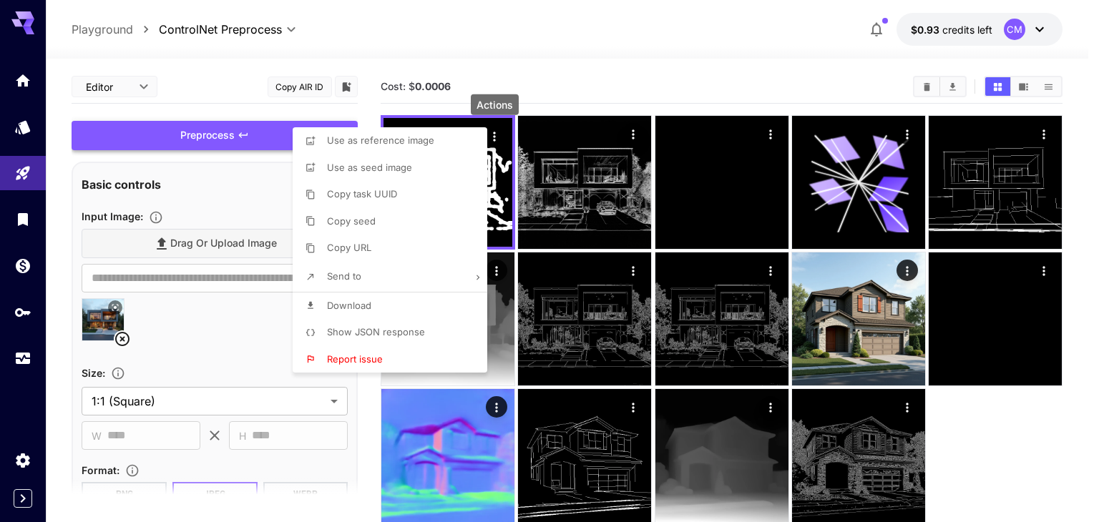
click at [223, 329] on div at bounding box center [549, 261] width 1099 height 522
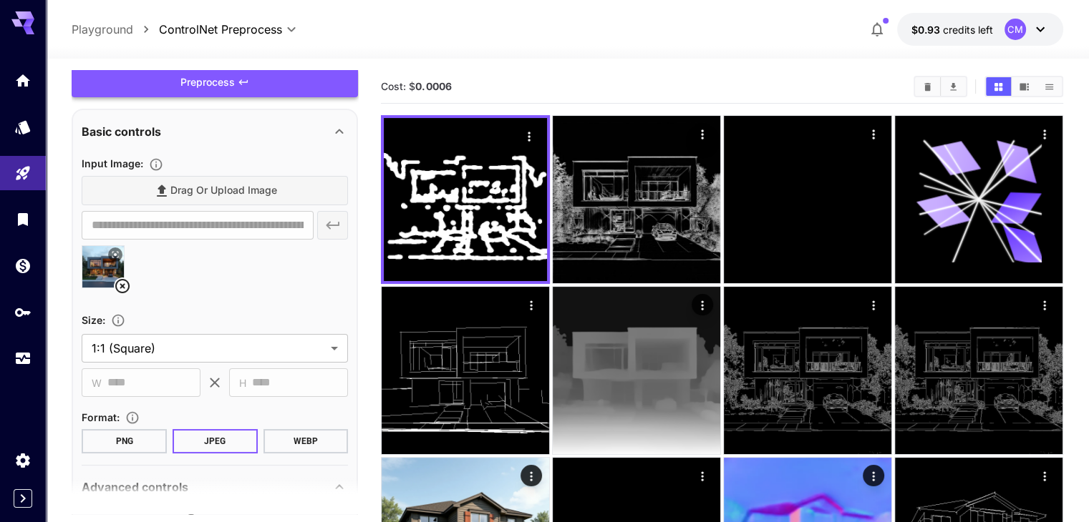
scroll to position [183, 0]
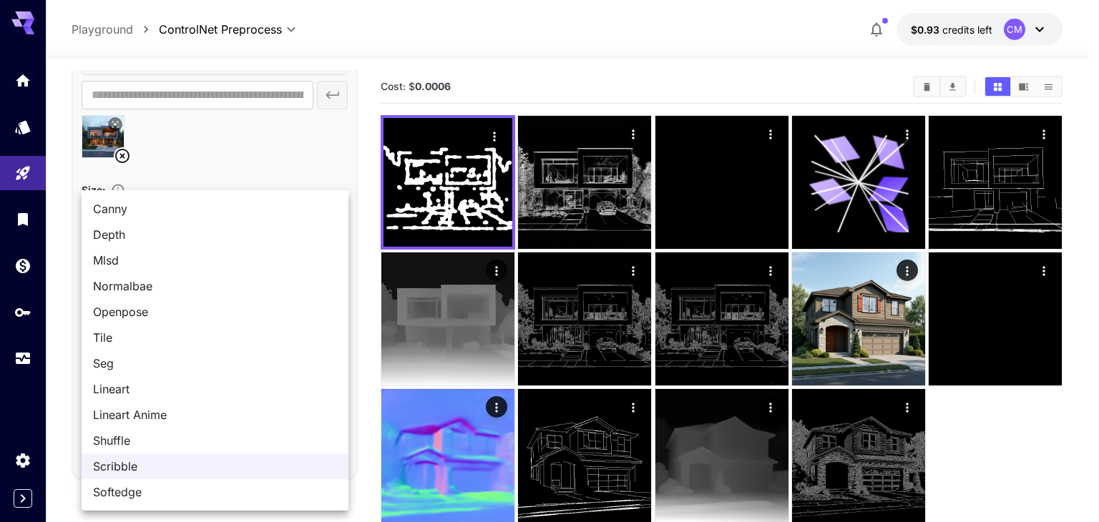
click at [147, 407] on body "**********" at bounding box center [549, 318] width 1099 height 636
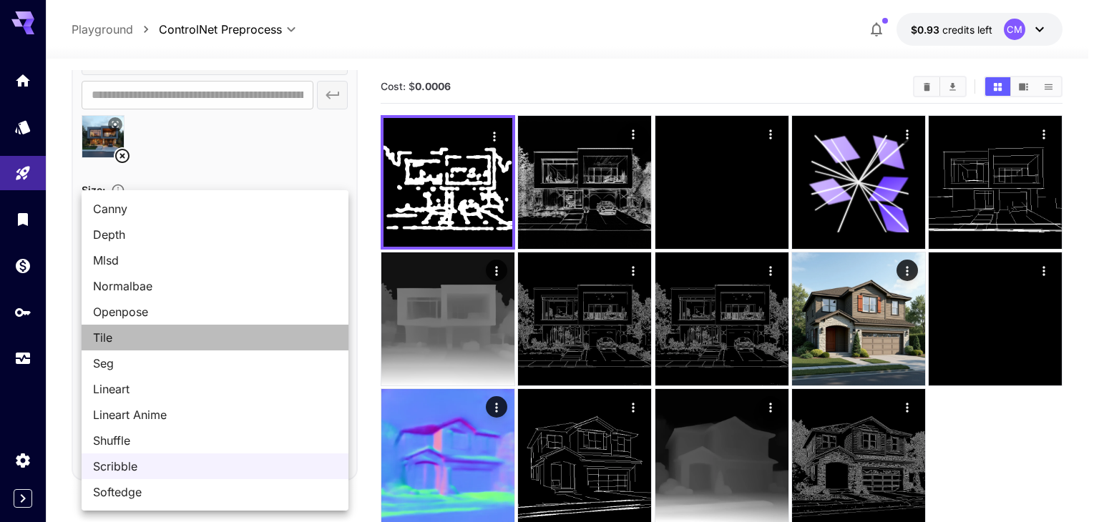
click at [195, 336] on span "Tile" at bounding box center [215, 337] width 244 height 17
type input "****"
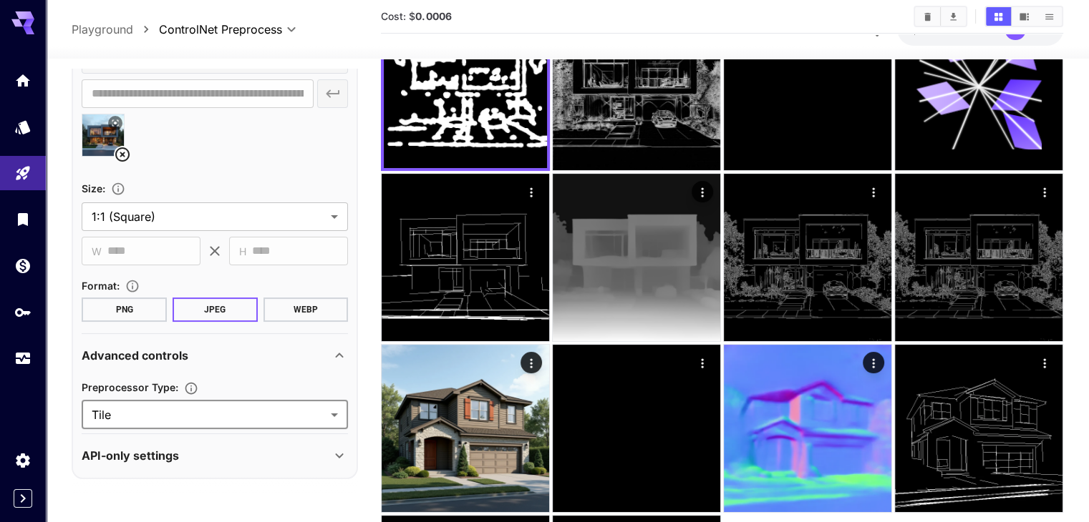
click at [194, 389] on body "**********" at bounding box center [544, 307] width 1089 height 840
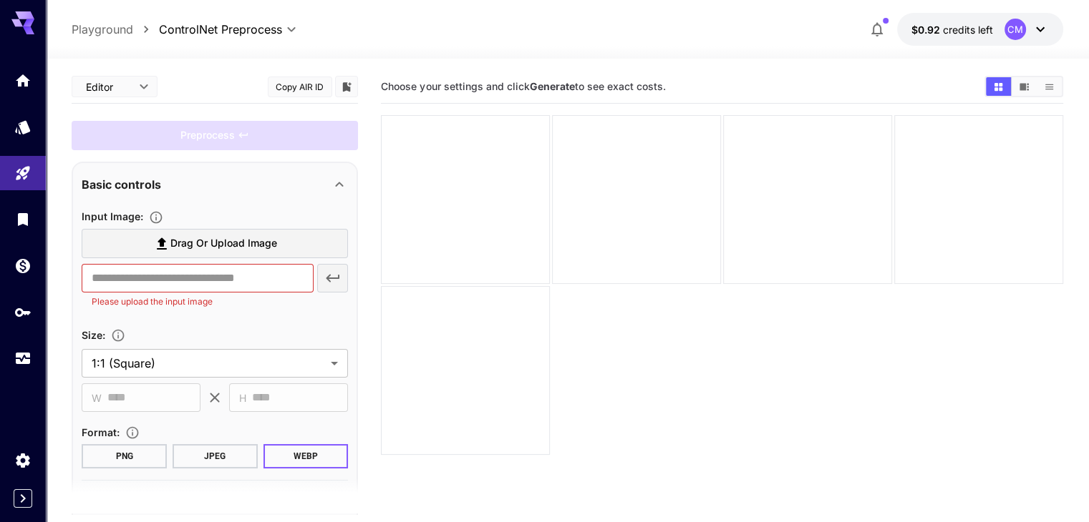
click at [220, 247] on span "Drag or upload image" at bounding box center [223, 244] width 107 height 18
click at [0, 0] on input "Drag or upload image" at bounding box center [0, 0] width 0 height 0
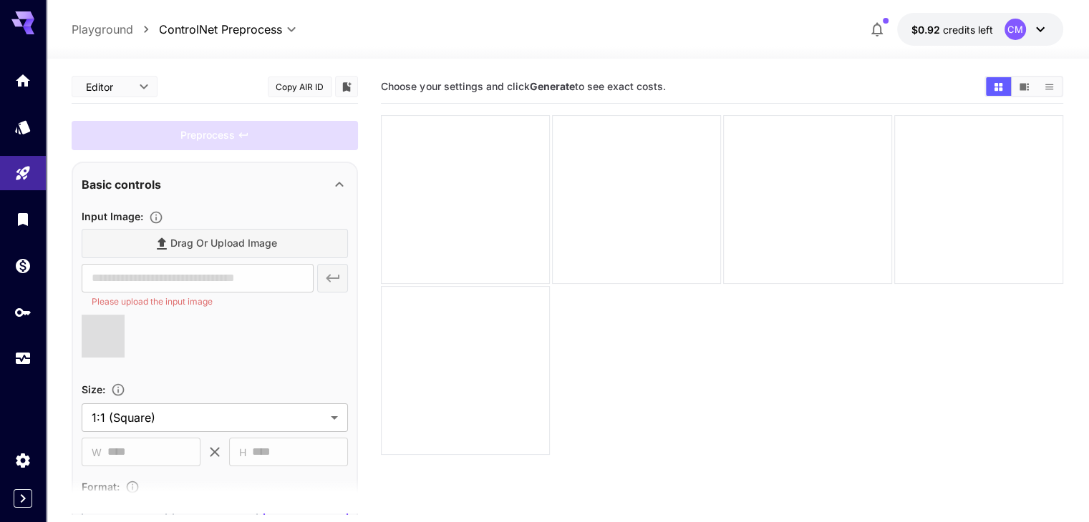
type input "**********"
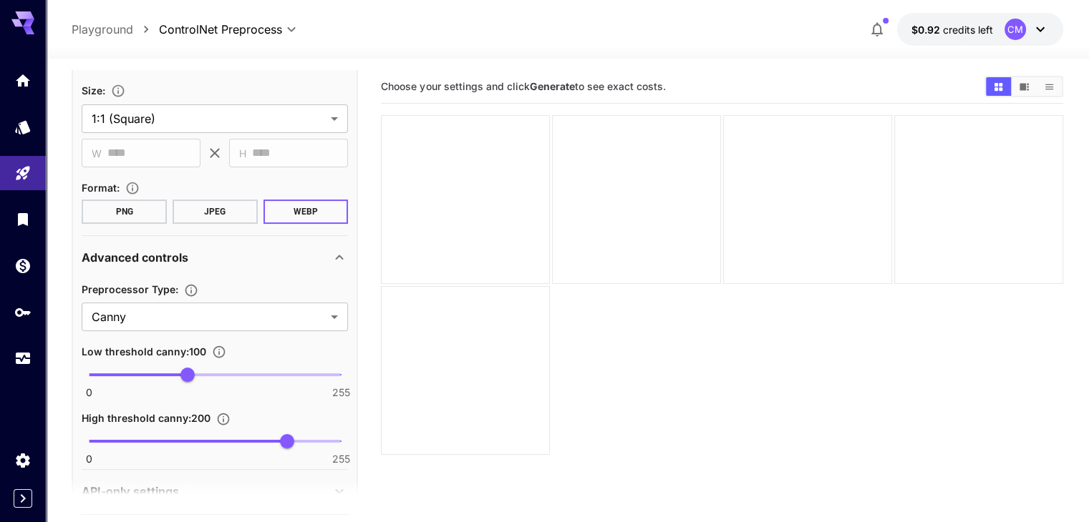
scroll to position [286, 0]
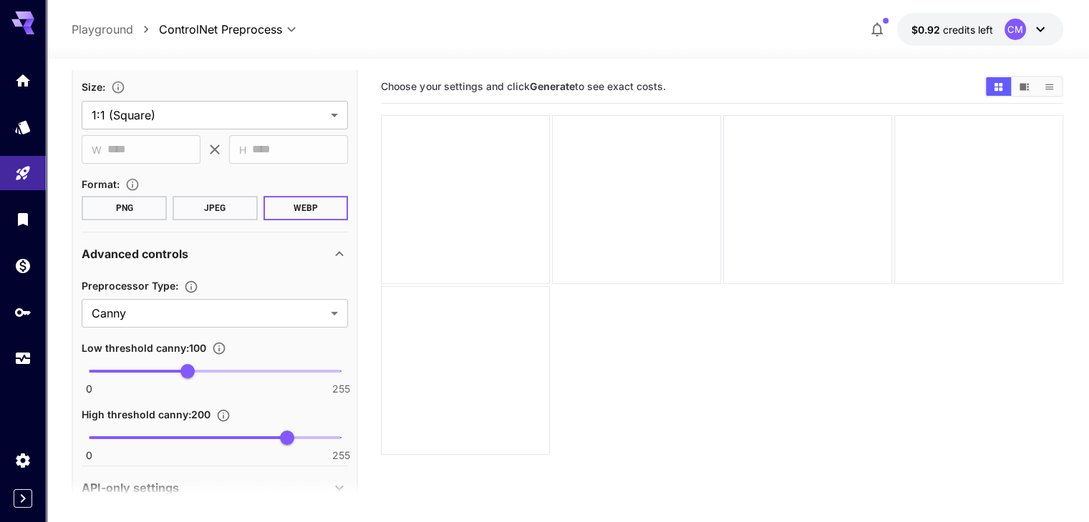
click at [211, 329] on div "Preprocessor Type : Canny ***** ​ Low threshold canny : 100 0 255 100 High thre…" at bounding box center [215, 369] width 266 height 184
click at [210, 313] on body "**********" at bounding box center [549, 318] width 1099 height 636
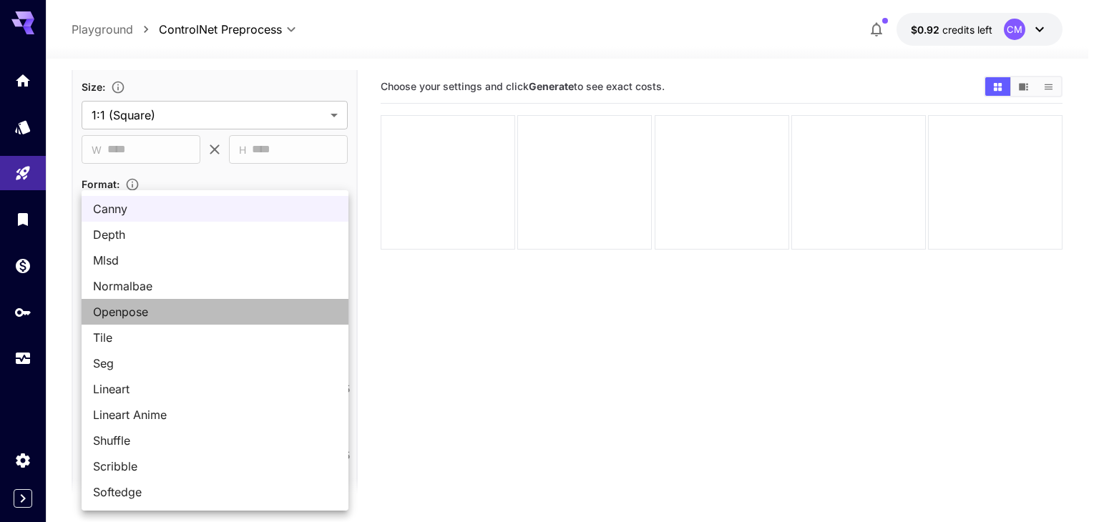
click at [179, 310] on span "Openpose" at bounding box center [215, 311] width 244 height 17
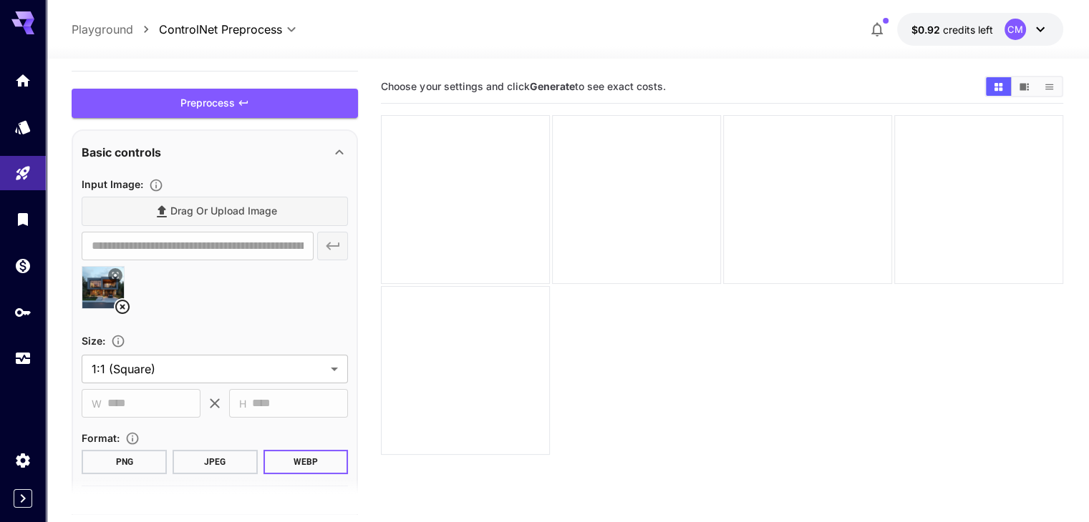
scroll to position [0, 0]
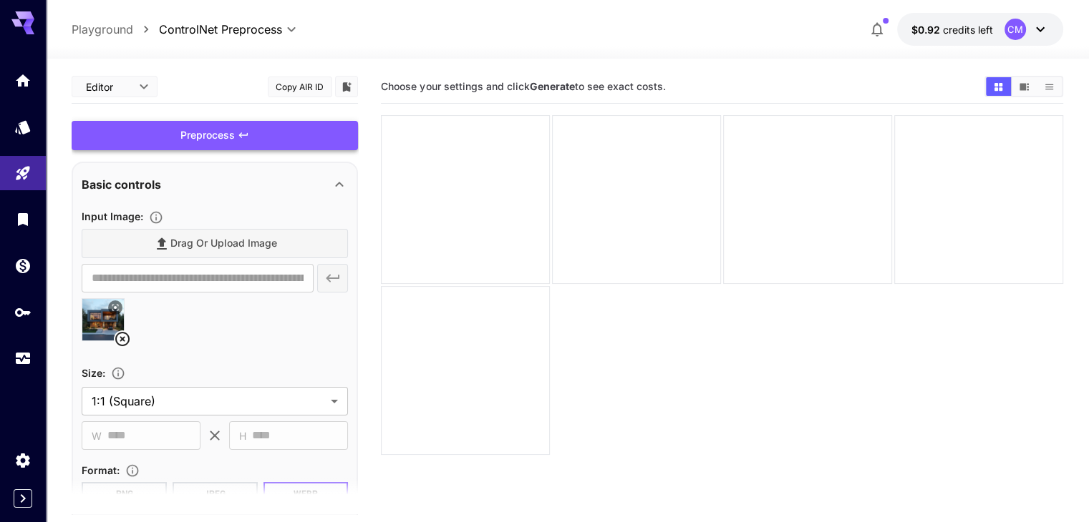
click at [269, 142] on div "Preprocess" at bounding box center [215, 135] width 286 height 29
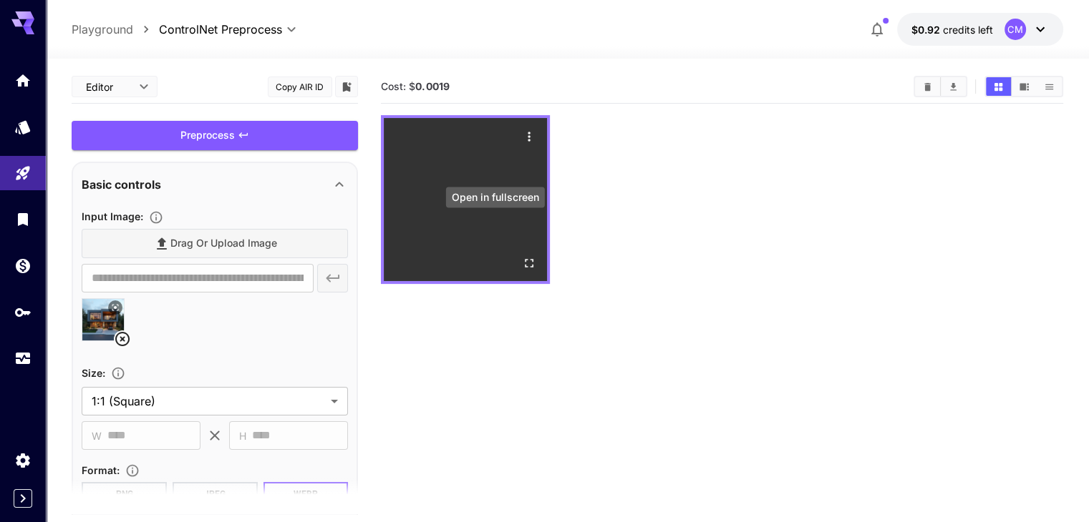
click at [522, 256] on icon "Open in fullscreen" at bounding box center [529, 263] width 14 height 14
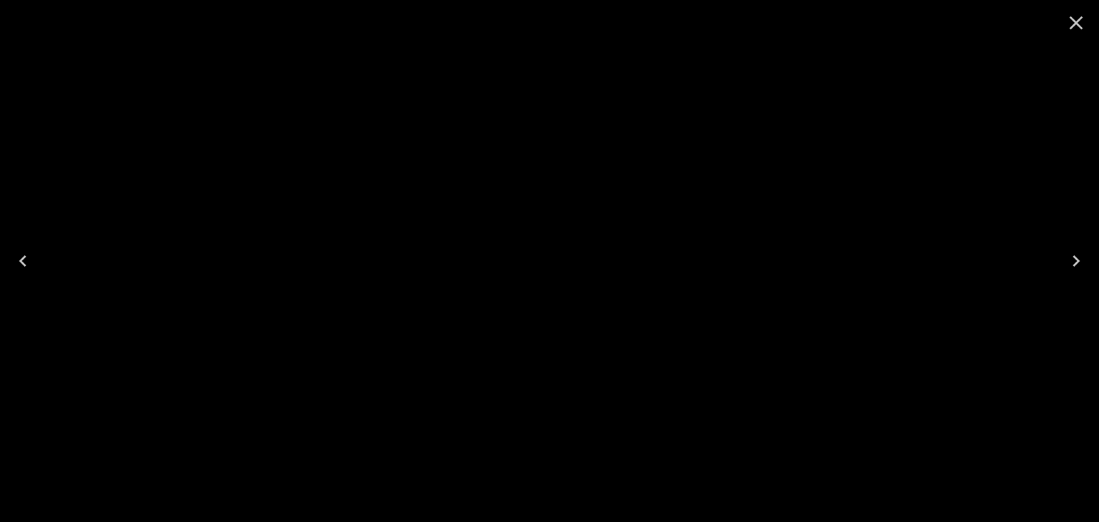
drag, startPoint x: 1071, startPoint y: 21, endPoint x: 1042, endPoint y: 44, distance: 36.7
click at [1070, 21] on icon "Close" at bounding box center [1076, 22] width 23 height 23
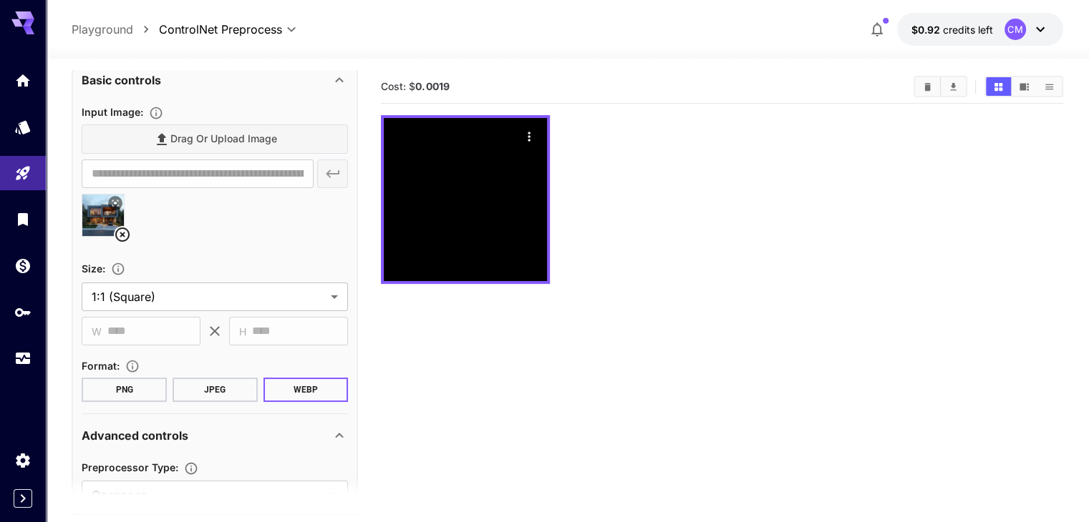
scroll to position [234, 0]
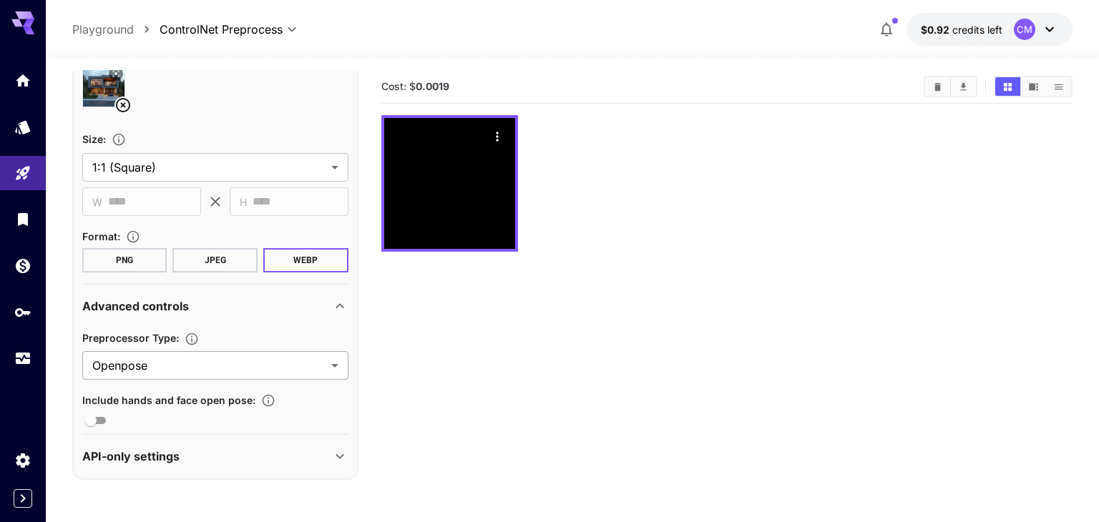
click at [195, 373] on body "**********" at bounding box center [549, 318] width 1099 height 636
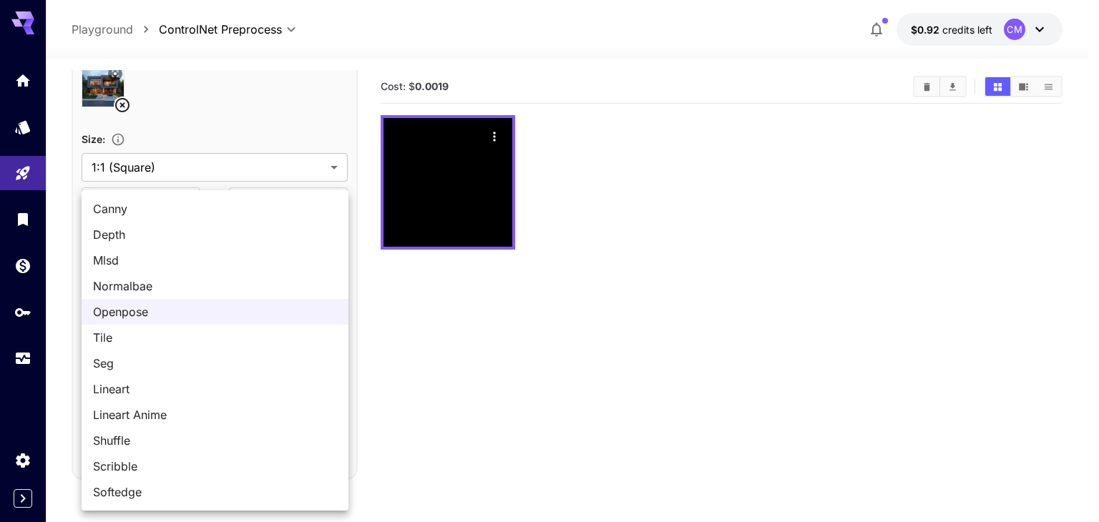
click at [183, 339] on span "Tile" at bounding box center [215, 337] width 244 height 17
type input "****"
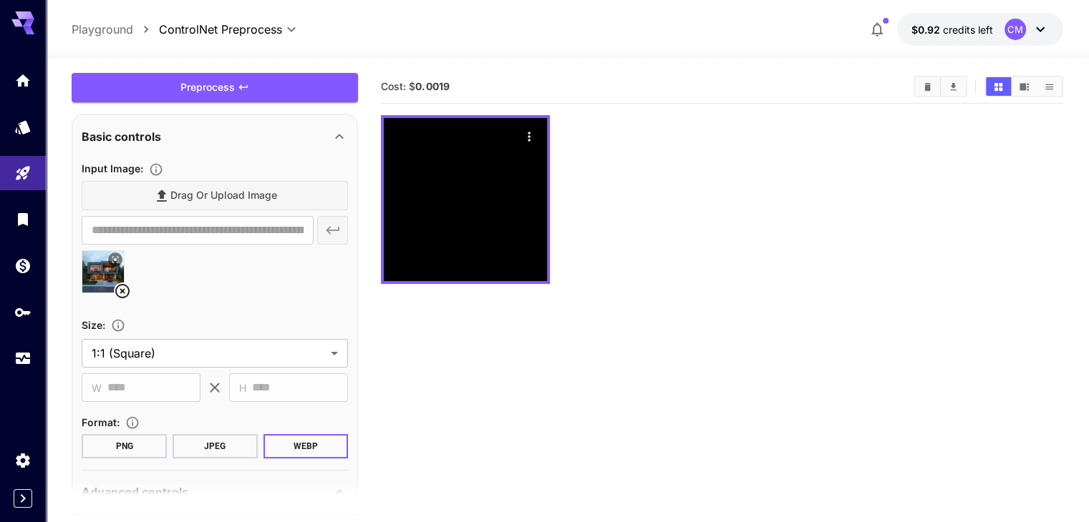
scroll to position [0, 0]
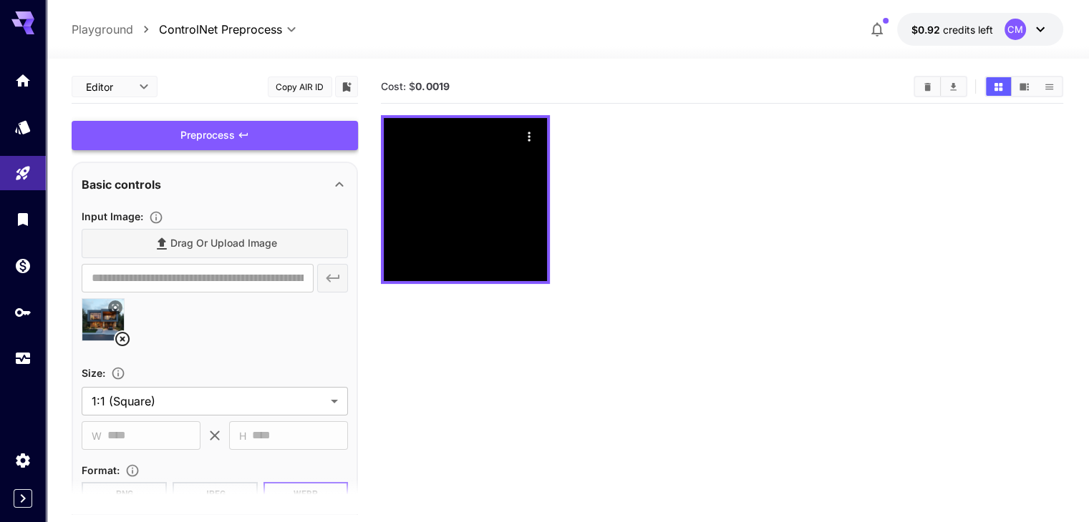
click at [324, 145] on div "Preprocess" at bounding box center [215, 135] width 286 height 29
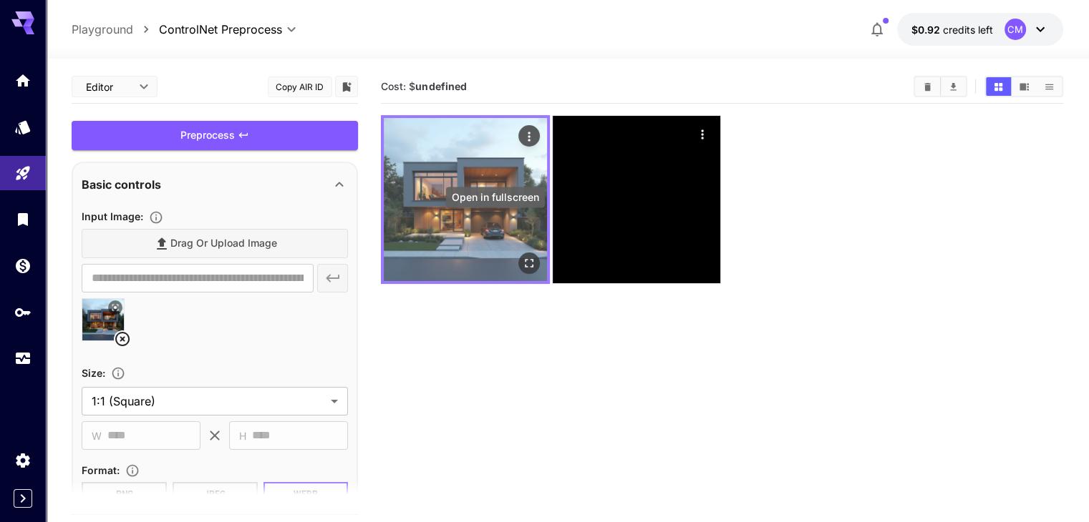
click at [522, 256] on icon "Open in fullscreen" at bounding box center [529, 263] width 14 height 14
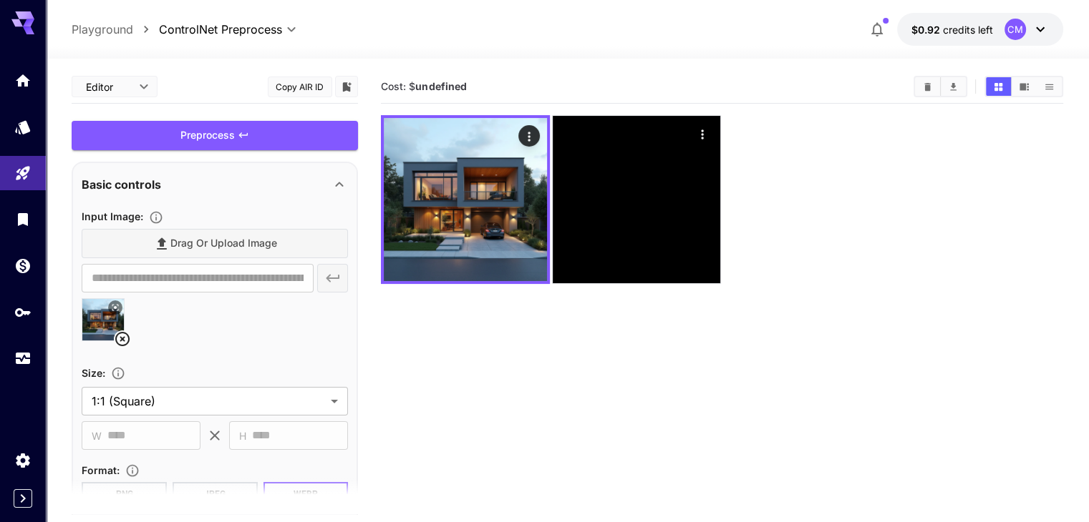
click at [112, 307] on icon at bounding box center [115, 307] width 9 height 9
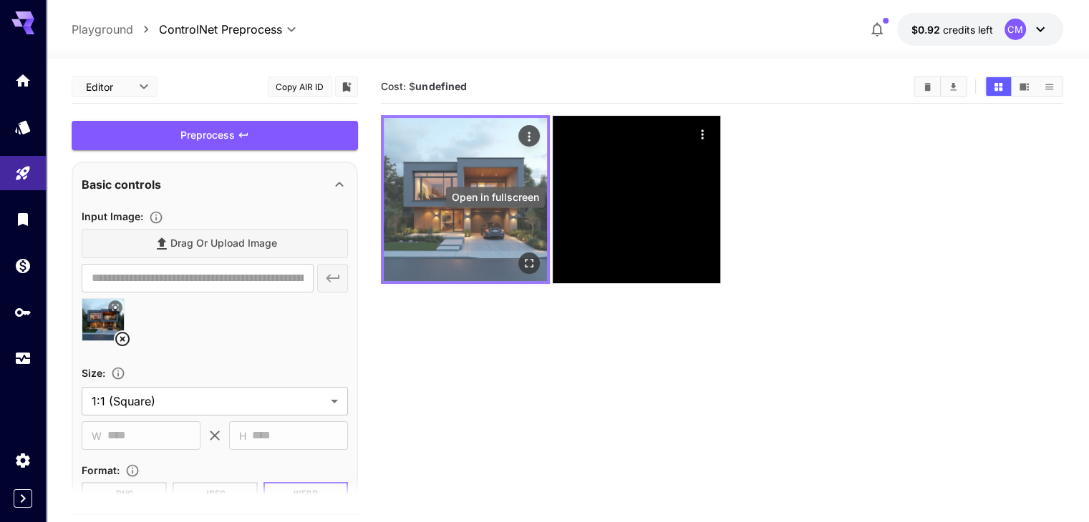
click at [518, 253] on div "Open in fullscreen" at bounding box center [528, 263] width 21 height 21
click at [522, 256] on icon "Open in fullscreen" at bounding box center [529, 263] width 14 height 14
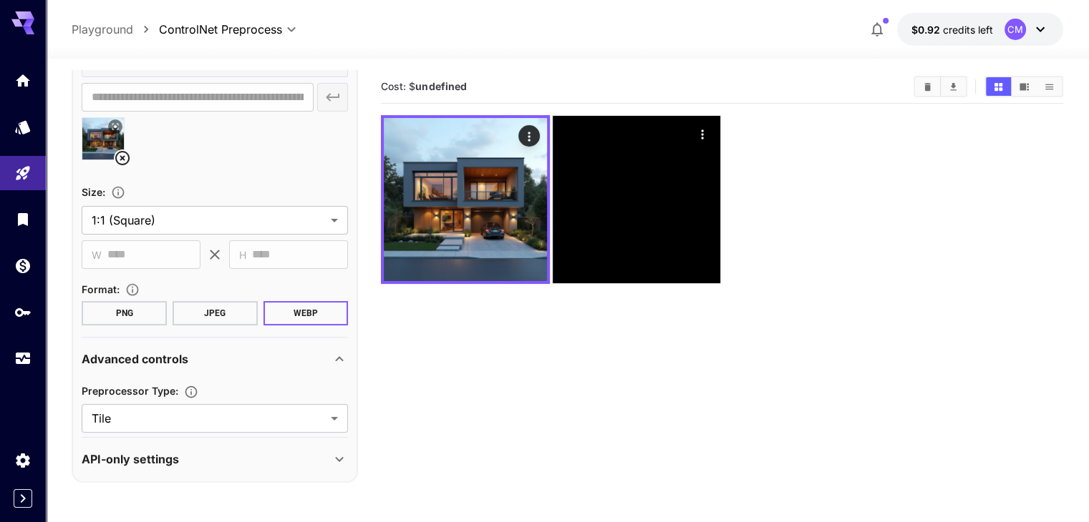
scroll to position [183, 0]
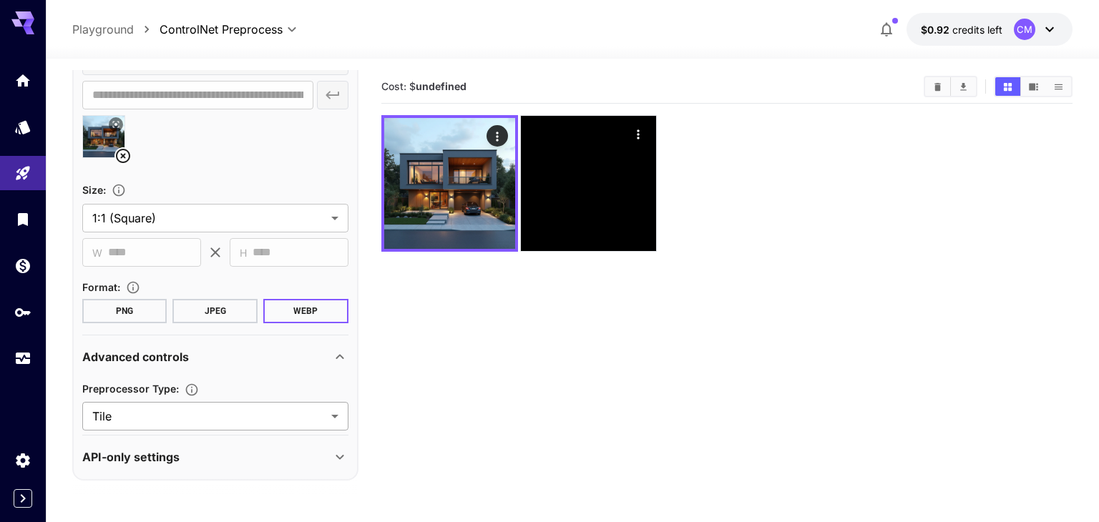
click at [175, 413] on body "**********" at bounding box center [549, 318] width 1099 height 636
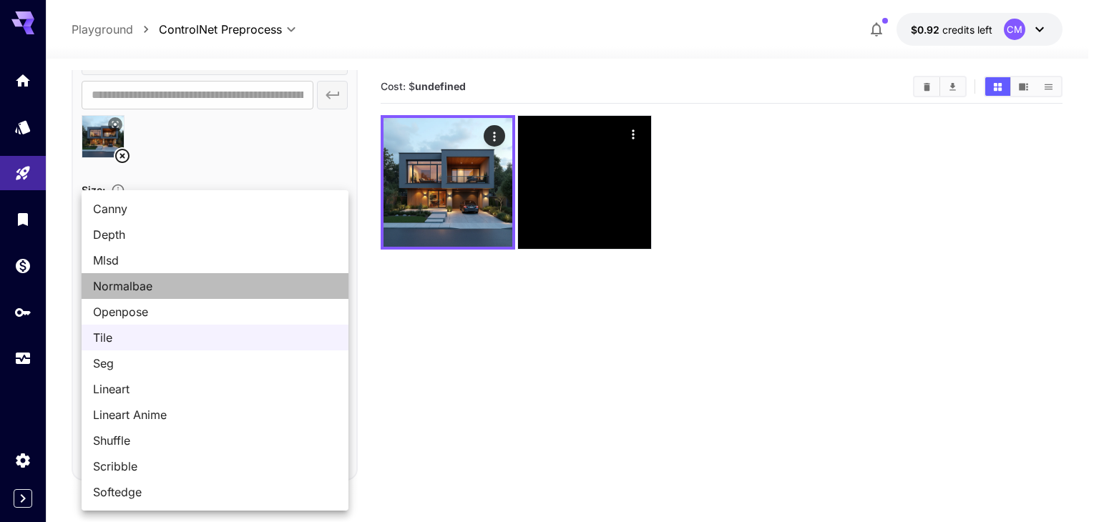
click at [172, 288] on span "Normalbae" at bounding box center [215, 286] width 244 height 17
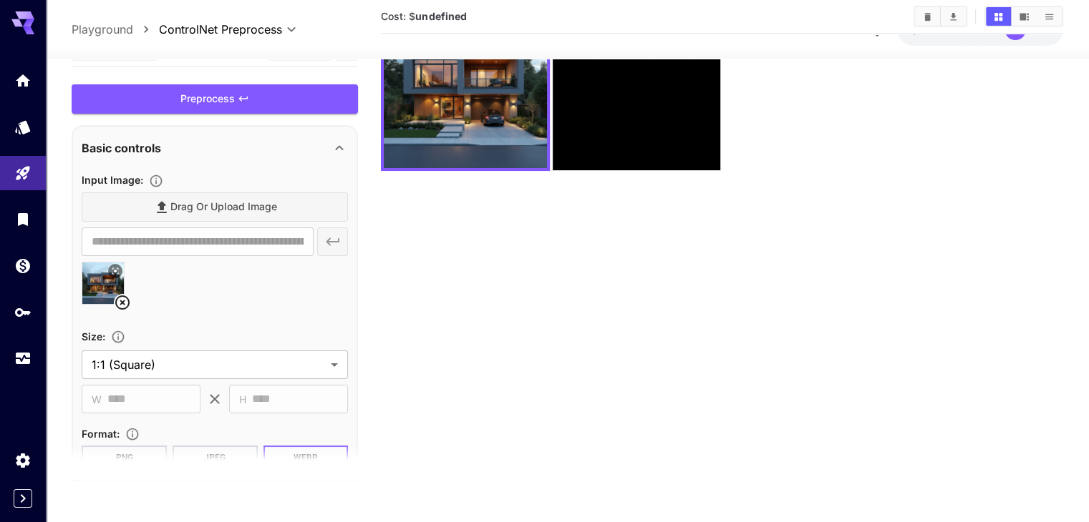
scroll to position [0, 0]
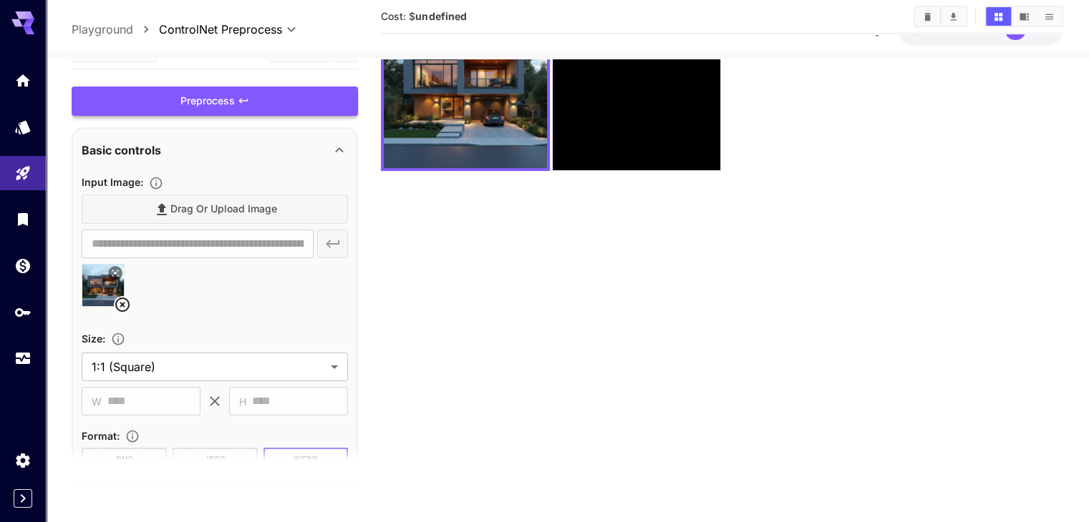
click at [261, 99] on div "Preprocess" at bounding box center [215, 101] width 286 height 29
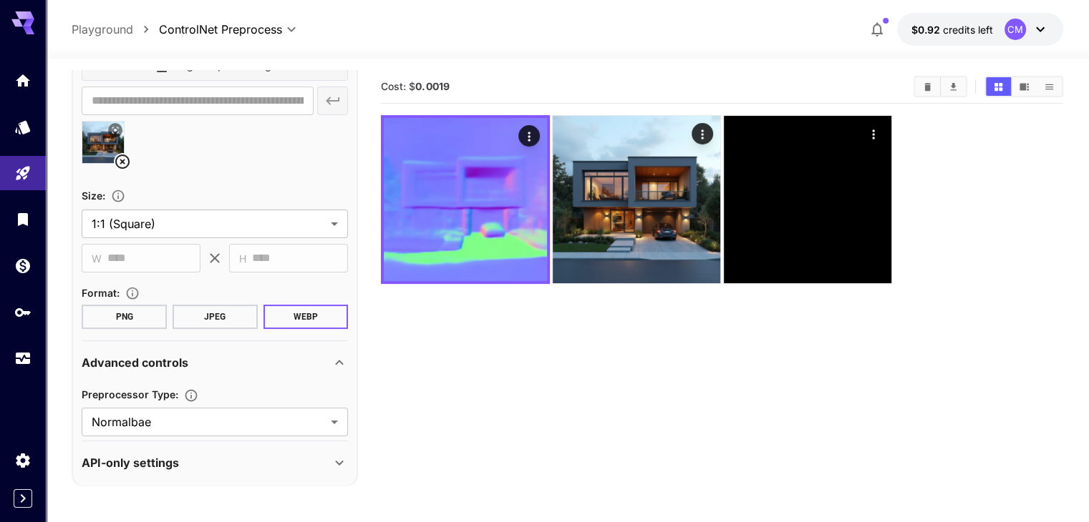
scroll to position [183, 0]
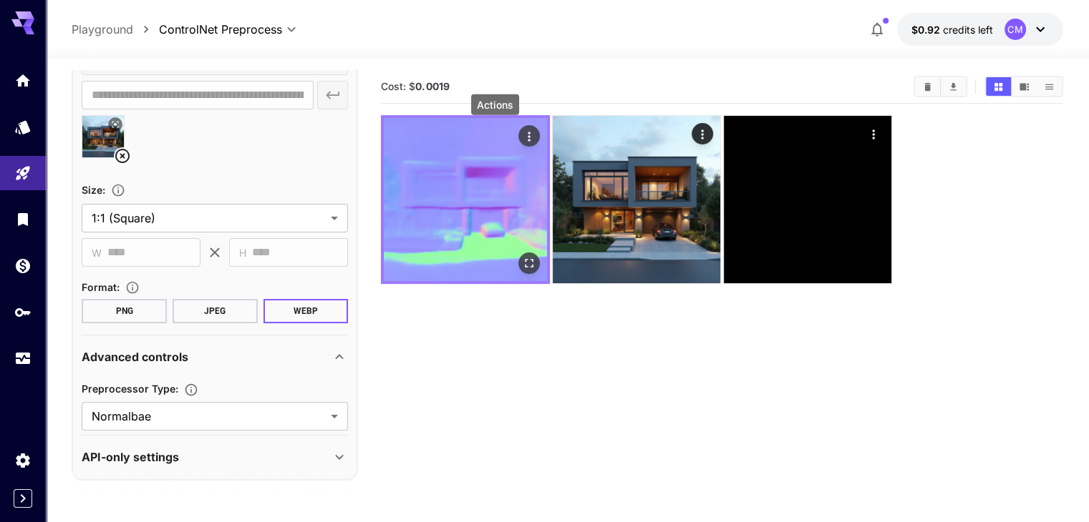
click at [527, 137] on icon "Actions" at bounding box center [528, 136] width 2 height 9
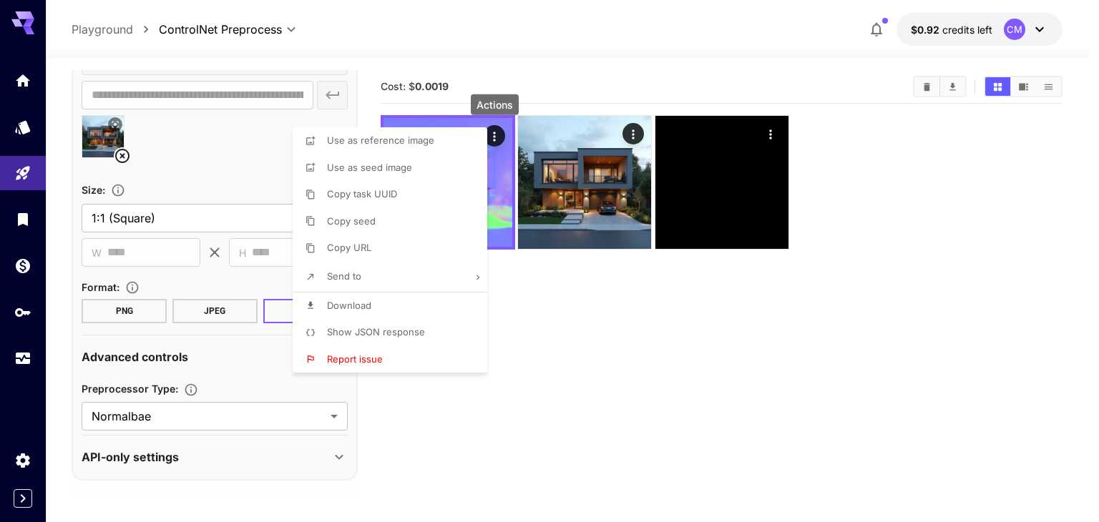
click at [585, 349] on div at bounding box center [549, 261] width 1099 height 522
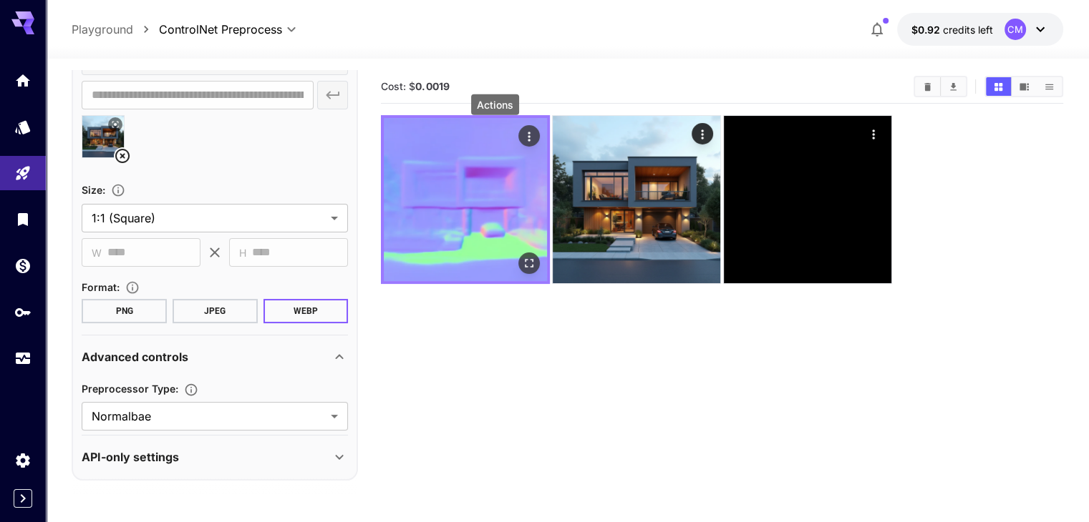
click at [522, 133] on icon "Actions" at bounding box center [529, 137] width 14 height 14
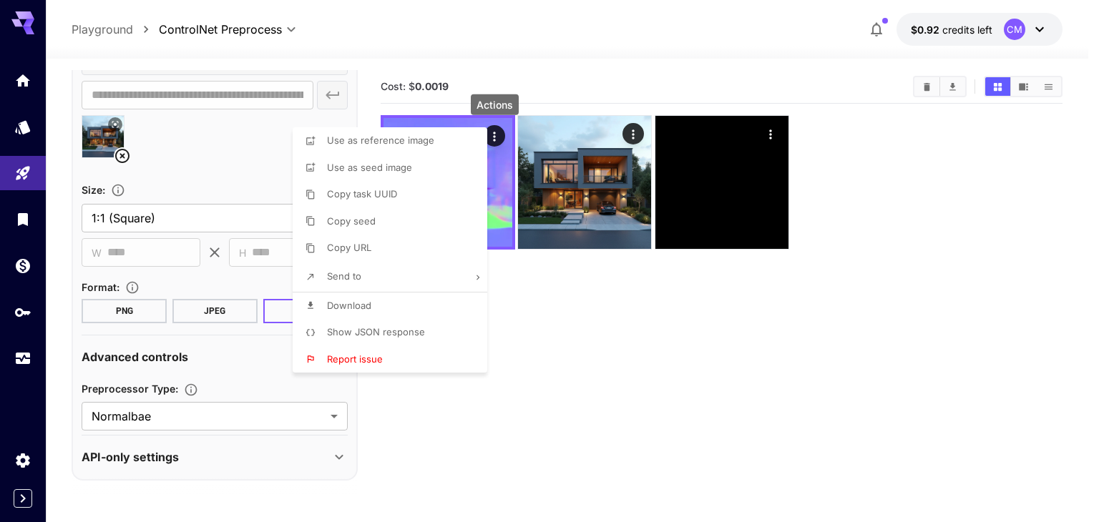
click at [381, 303] on li "Download" at bounding box center [394, 306] width 203 height 27
click at [196, 414] on div at bounding box center [549, 261] width 1099 height 522
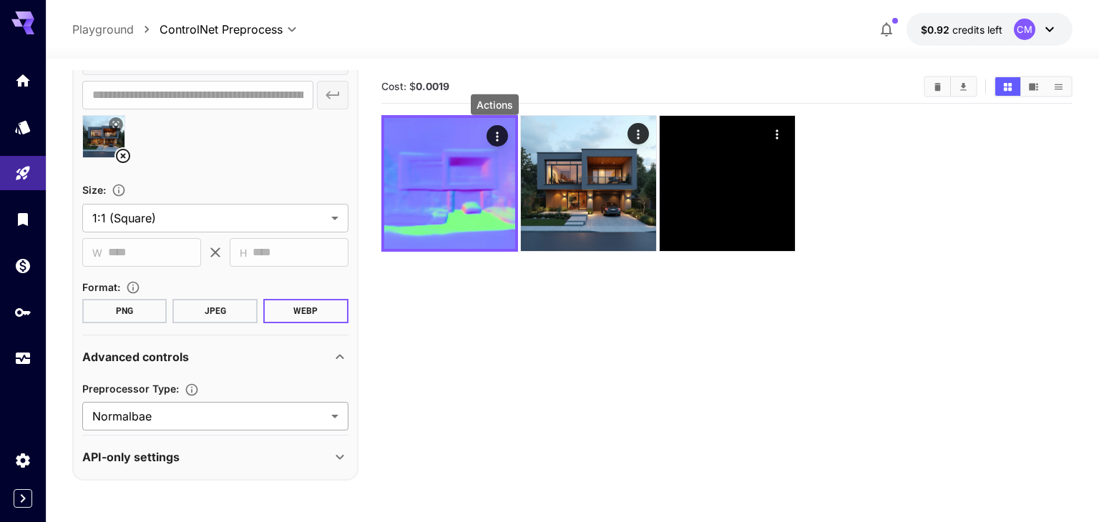
click at [193, 422] on body "**********" at bounding box center [549, 318] width 1099 height 636
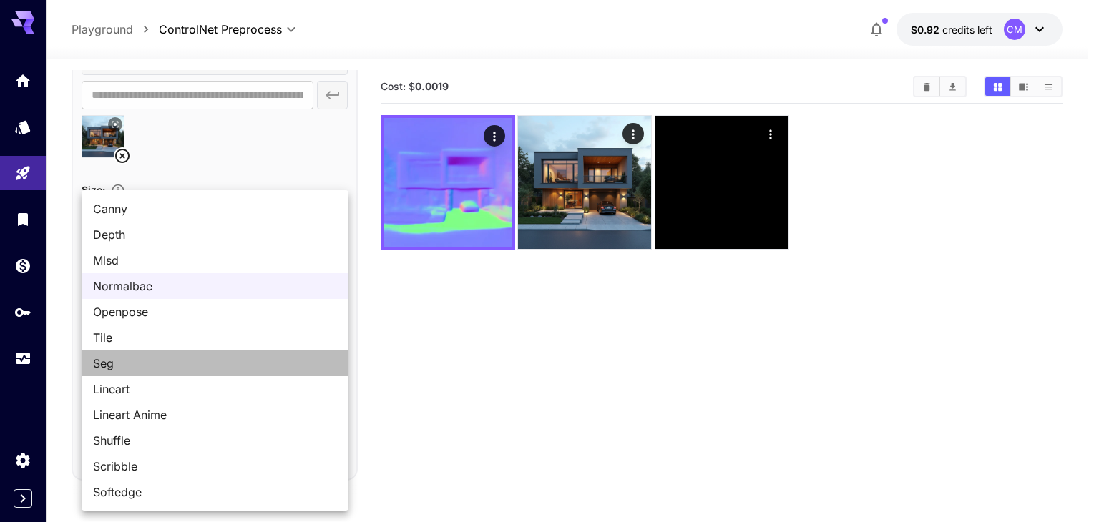
click at [145, 361] on span "Seg" at bounding box center [215, 363] width 244 height 17
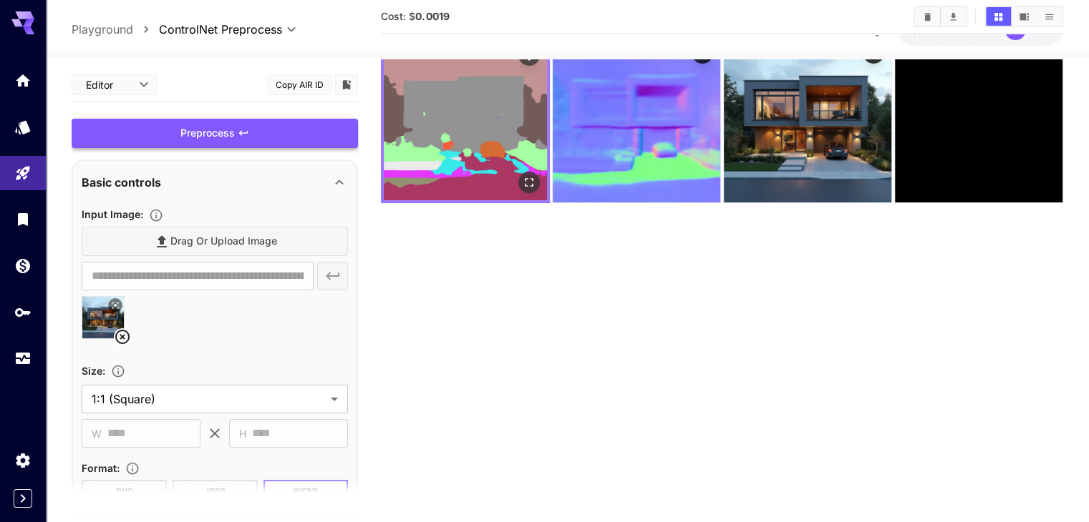
scroll to position [0, 0]
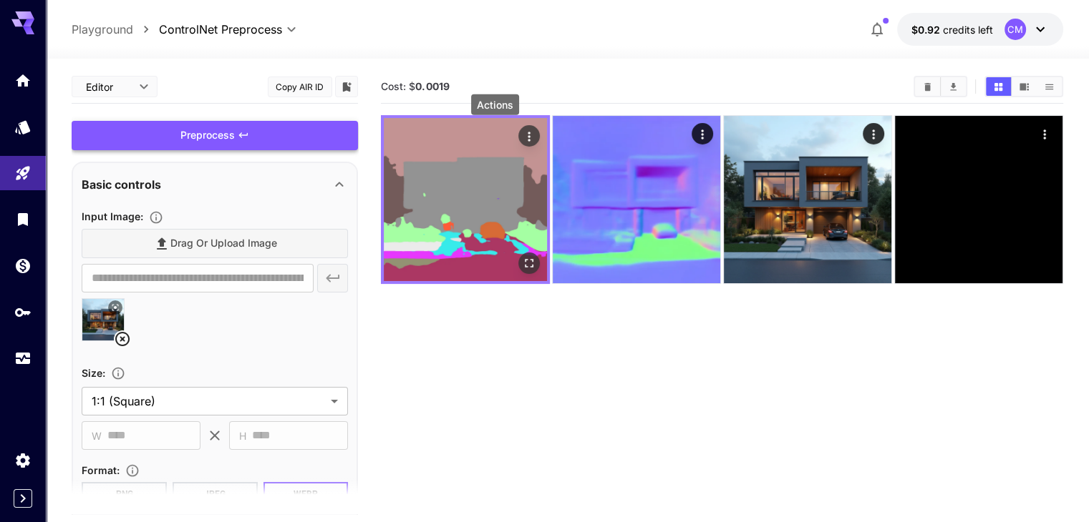
click at [522, 136] on icon "Actions" at bounding box center [529, 137] width 14 height 14
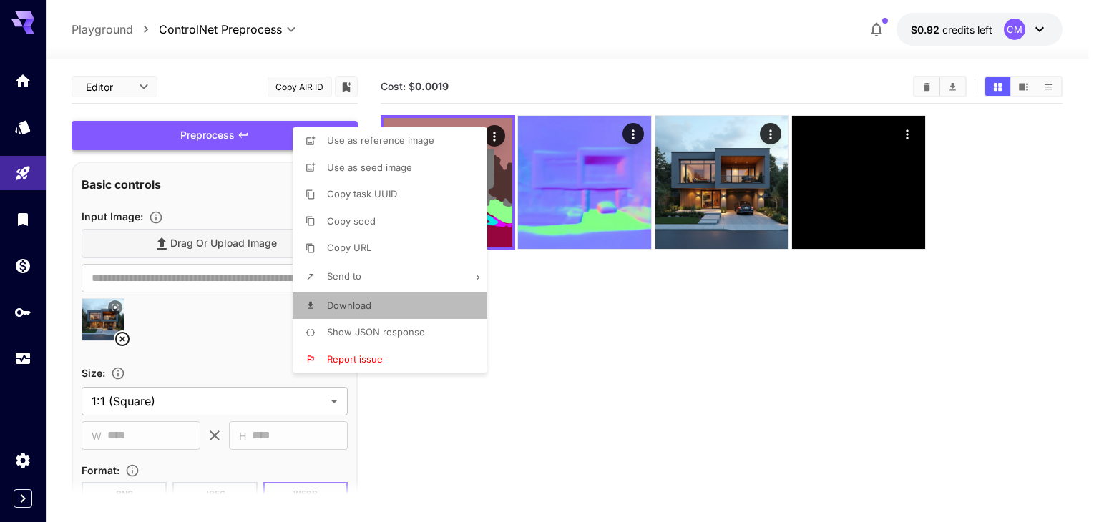
click at [349, 300] on span "Download" at bounding box center [349, 305] width 44 height 11
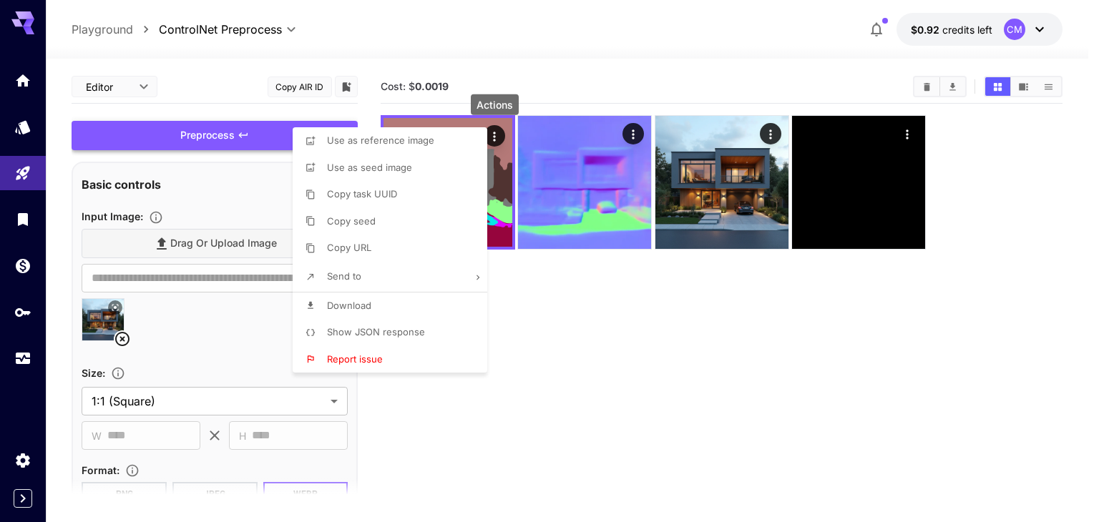
drag, startPoint x: 579, startPoint y: 403, endPoint x: 510, endPoint y: 396, distance: 69.8
click at [579, 404] on div at bounding box center [549, 261] width 1099 height 522
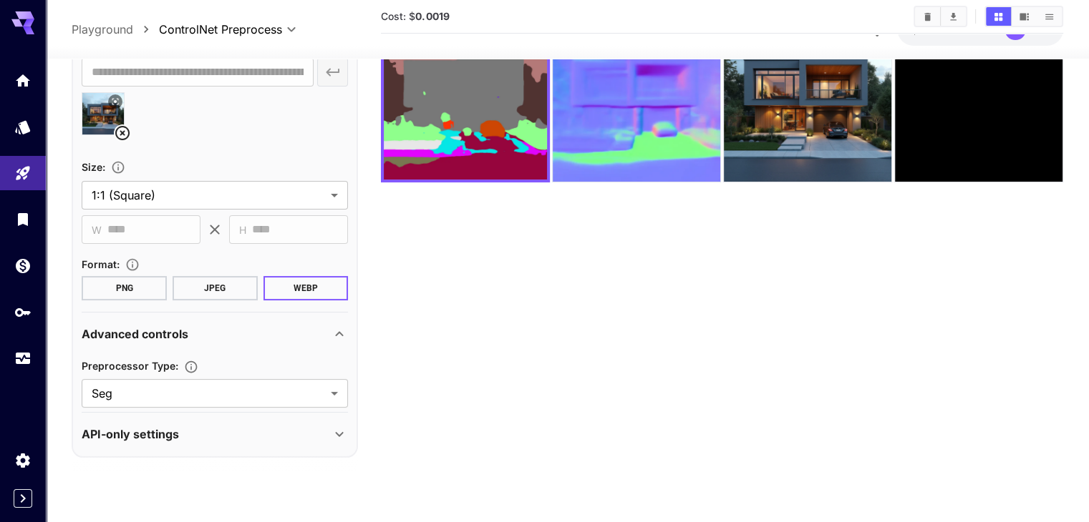
scroll to position [113, 0]
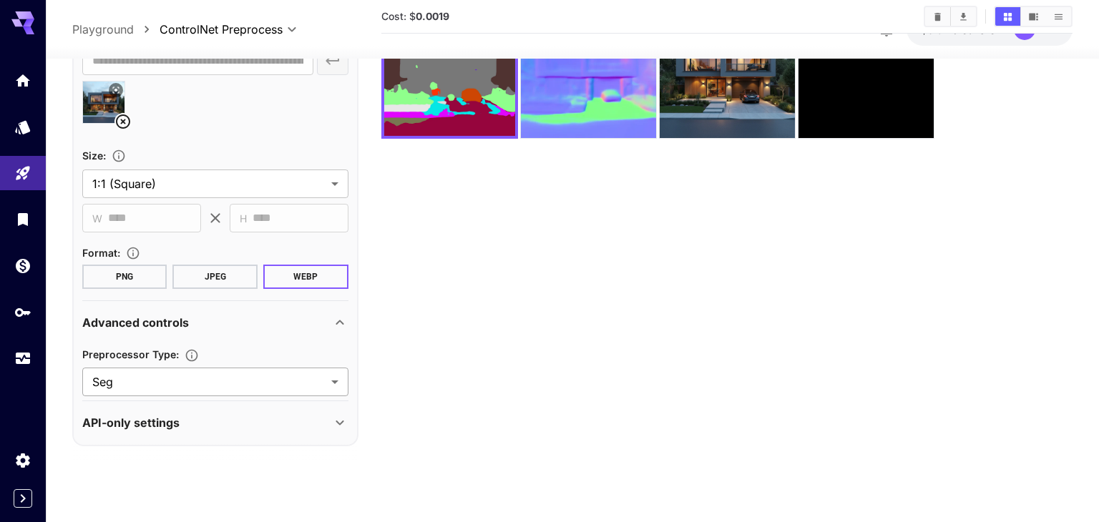
click at [172, 382] on body "**********" at bounding box center [549, 205] width 1099 height 636
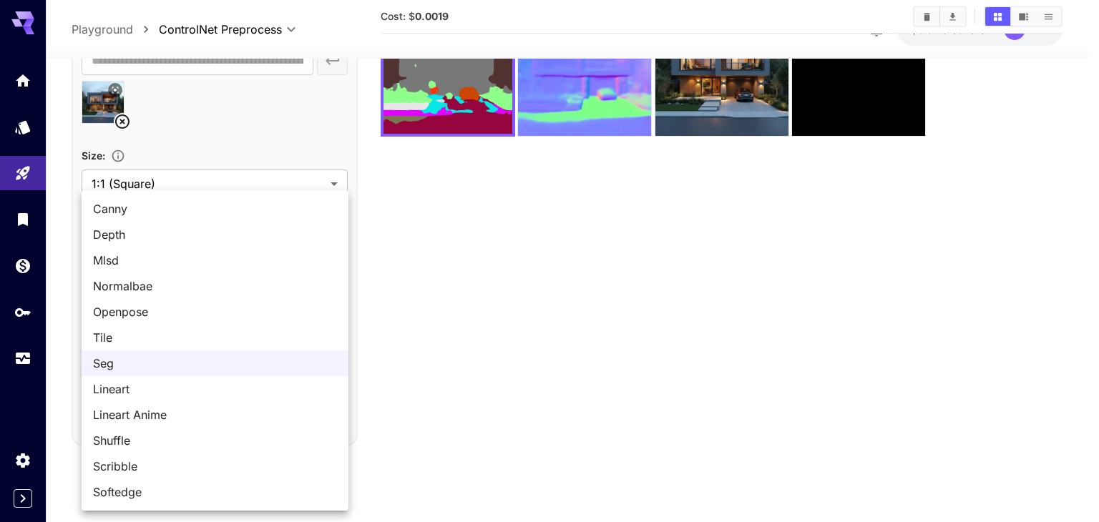
click at [151, 416] on span "Lineart Anime" at bounding box center [215, 415] width 244 height 17
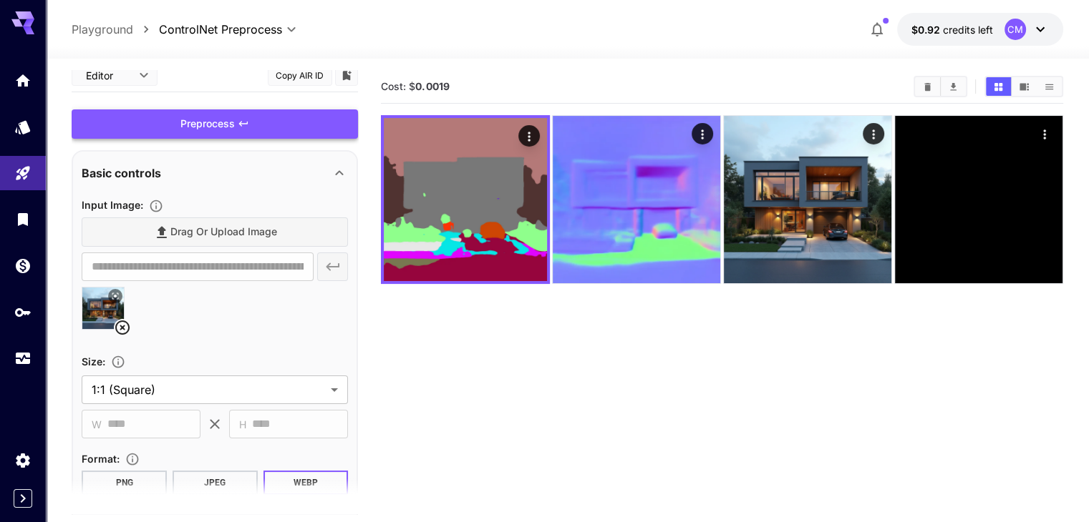
scroll to position [0, 0]
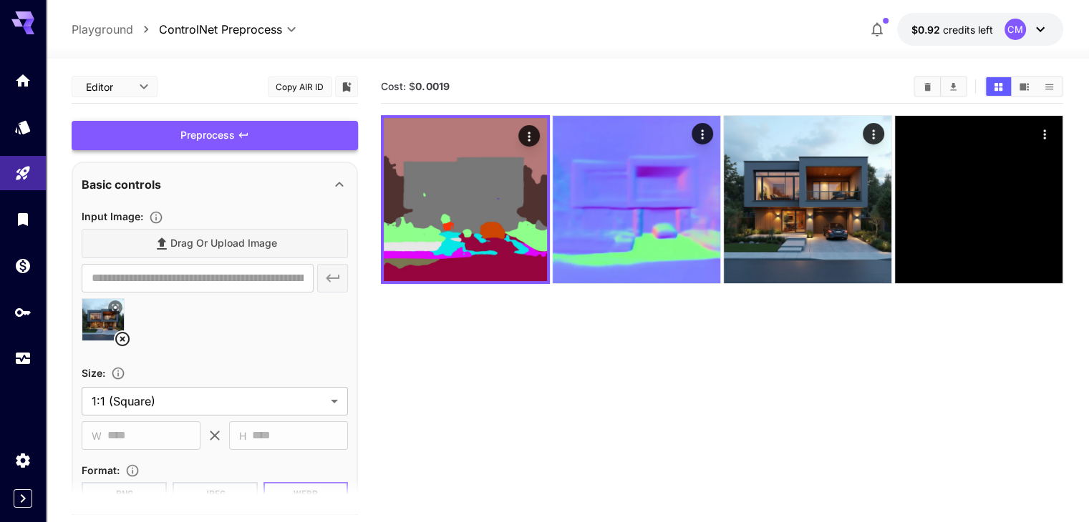
click at [263, 138] on div "Preprocess" at bounding box center [215, 135] width 286 height 29
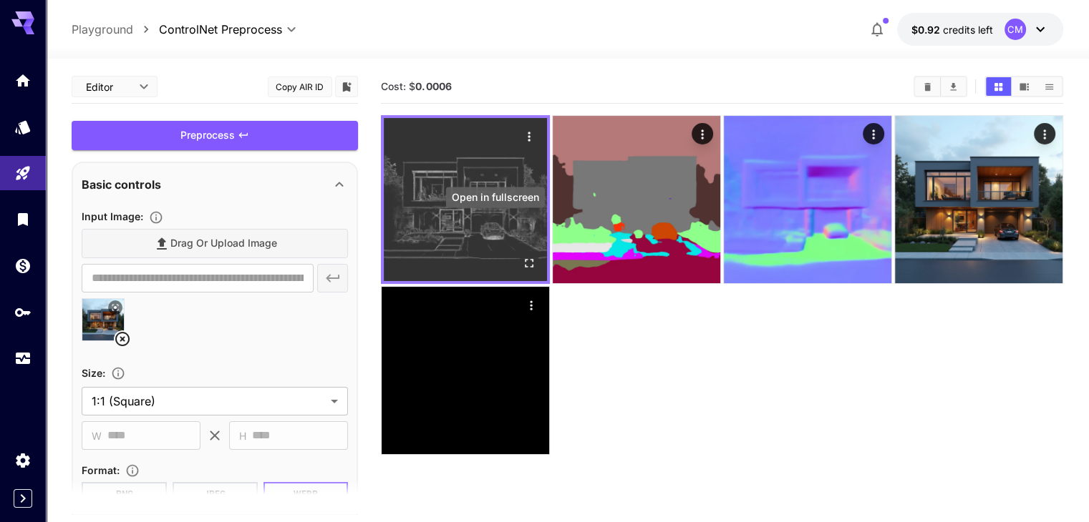
click at [522, 256] on icon "Open in fullscreen" at bounding box center [529, 263] width 14 height 14
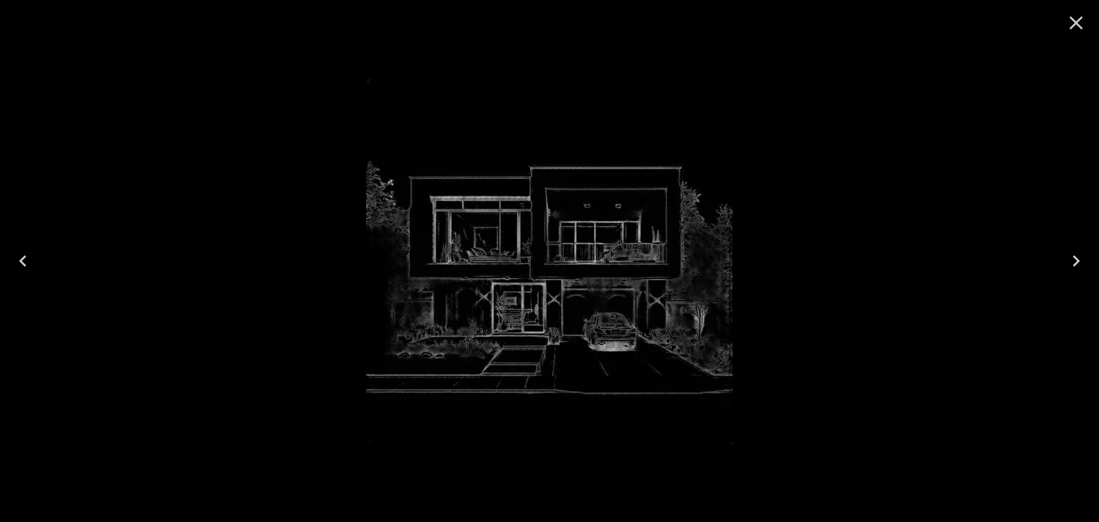
click at [1079, 26] on icon "Close" at bounding box center [1076, 22] width 23 height 23
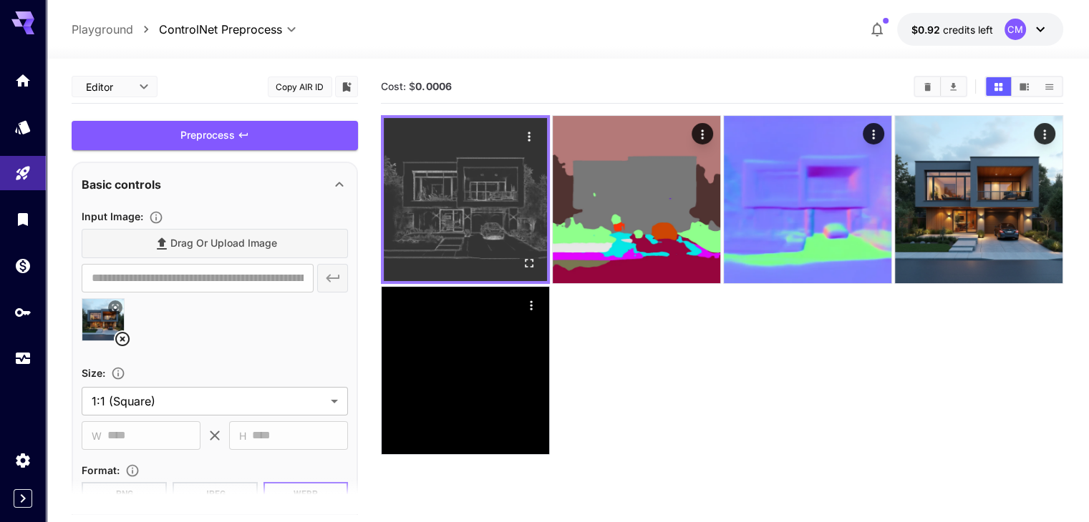
click at [522, 130] on icon "Actions" at bounding box center [529, 137] width 14 height 14
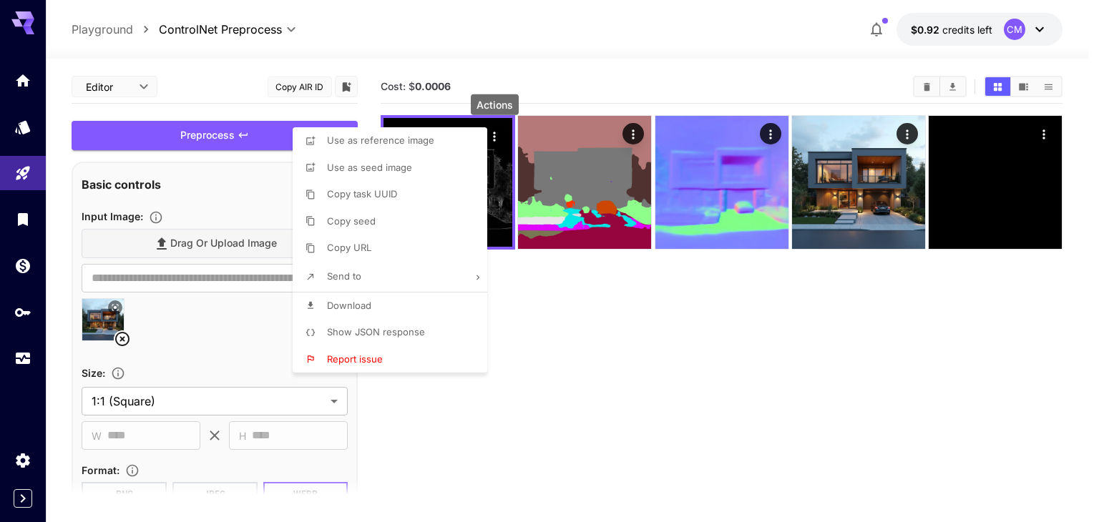
click at [383, 301] on li "Download" at bounding box center [394, 306] width 203 height 27
drag, startPoint x: 535, startPoint y: 419, endPoint x: 464, endPoint y: 402, distance: 72.7
click at [533, 418] on div at bounding box center [549, 261] width 1099 height 522
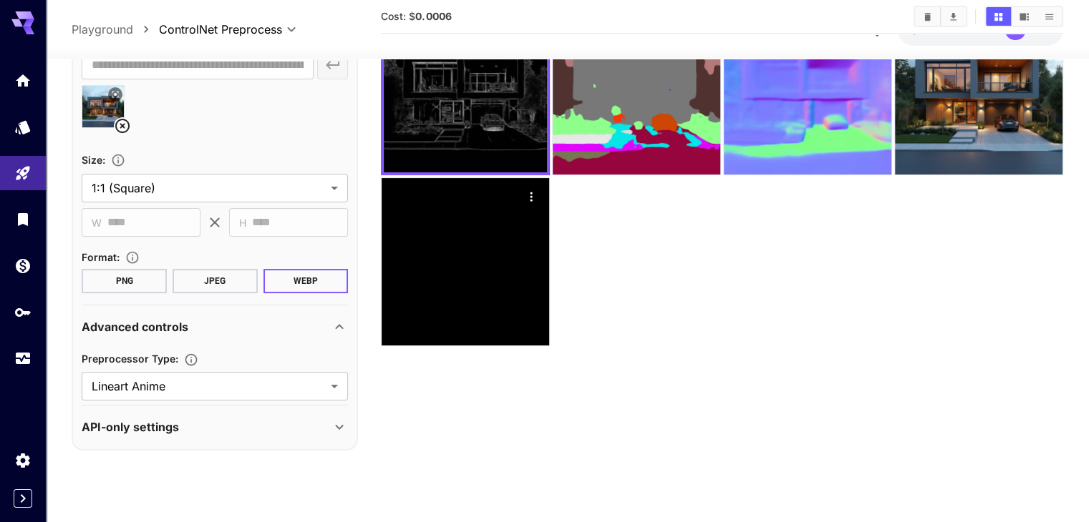
scroll to position [113, 0]
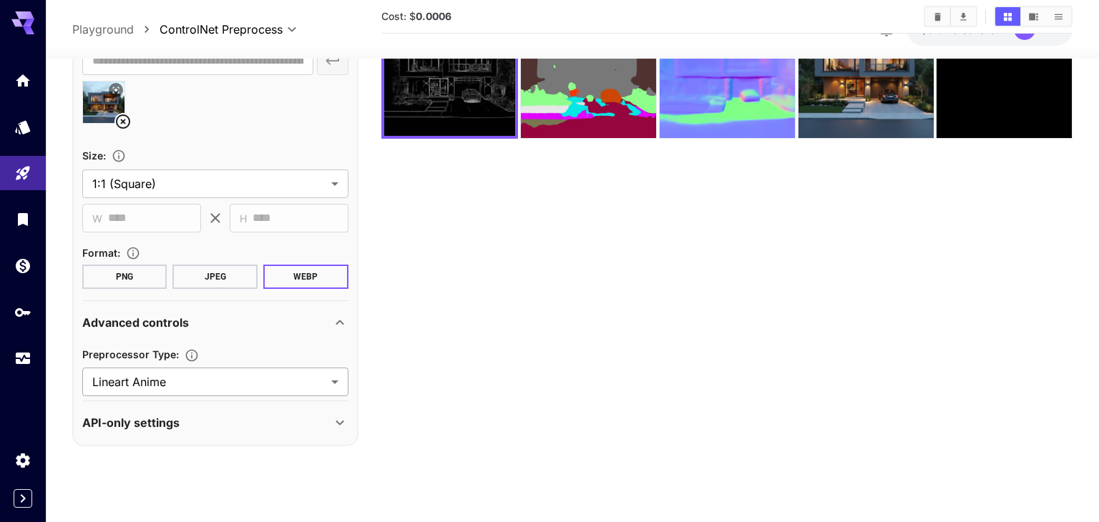
click at [222, 378] on body "**********" at bounding box center [549, 205] width 1099 height 636
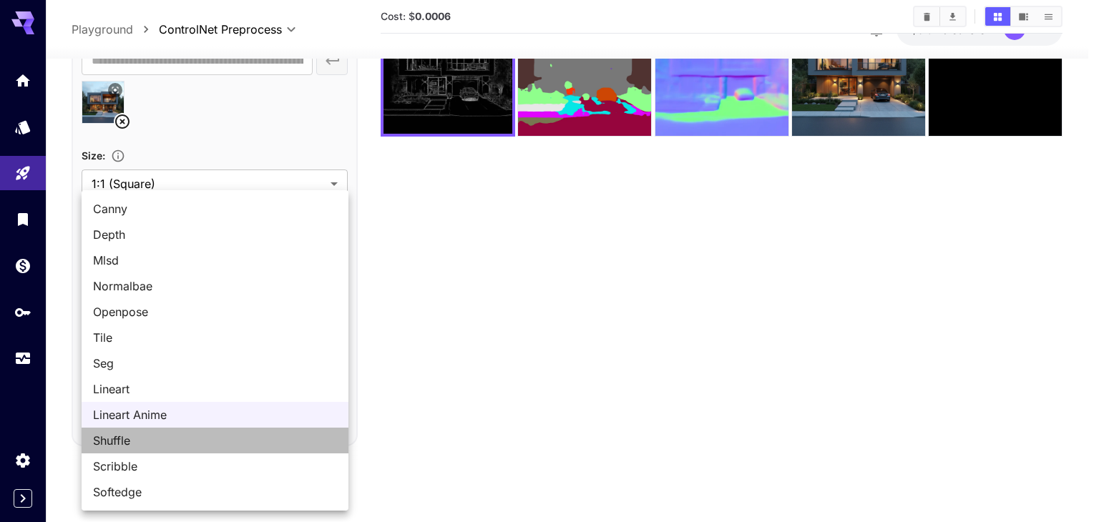
click at [157, 437] on span "Shuffle" at bounding box center [215, 440] width 244 height 17
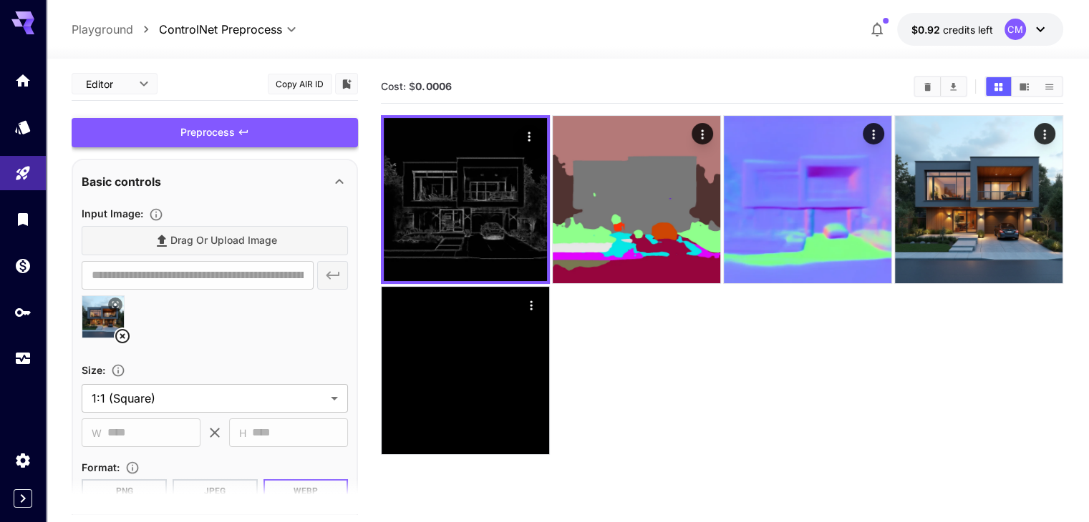
scroll to position [0, 0]
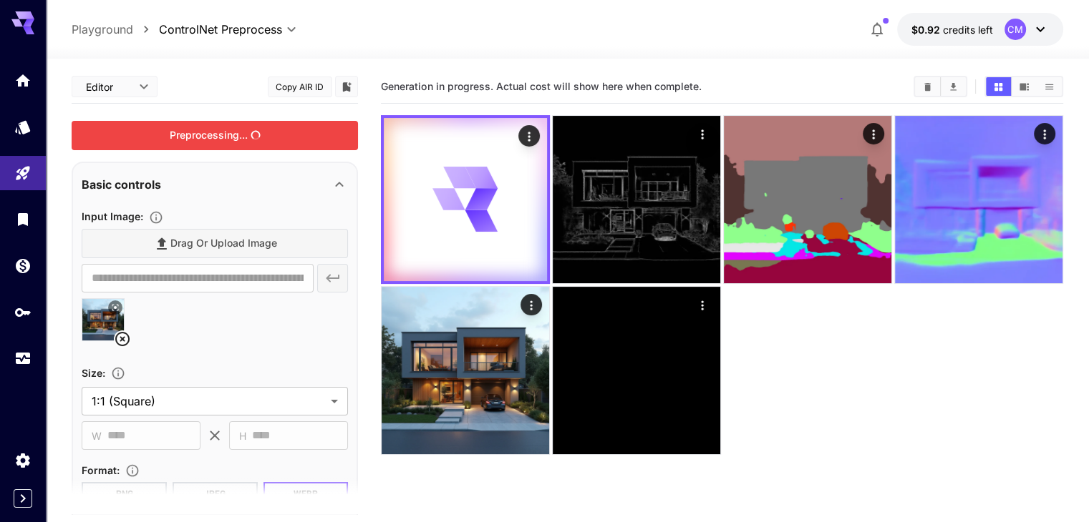
drag, startPoint x: 237, startPoint y: 141, endPoint x: 311, endPoint y: 200, distance: 94.8
click at [240, 142] on div "Preprocessing..." at bounding box center [215, 135] width 286 height 29
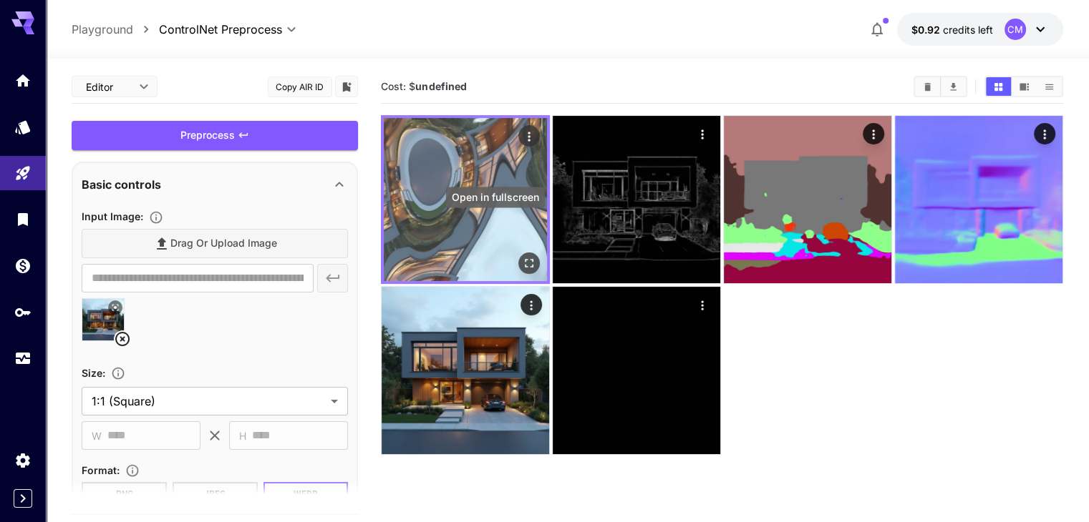
click at [522, 256] on icon "Open in fullscreen" at bounding box center [529, 263] width 14 height 14
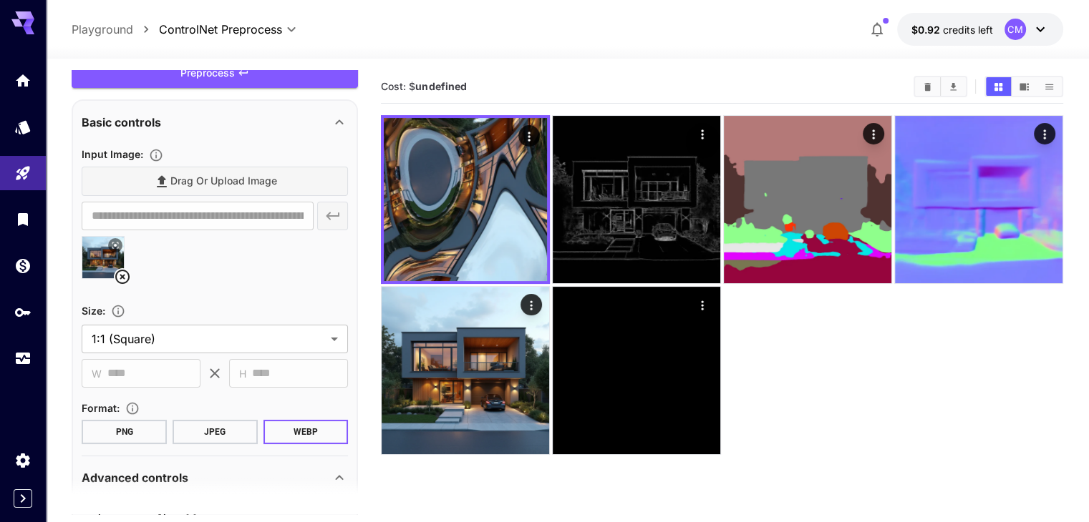
scroll to position [183, 0]
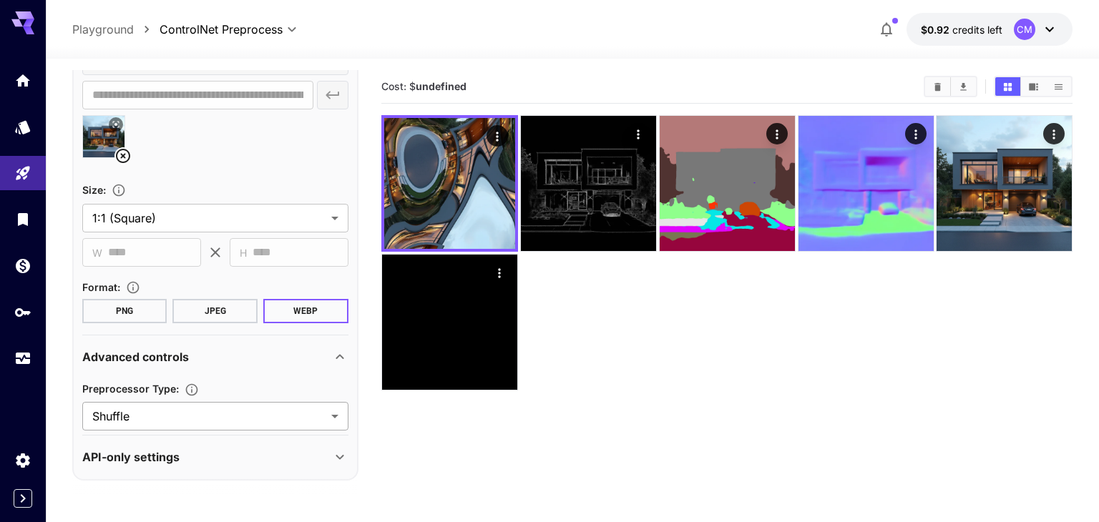
click at [184, 417] on body "**********" at bounding box center [549, 318] width 1099 height 636
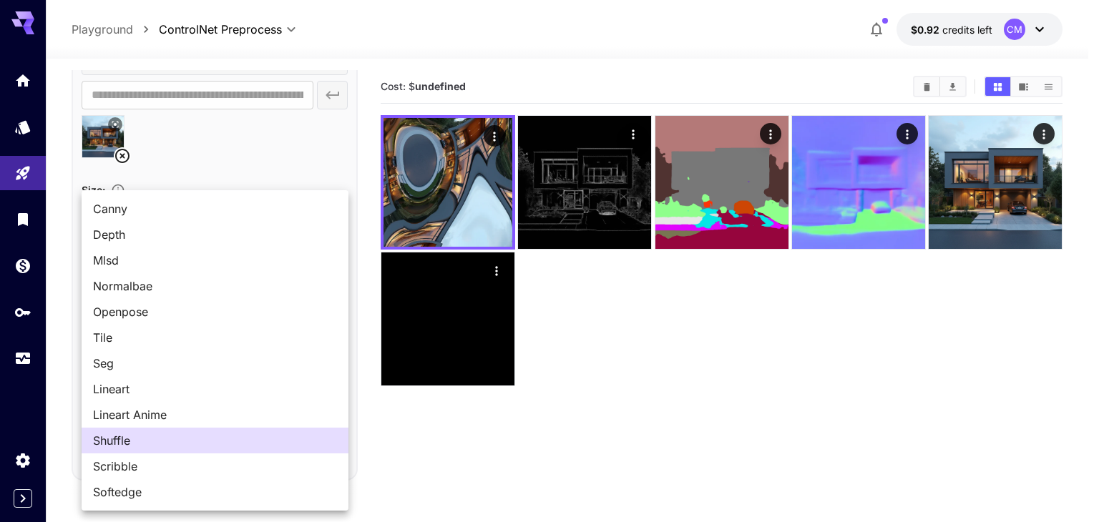
click at [136, 488] on span "Softedge" at bounding box center [215, 492] width 244 height 17
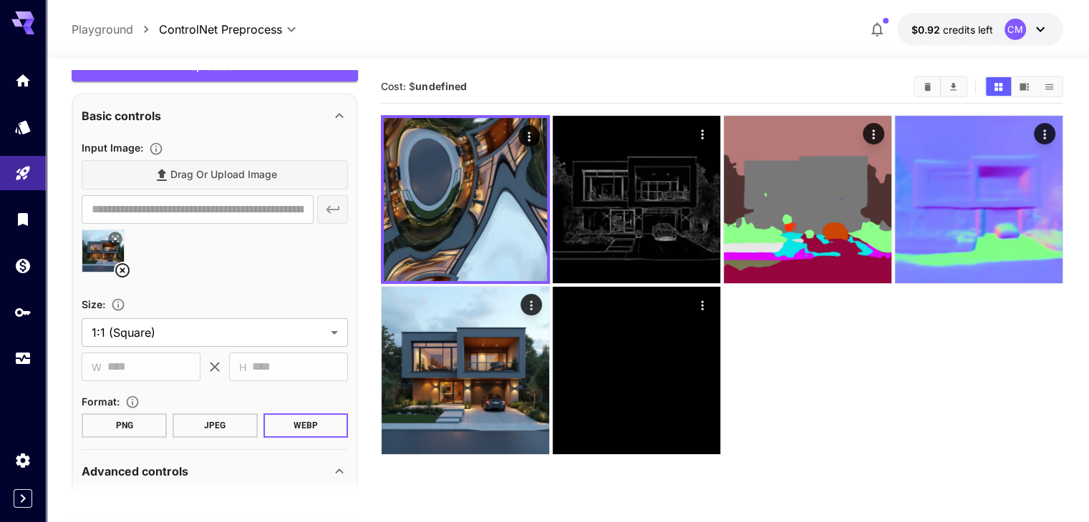
scroll to position [0, 0]
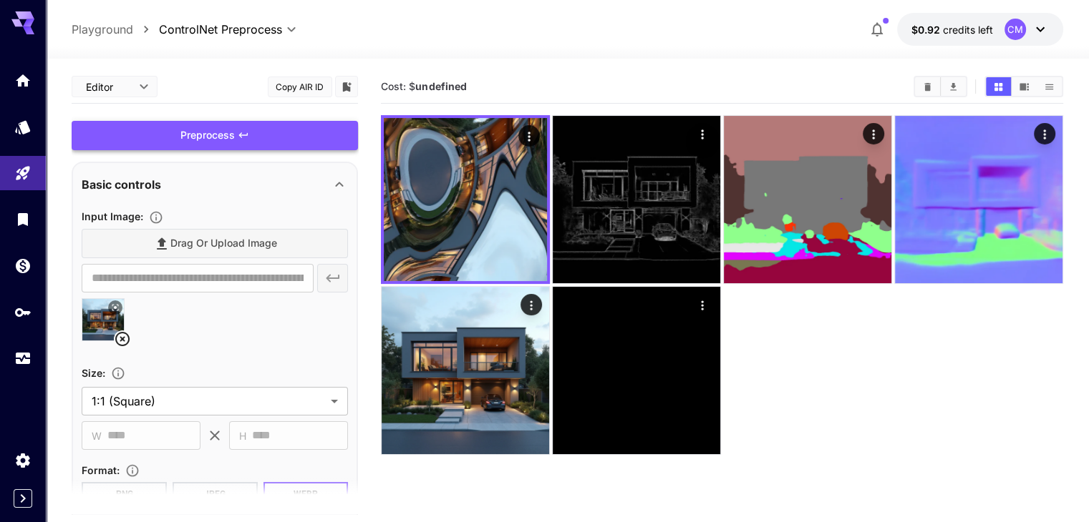
click at [266, 136] on div "Preprocess" at bounding box center [215, 135] width 286 height 29
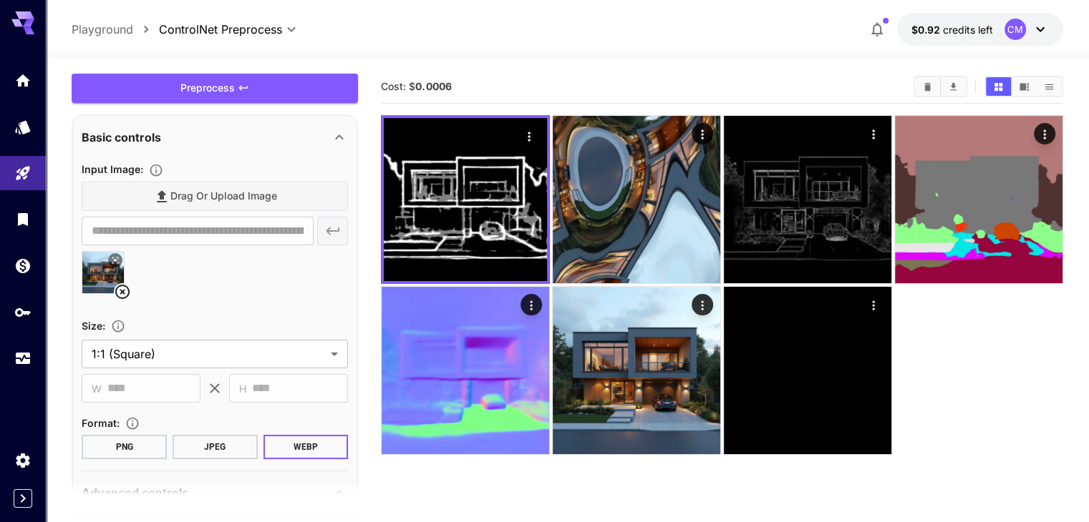
scroll to position [183, 0]
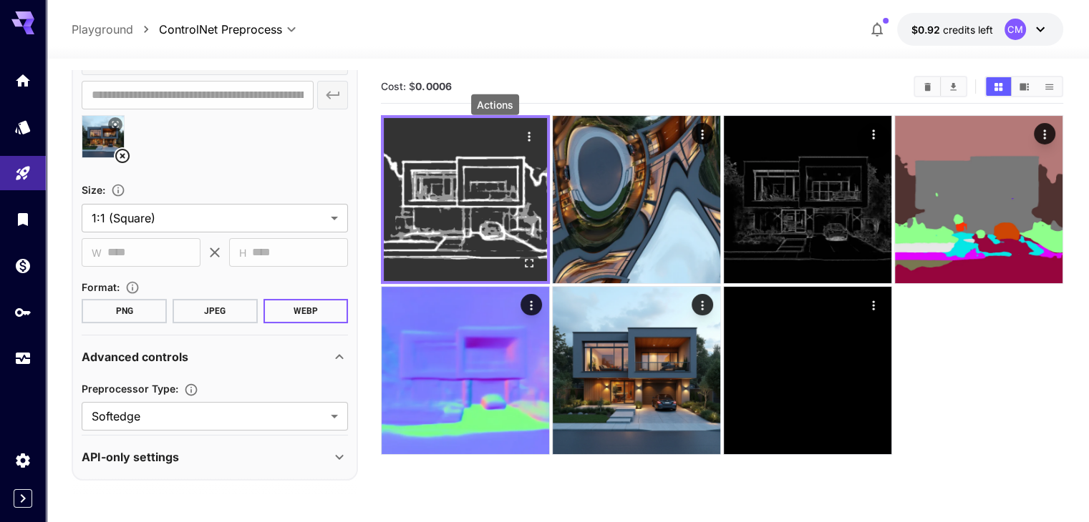
click at [522, 132] on icon "Actions" at bounding box center [529, 137] width 14 height 14
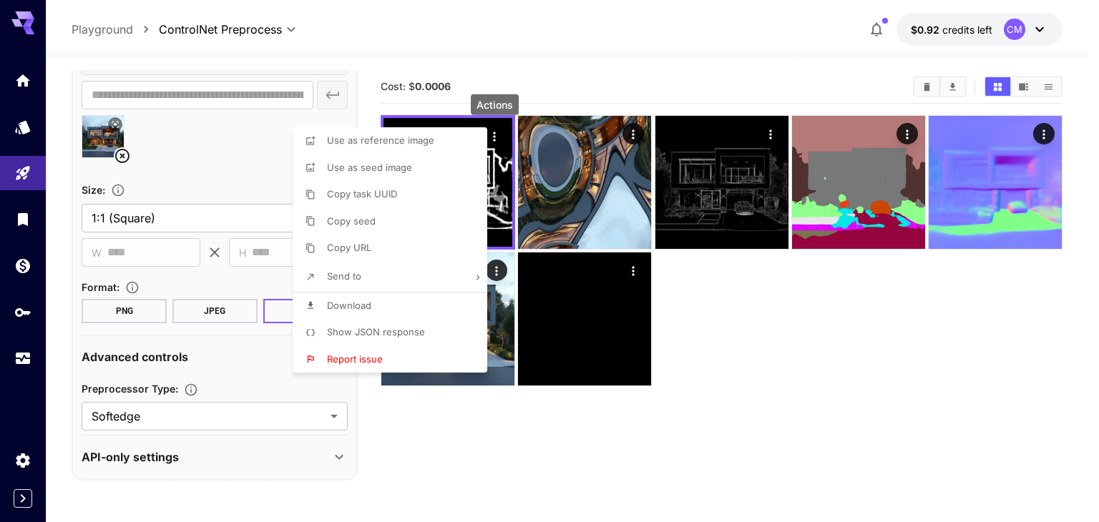
click at [369, 308] on span "Download" at bounding box center [349, 305] width 44 height 11
click at [707, 360] on div at bounding box center [549, 261] width 1099 height 522
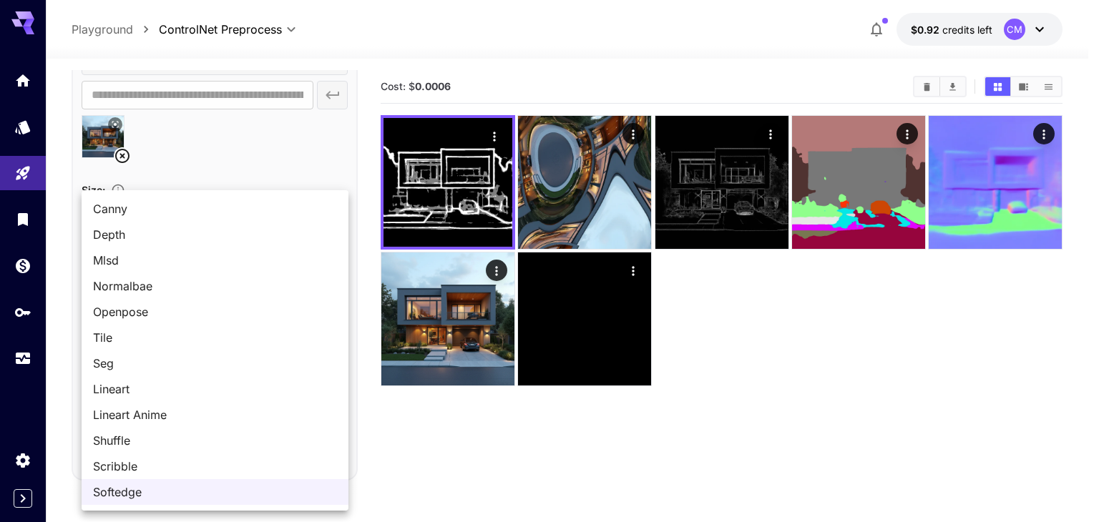
click at [203, 411] on body "**********" at bounding box center [549, 318] width 1099 height 636
click at [168, 310] on span "Openpose" at bounding box center [215, 311] width 244 height 17
type input "********"
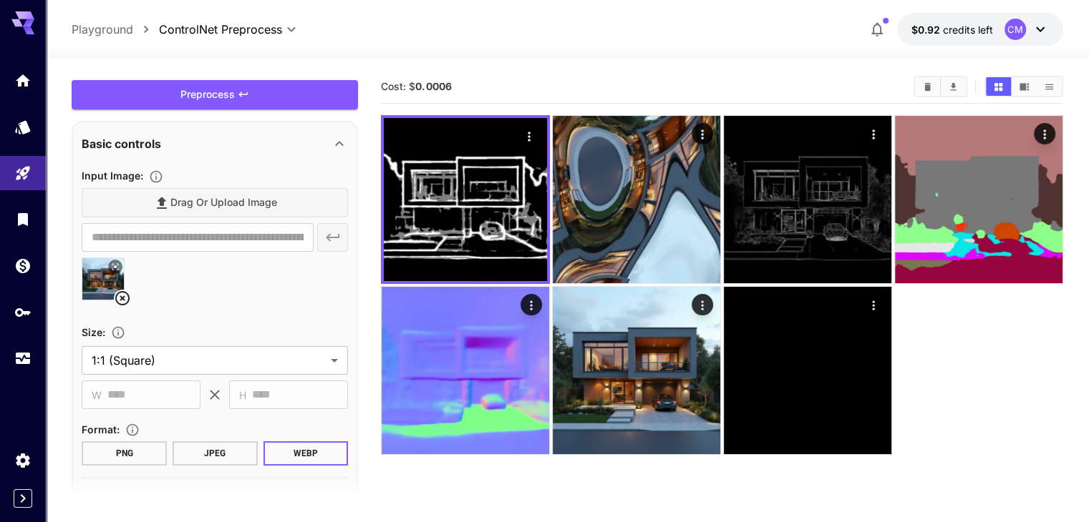
scroll to position [0, 0]
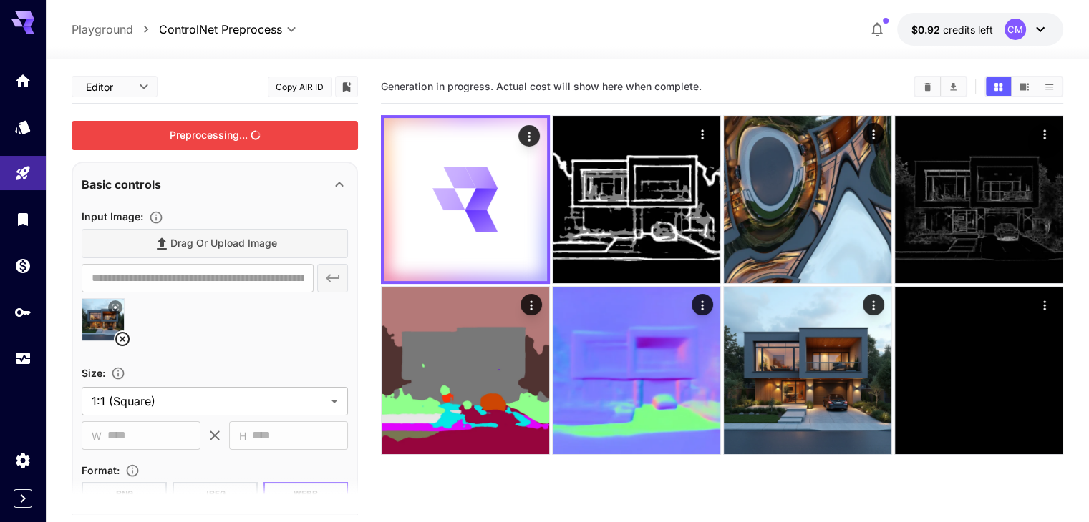
click at [255, 142] on div "Preprocessing..." at bounding box center [215, 135] width 286 height 29
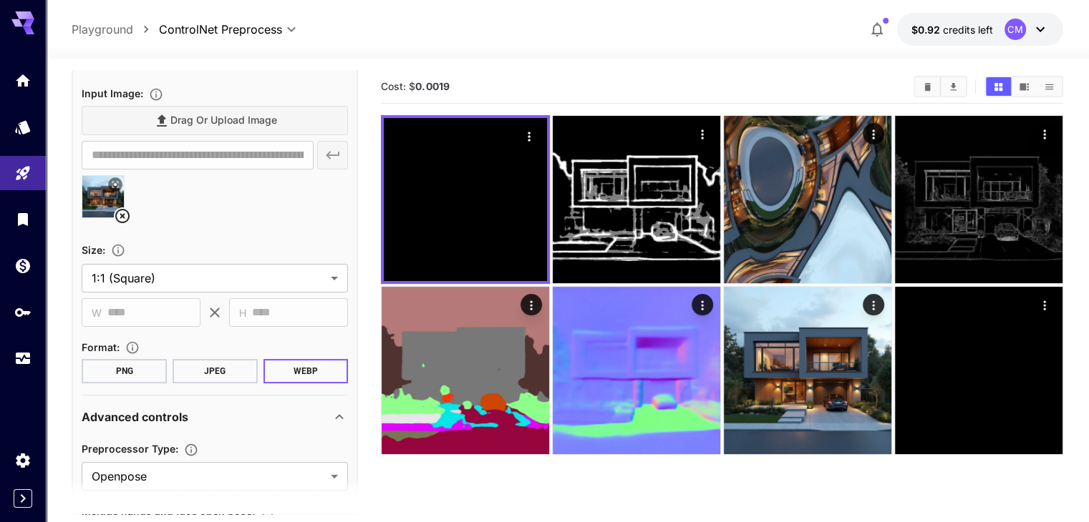
scroll to position [143, 0]
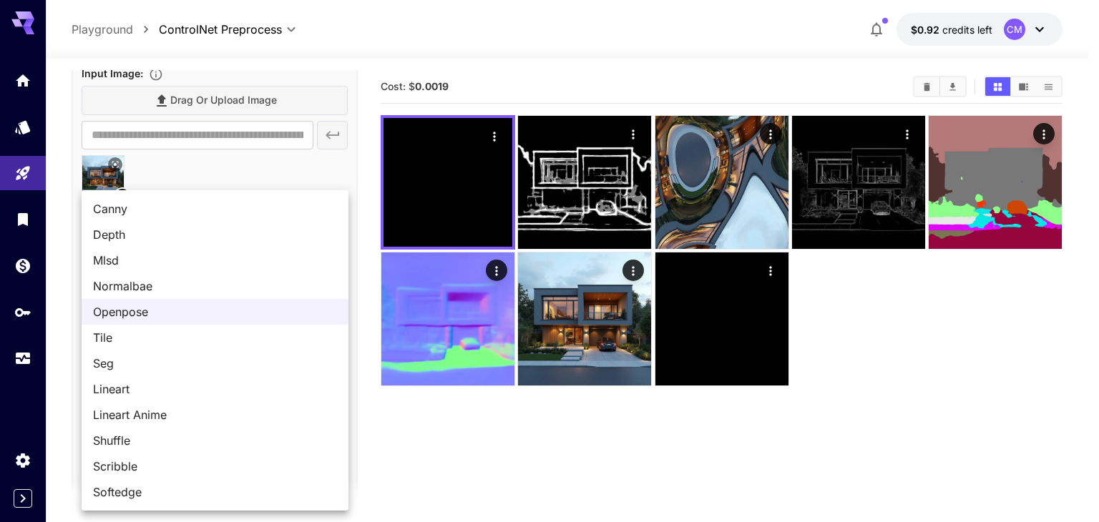
click at [157, 452] on body "**********" at bounding box center [549, 318] width 1099 height 636
drag, startPoint x: 22, startPoint y: 347, endPoint x: 22, endPoint y: 356, distance: 9.3
click at [22, 356] on div at bounding box center [549, 261] width 1099 height 522
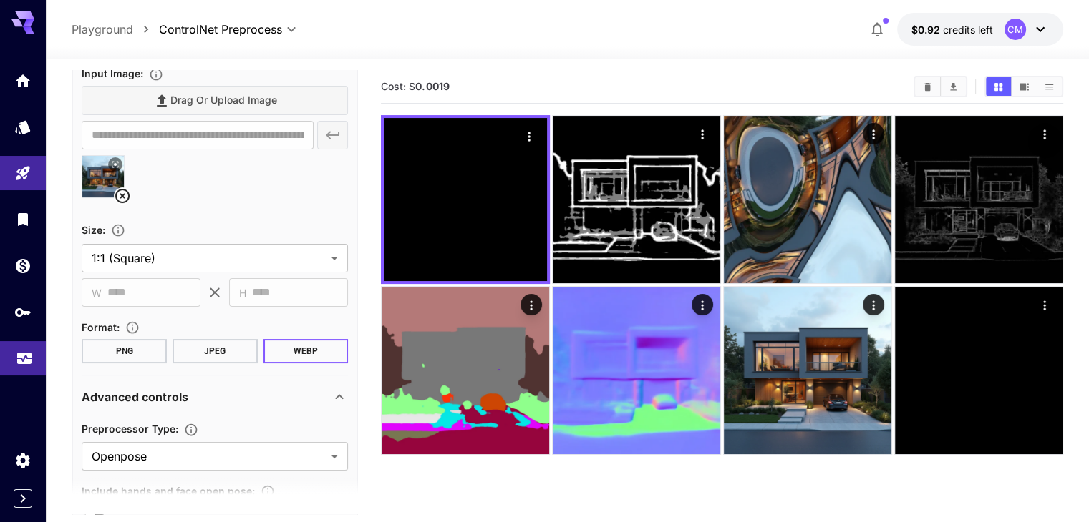
click at [20, 368] on link at bounding box center [23, 358] width 46 height 35
